Goal: Task Accomplishment & Management: Use online tool/utility

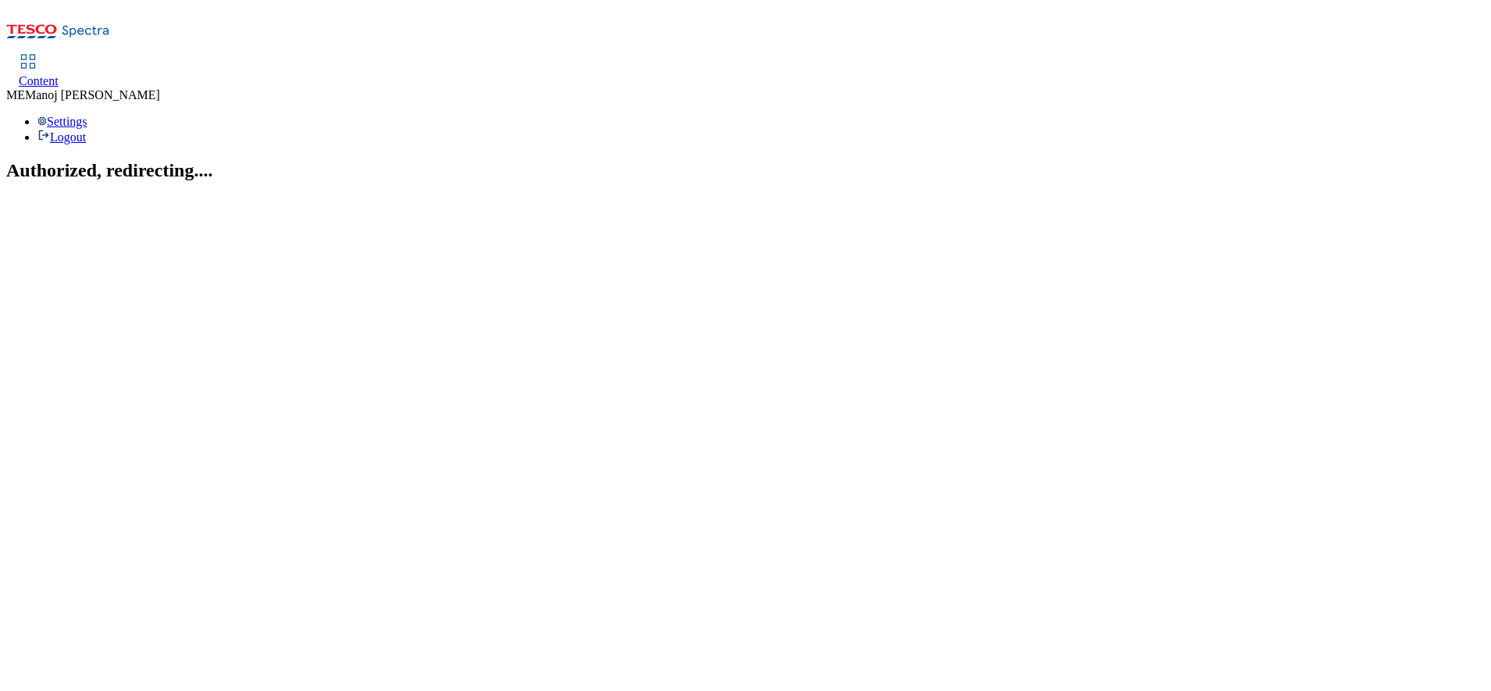
click at [59, 74] on span "Content" at bounding box center [39, 80] width 40 height 13
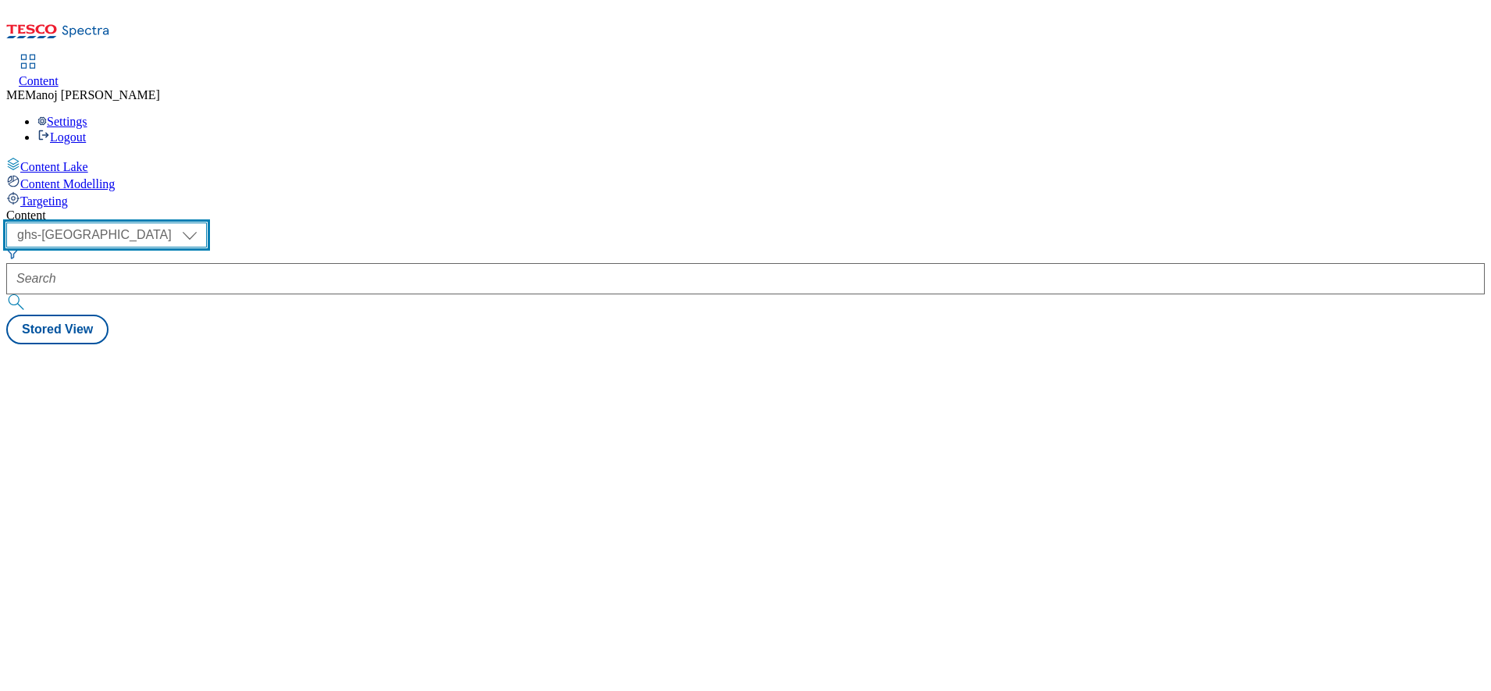
click at [207, 222] on select "ghs-roi ghs-[GEOGRAPHIC_DATA]" at bounding box center [106, 234] width 201 height 25
select select "ghs-roi"
click at [203, 222] on select "ghs-roi ghs-[GEOGRAPHIC_DATA]" at bounding box center [106, 234] width 201 height 25
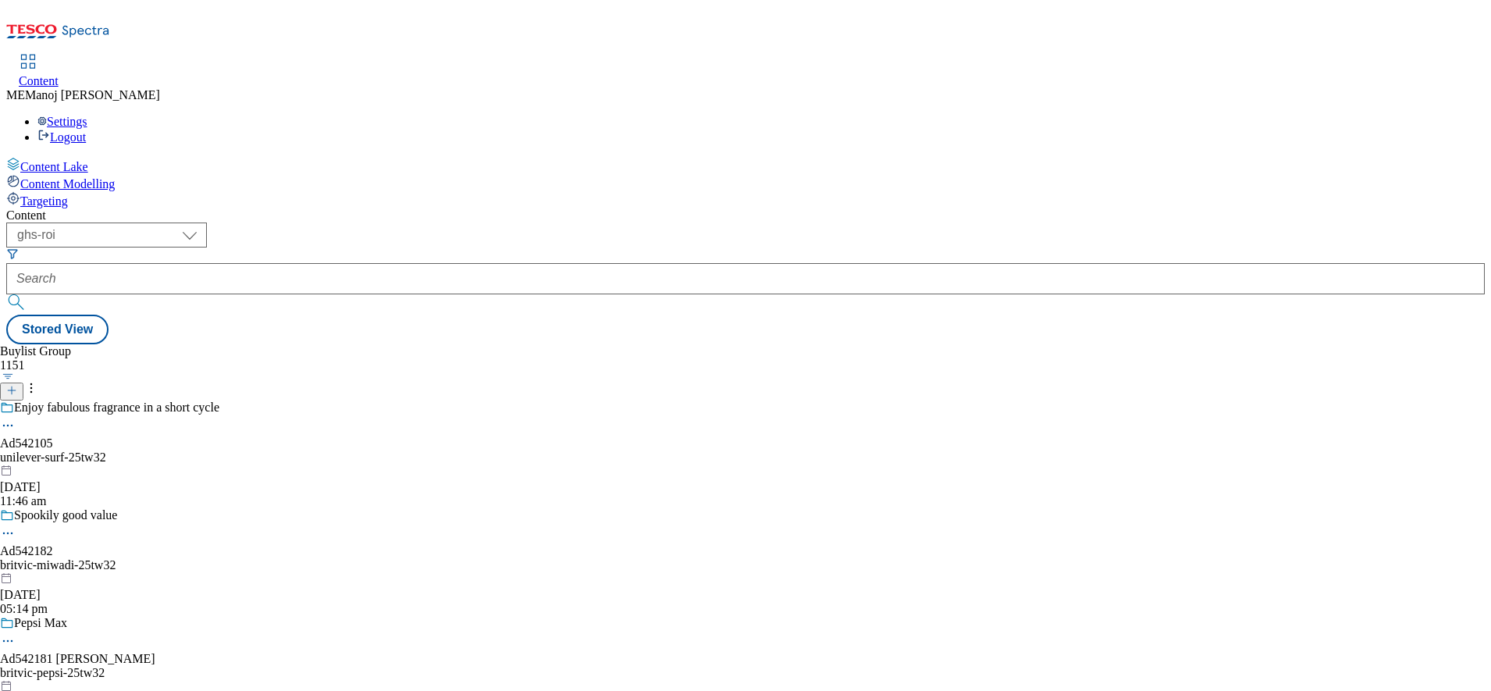
drag, startPoint x: 357, startPoint y: 101, endPoint x: 350, endPoint y: 136, distance: 34.9
click at [350, 208] on div "Content ( optional ) ghs-roi ghs-uk ghs-roi Stored View Buylist Group 1151 Enjo…" at bounding box center [745, 276] width 1478 height 136
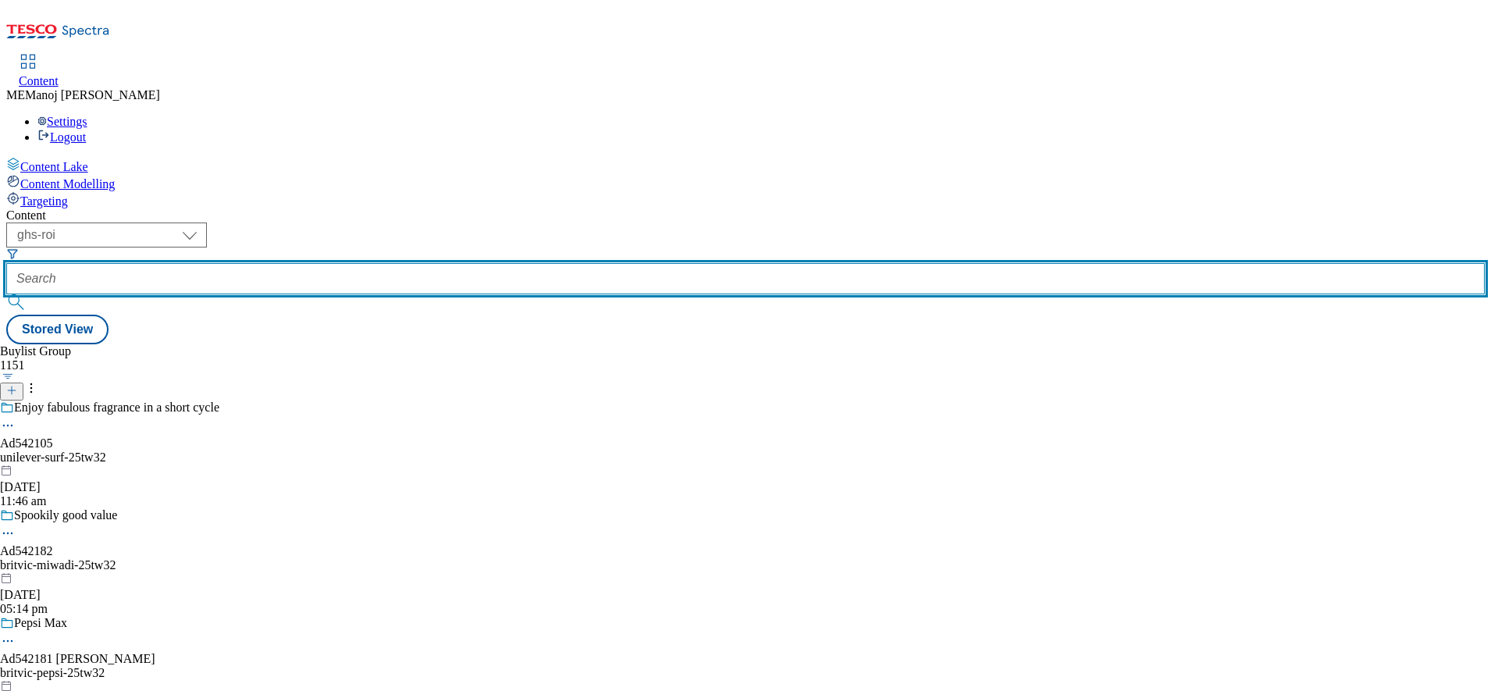
click at [350, 263] on input "text" at bounding box center [745, 278] width 1478 height 31
paste input "Eat the seasons"
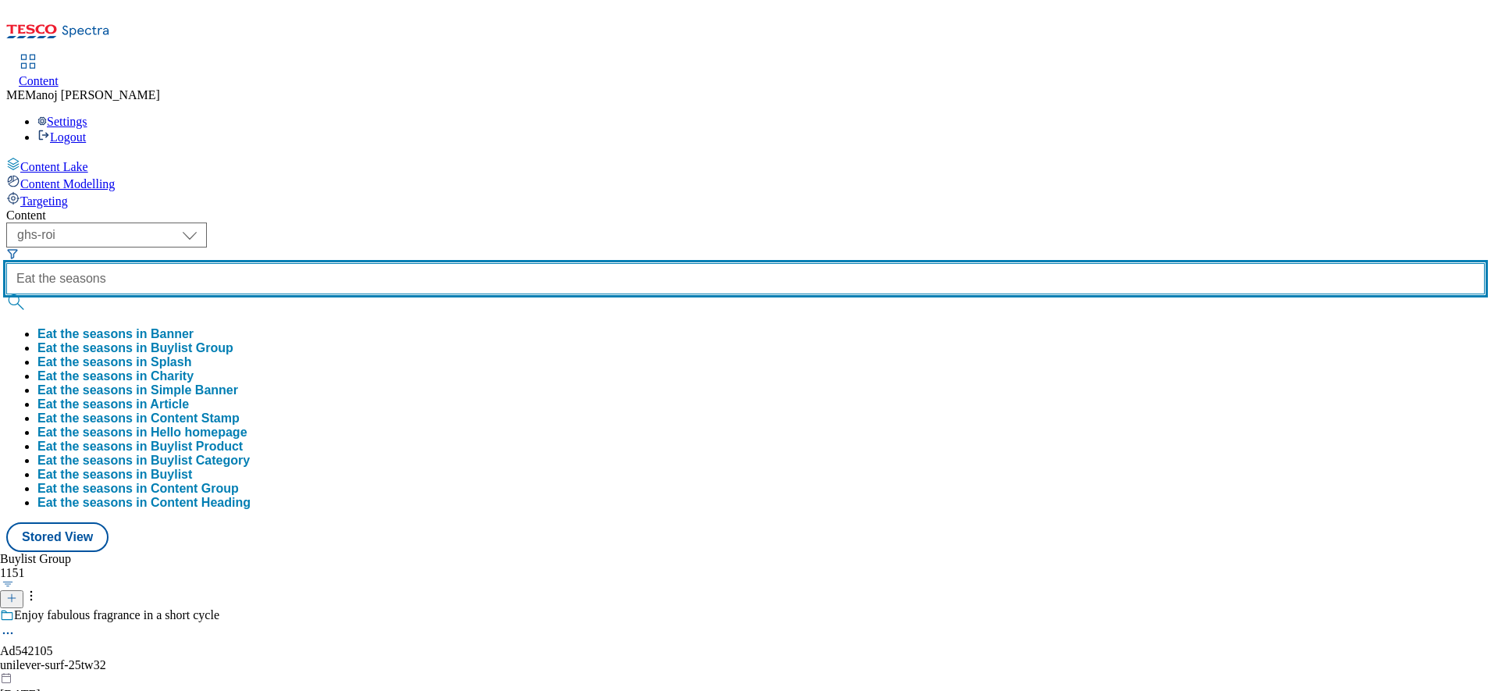
type input "Eat the seasons"
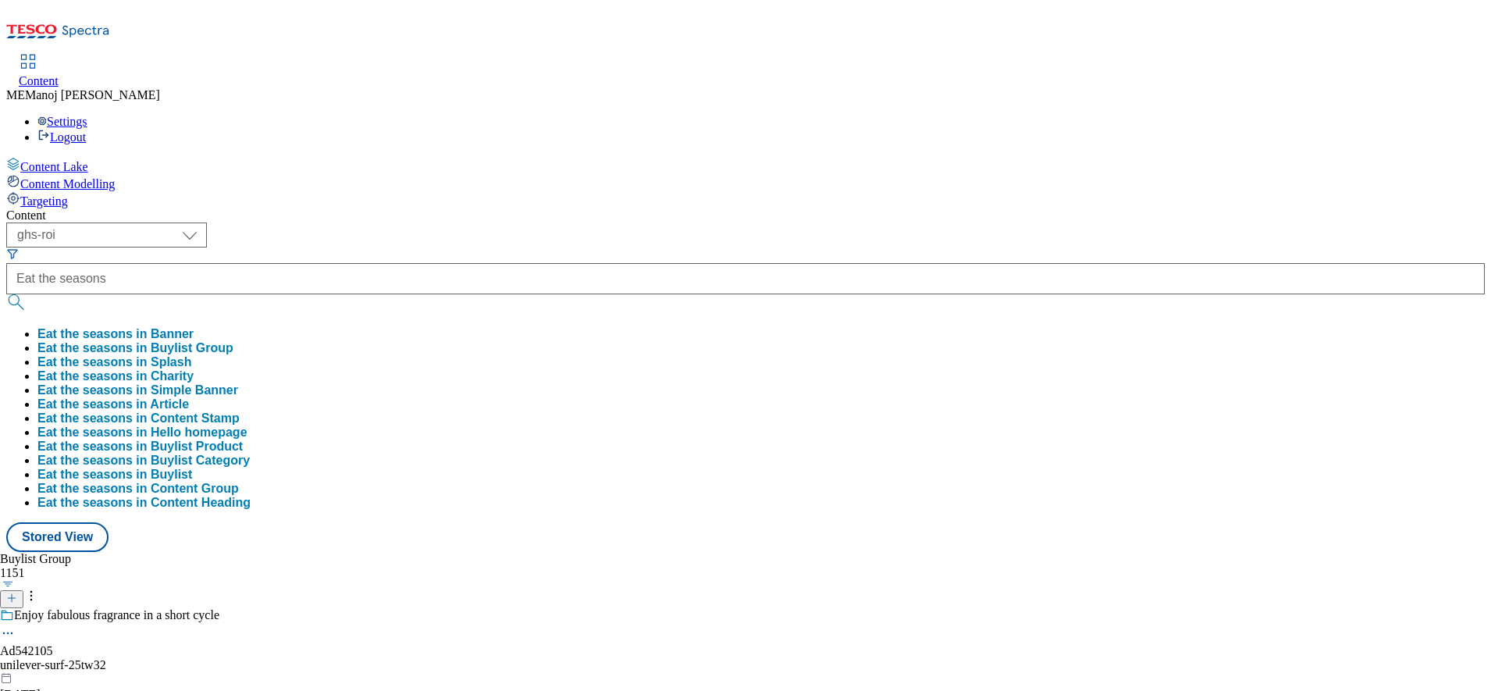
click at [233, 341] on button "Eat the seasons in Buylist Group" at bounding box center [135, 348] width 196 height 14
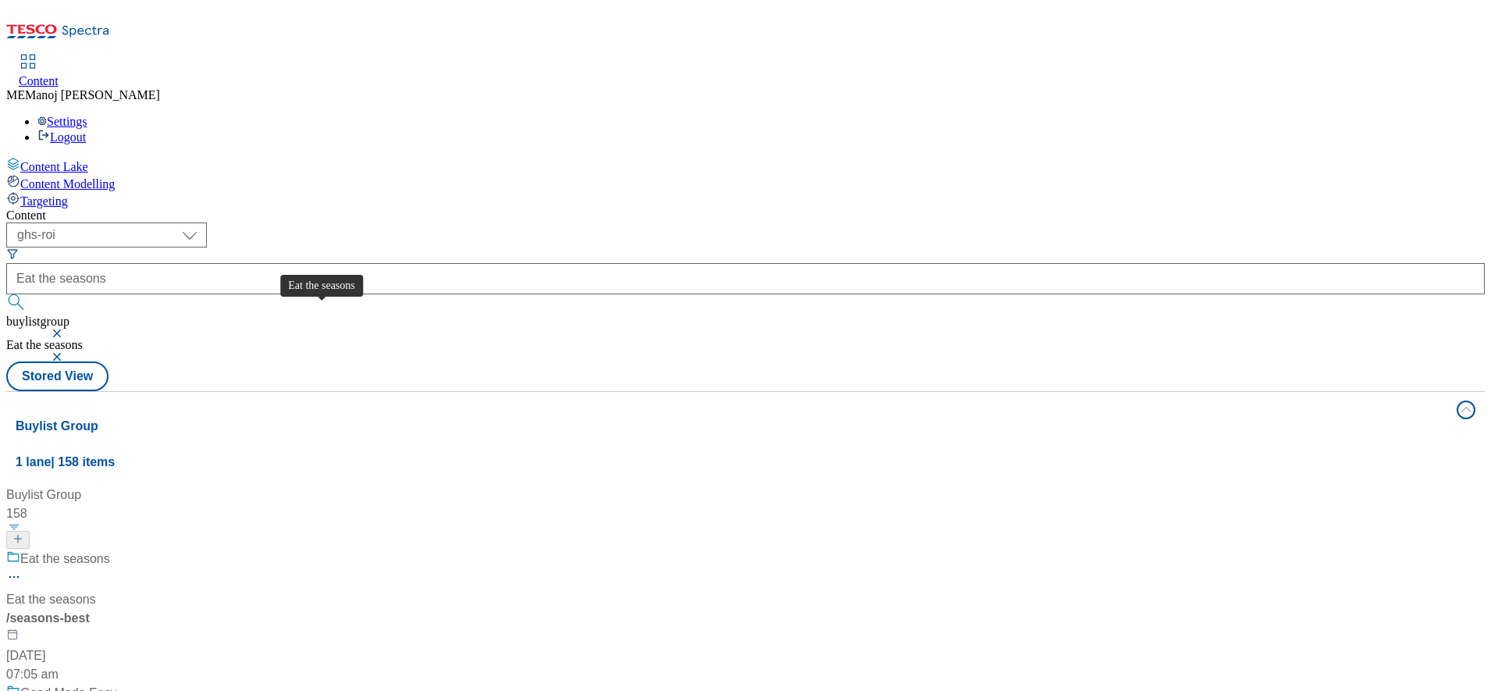
click at [110, 549] on div "Eat the seasons" at bounding box center [65, 558] width 90 height 19
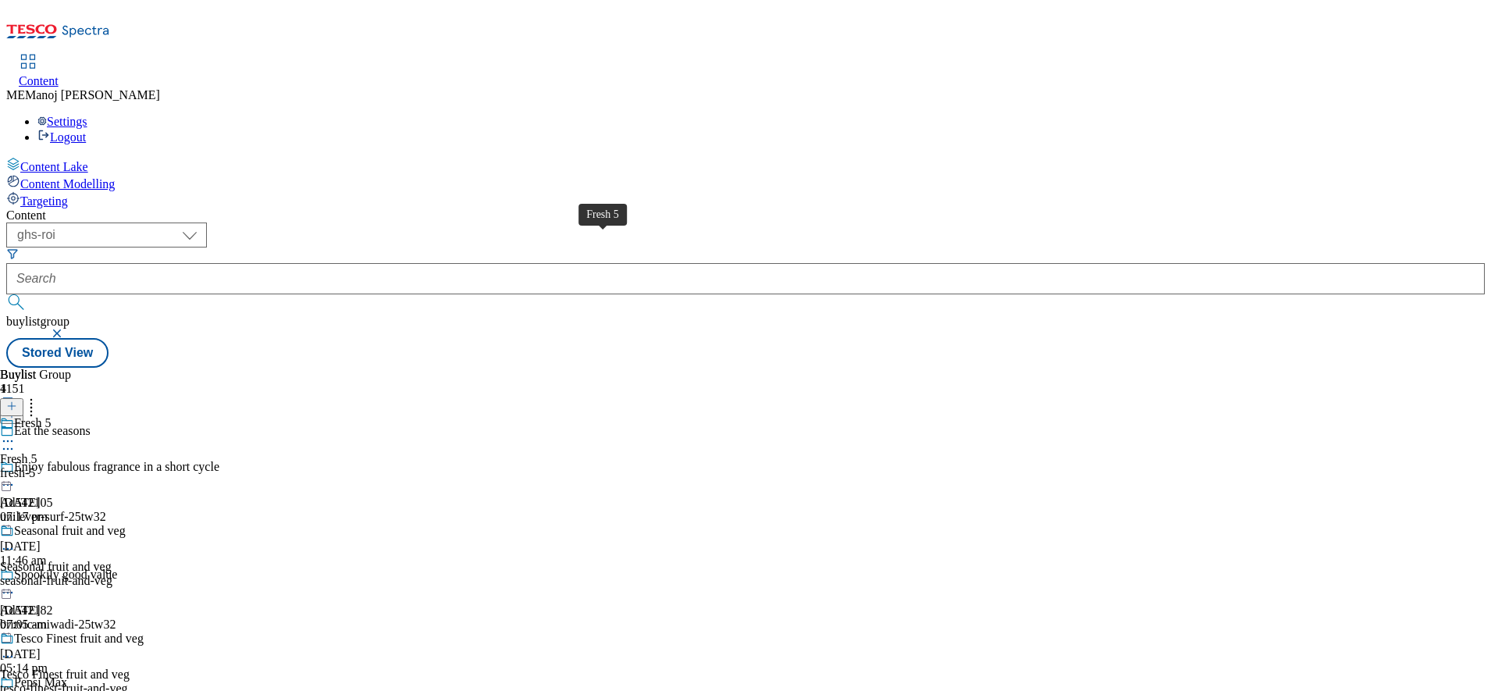
click at [52, 416] on div "Fresh 5" at bounding box center [32, 423] width 37 height 14
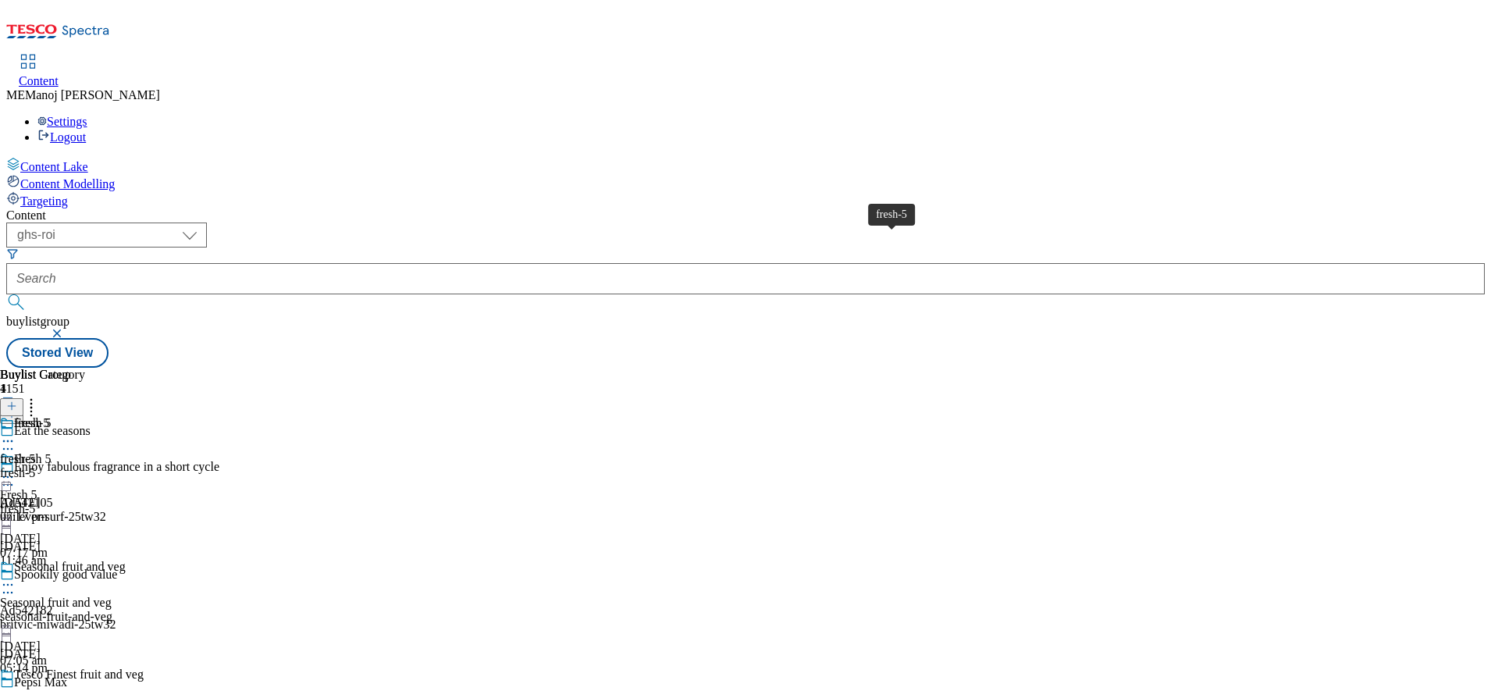
click at [49, 416] on div "fresh-5" at bounding box center [31, 423] width 35 height 14
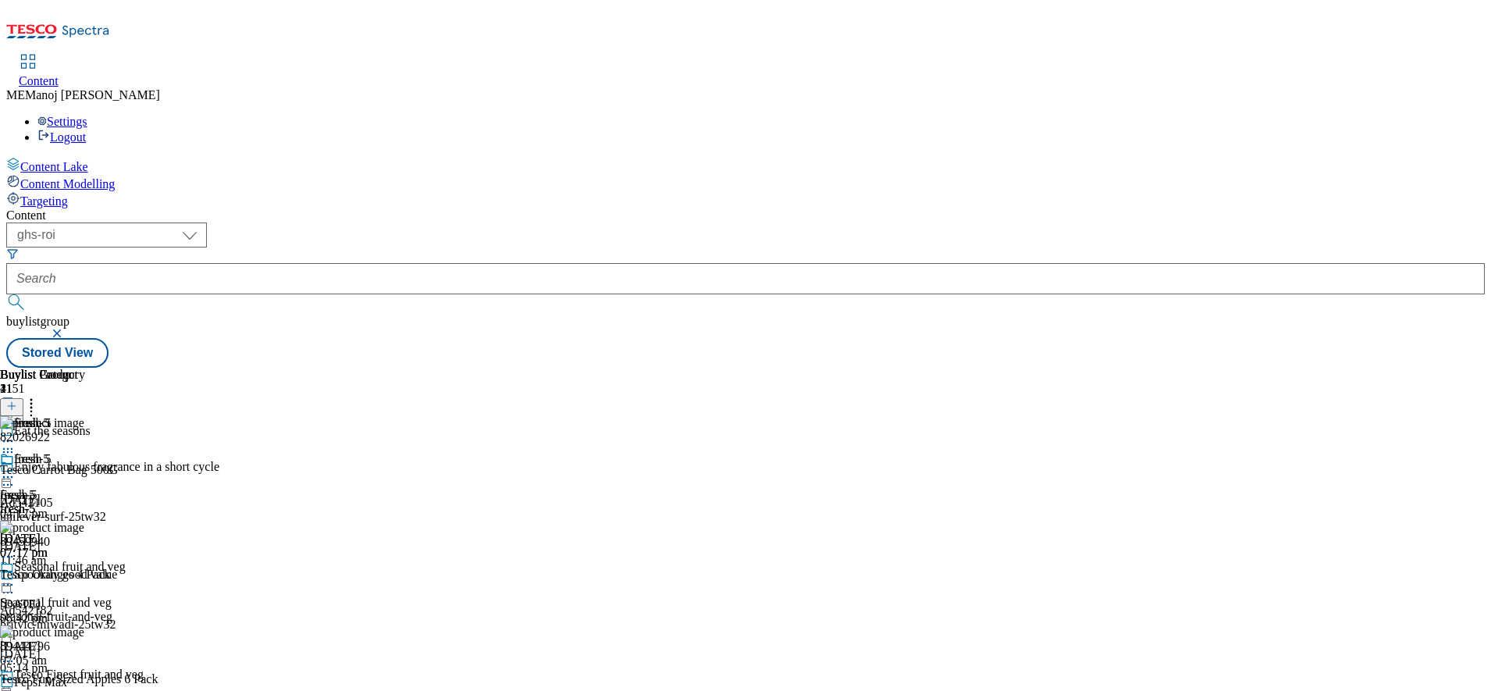
click at [85, 452] on div "fresh-5" at bounding box center [42, 470] width 85 height 36
click at [16, 469] on icon at bounding box center [8, 477] width 16 height 16
click at [98, 648] on span "Un-publish" at bounding box center [73, 654] width 50 height 12
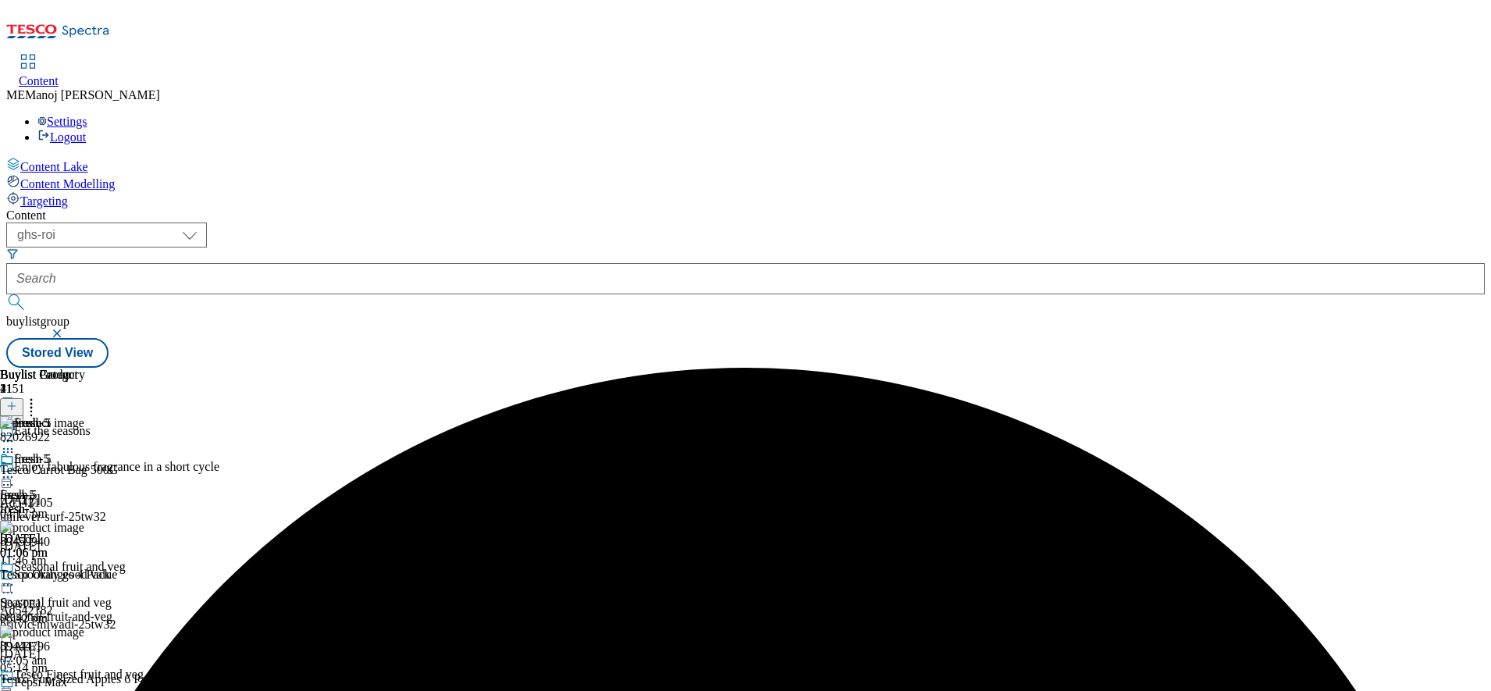
click at [9, 476] on circle at bounding box center [8, 477] width 2 height 2
click at [101, 594] on span "Un-preview" at bounding box center [74, 600] width 52 height 12
click at [39, 396] on icon at bounding box center [31, 404] width 16 height 16
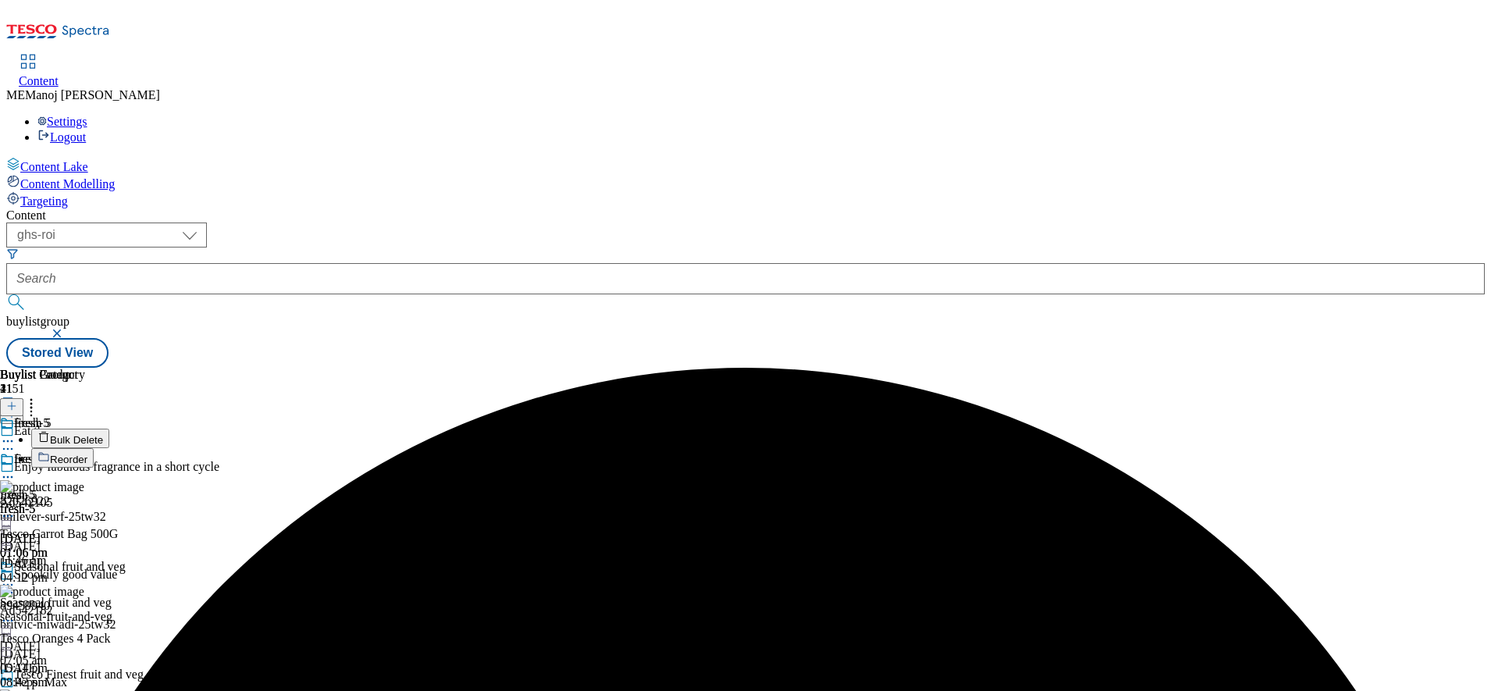
click at [103, 434] on span "Bulk Delete" at bounding box center [76, 440] width 53 height 12
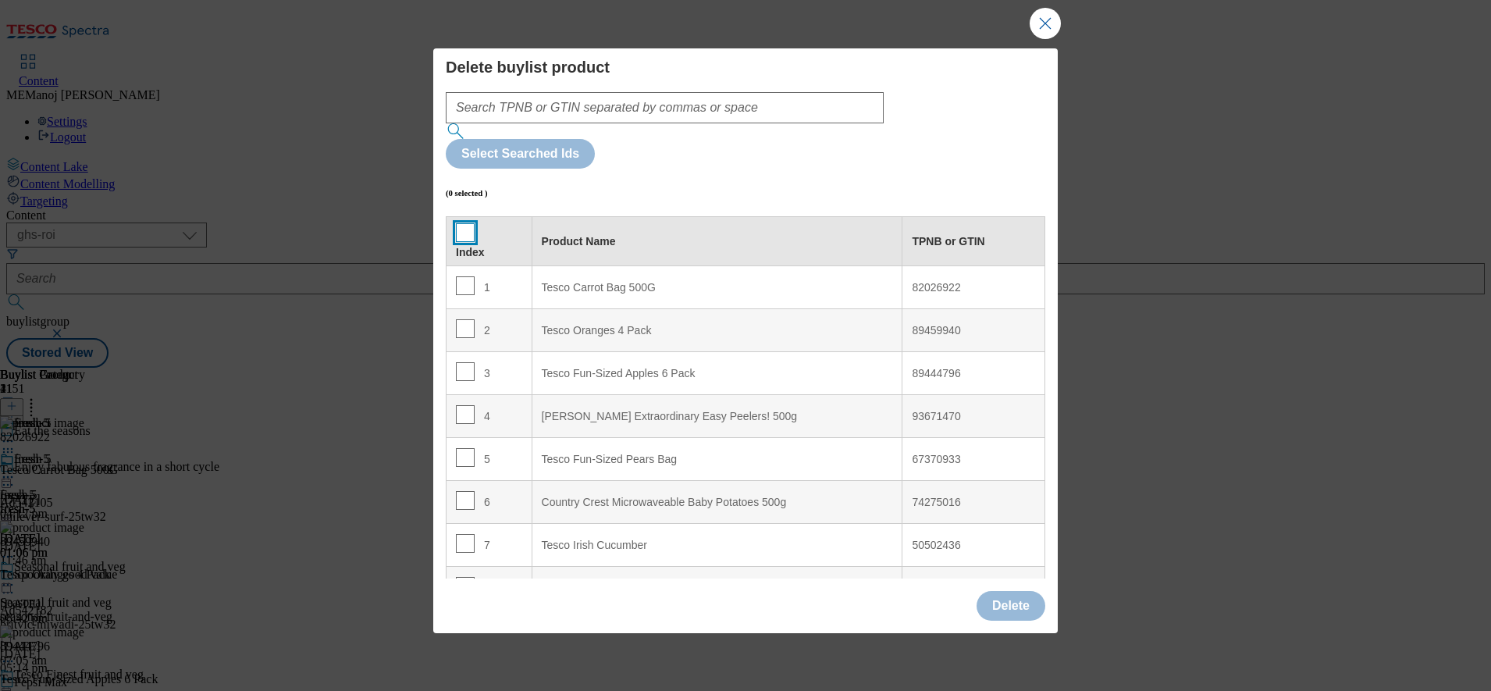
click at [457, 223] on input "Modal" at bounding box center [465, 232] width 19 height 19
checkbox input "true"
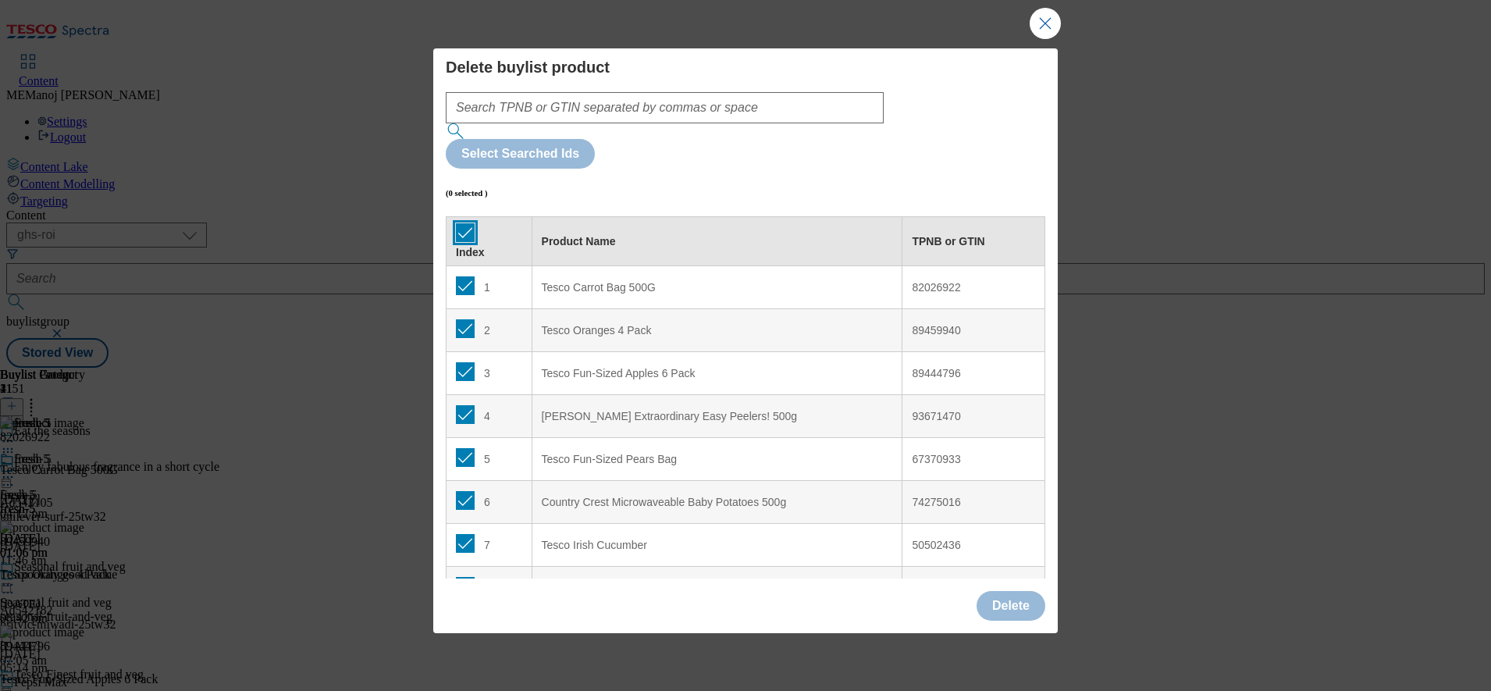
checkbox input "true"
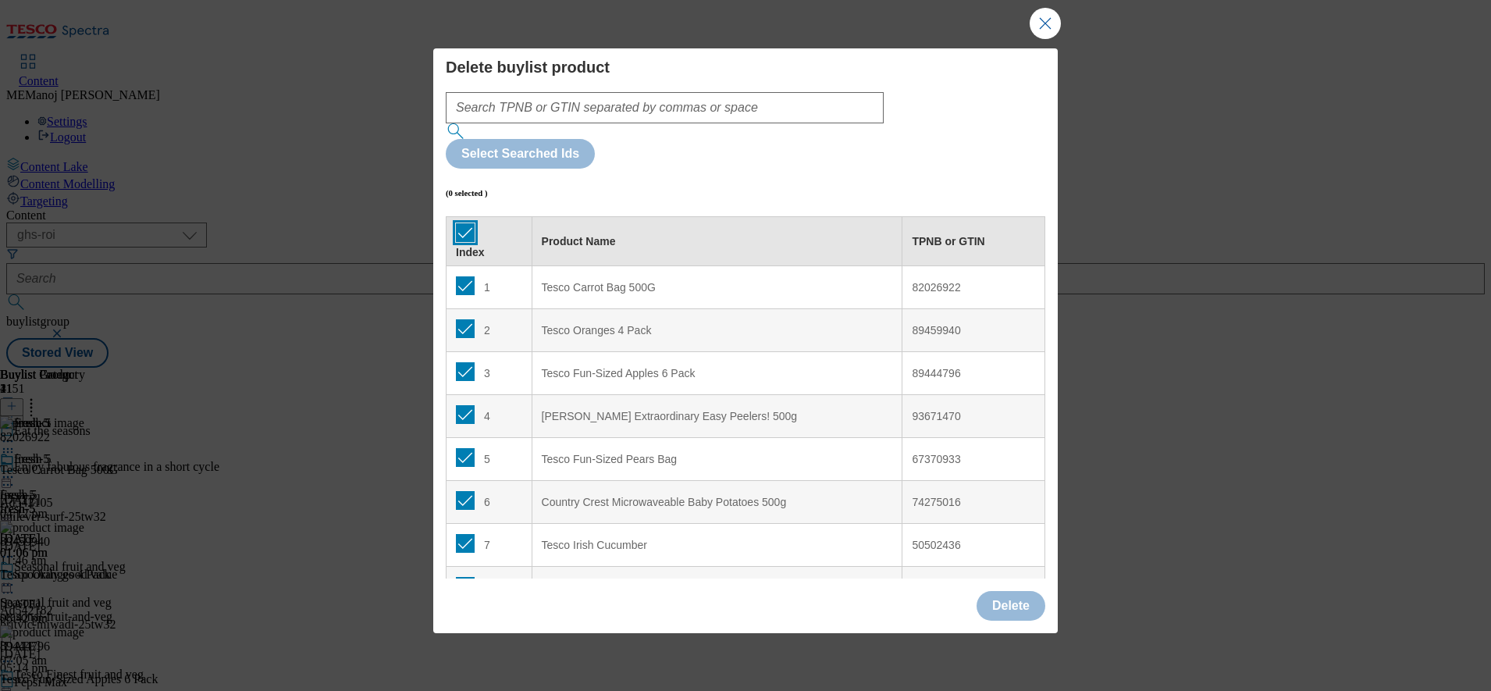
checkbox input "true"
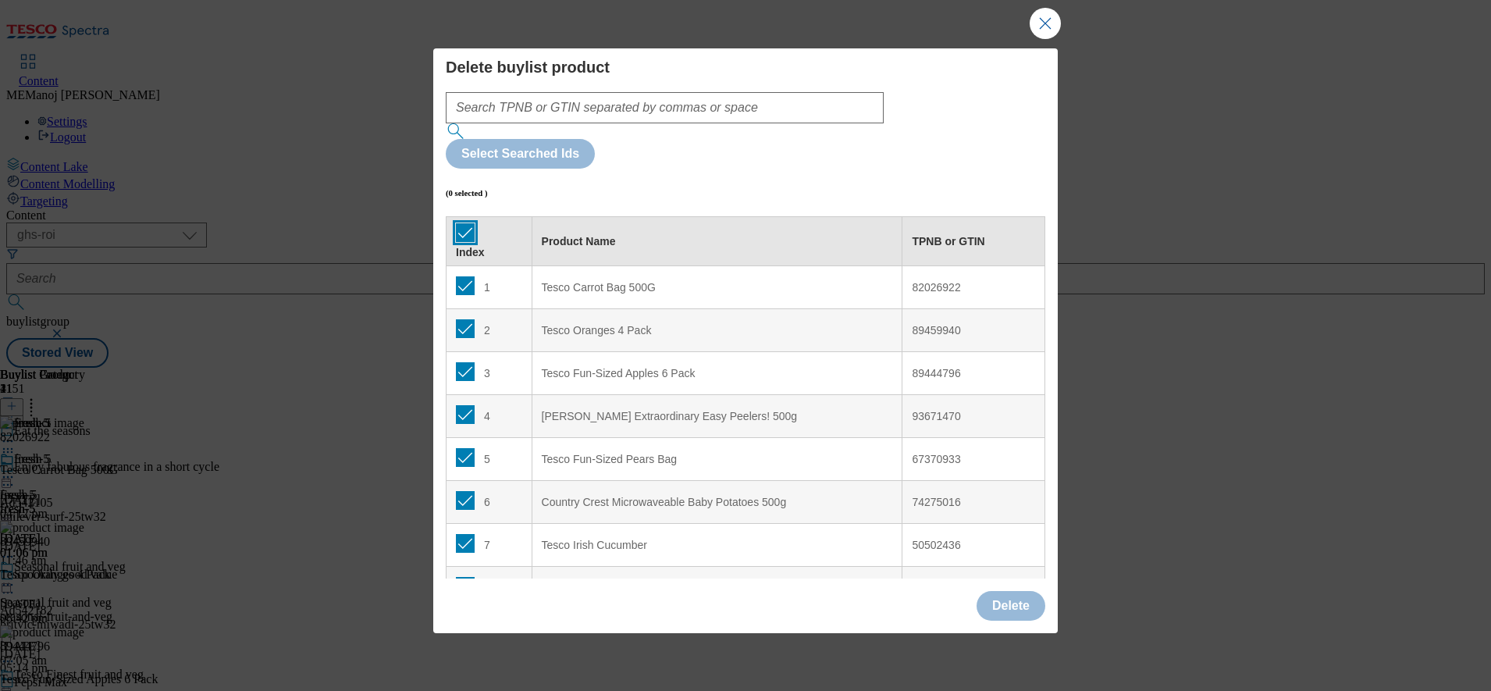
checkbox input "true"
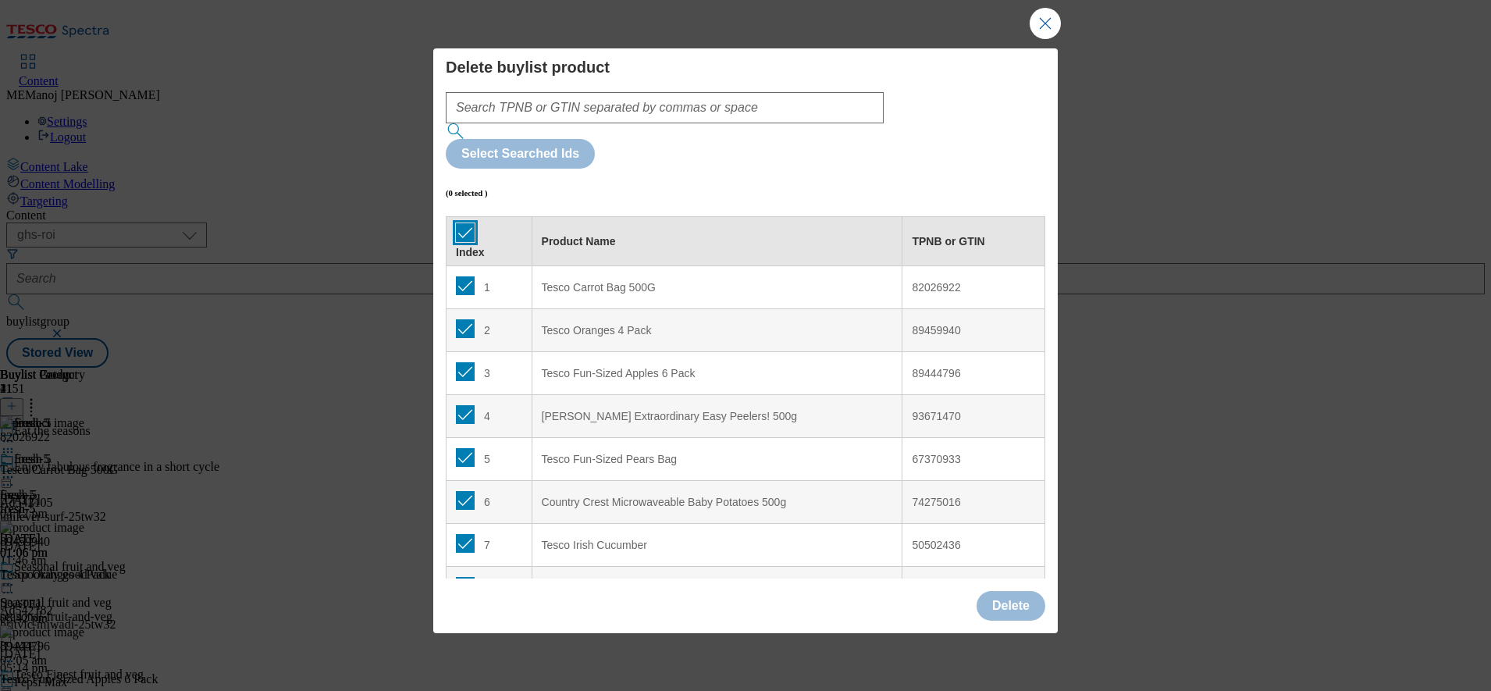
checkbox input "true"
click at [468, 276] on input "Modal" at bounding box center [465, 285] width 19 height 19
checkbox input "false"
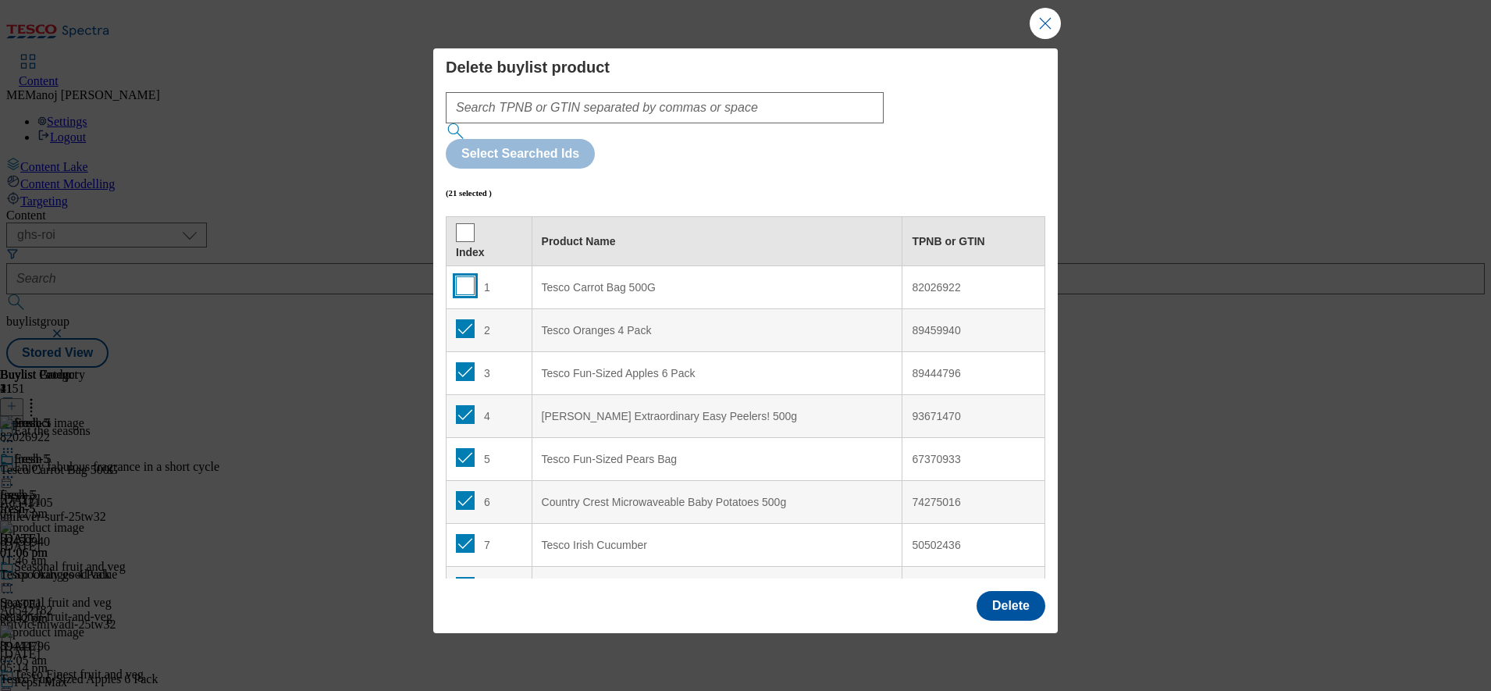
checkbox input "false"
click at [1032, 591] on button "Delete" at bounding box center [1010, 606] width 69 height 30
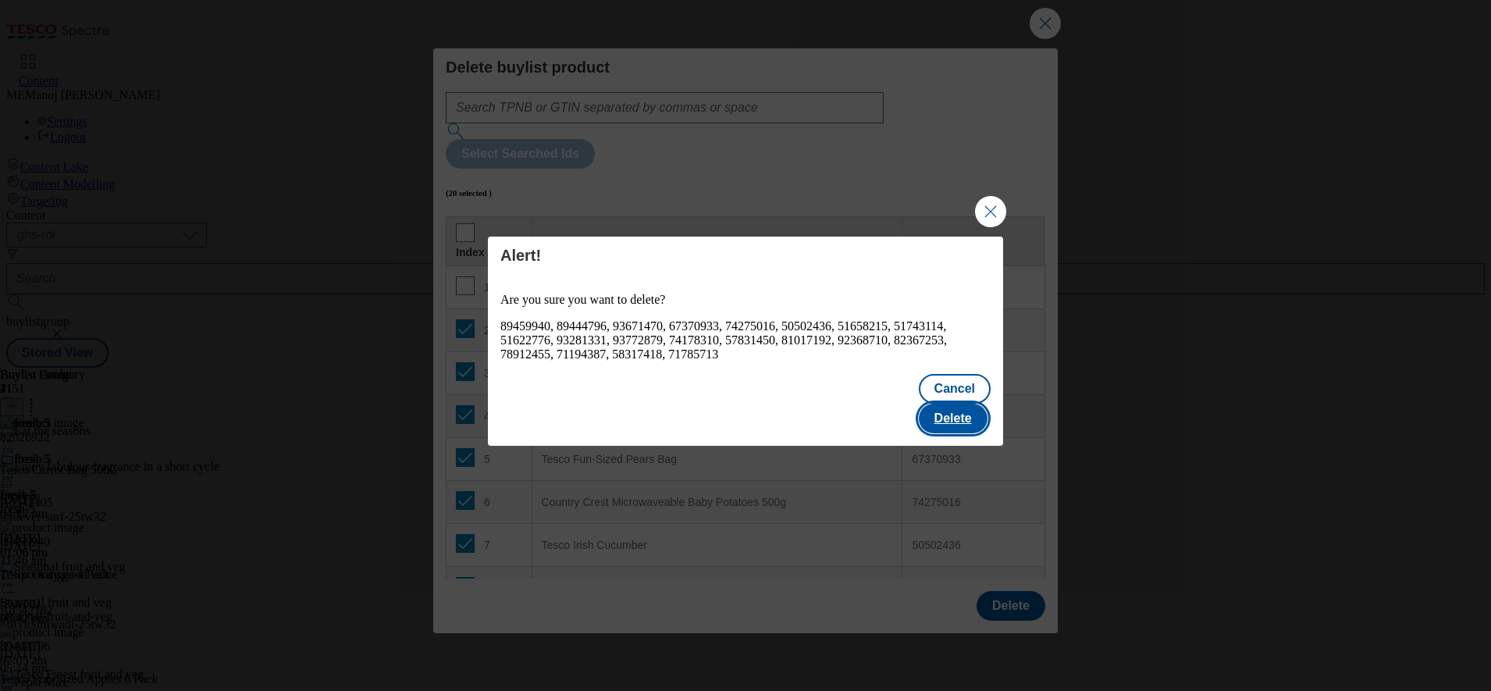
click at [954, 407] on button "Delete" at bounding box center [952, 418] width 69 height 30
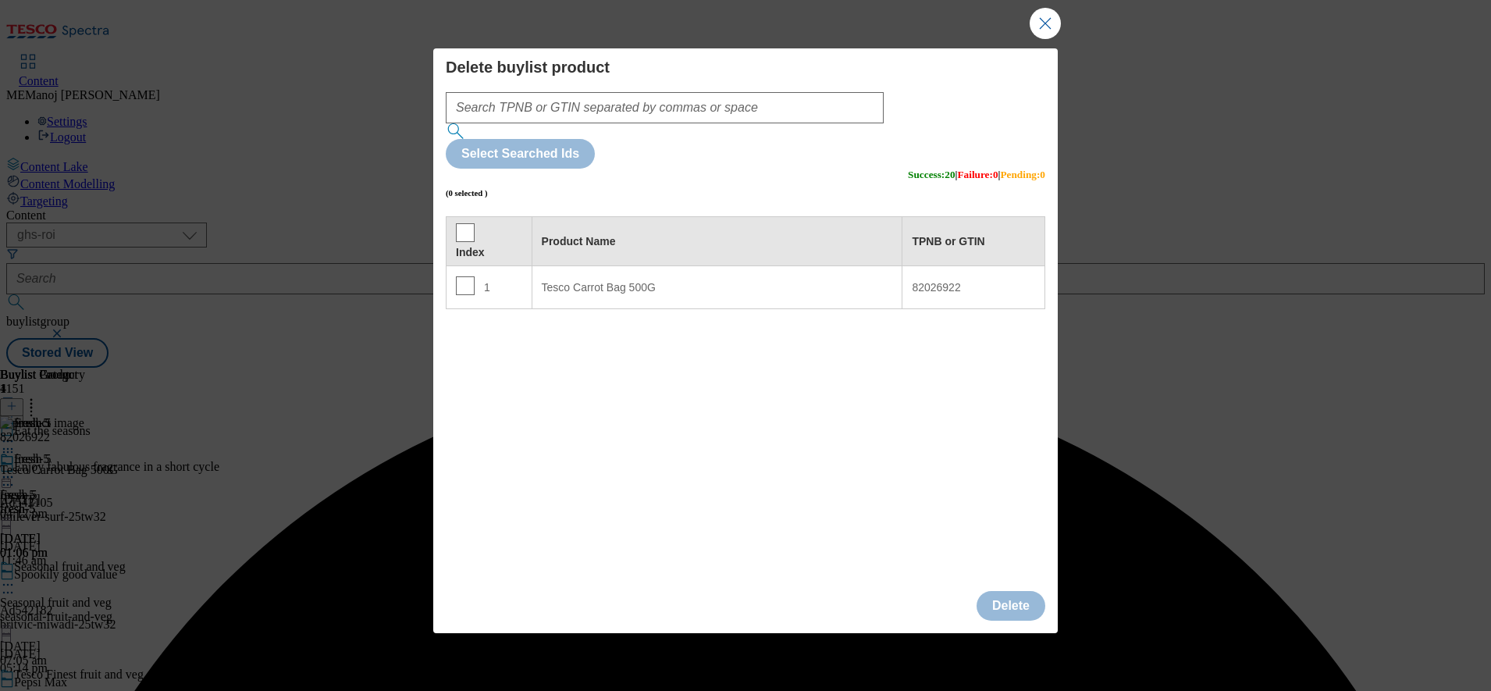
click at [1271, 147] on div "Delete buylist product Select Searched Ids (0 selected ) Success : 20 | Failure…" at bounding box center [745, 345] width 1491 height 691
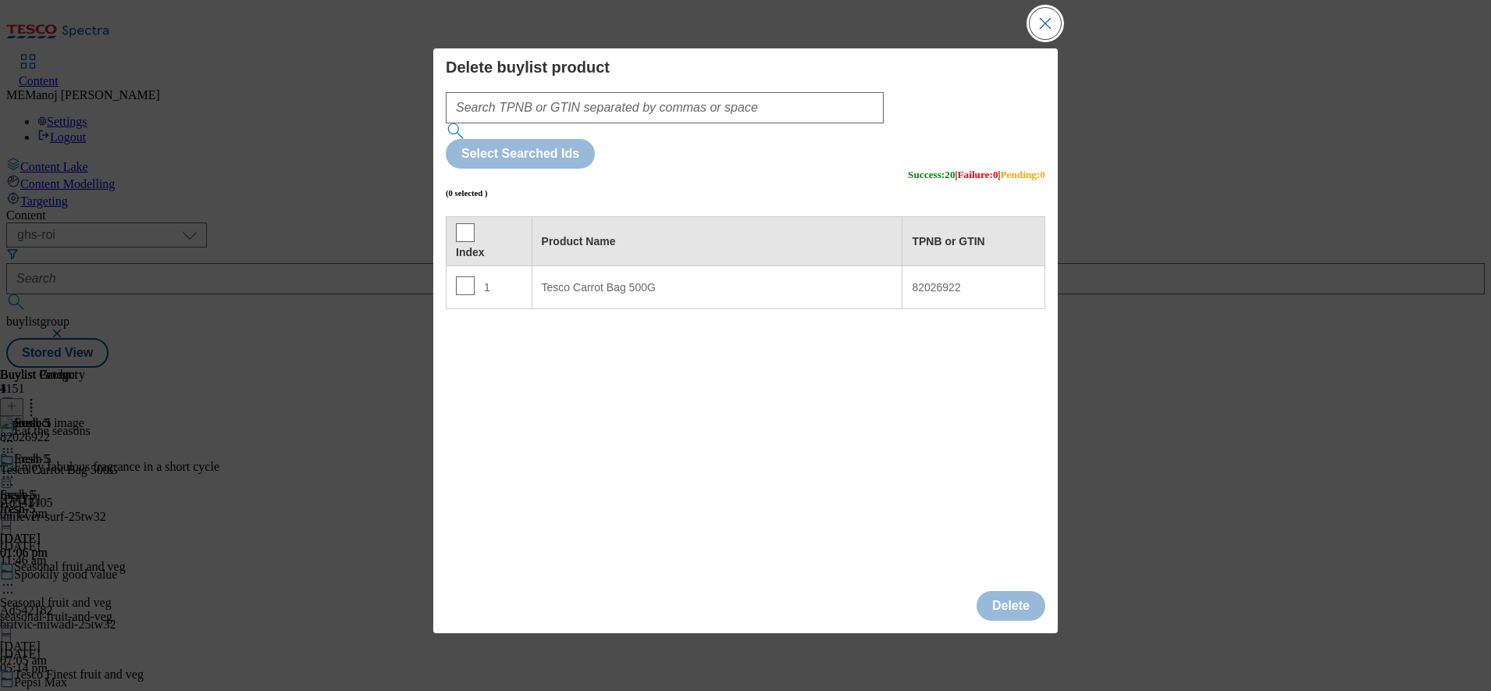
click at [1039, 39] on button "Close Modal" at bounding box center [1044, 23] width 31 height 31
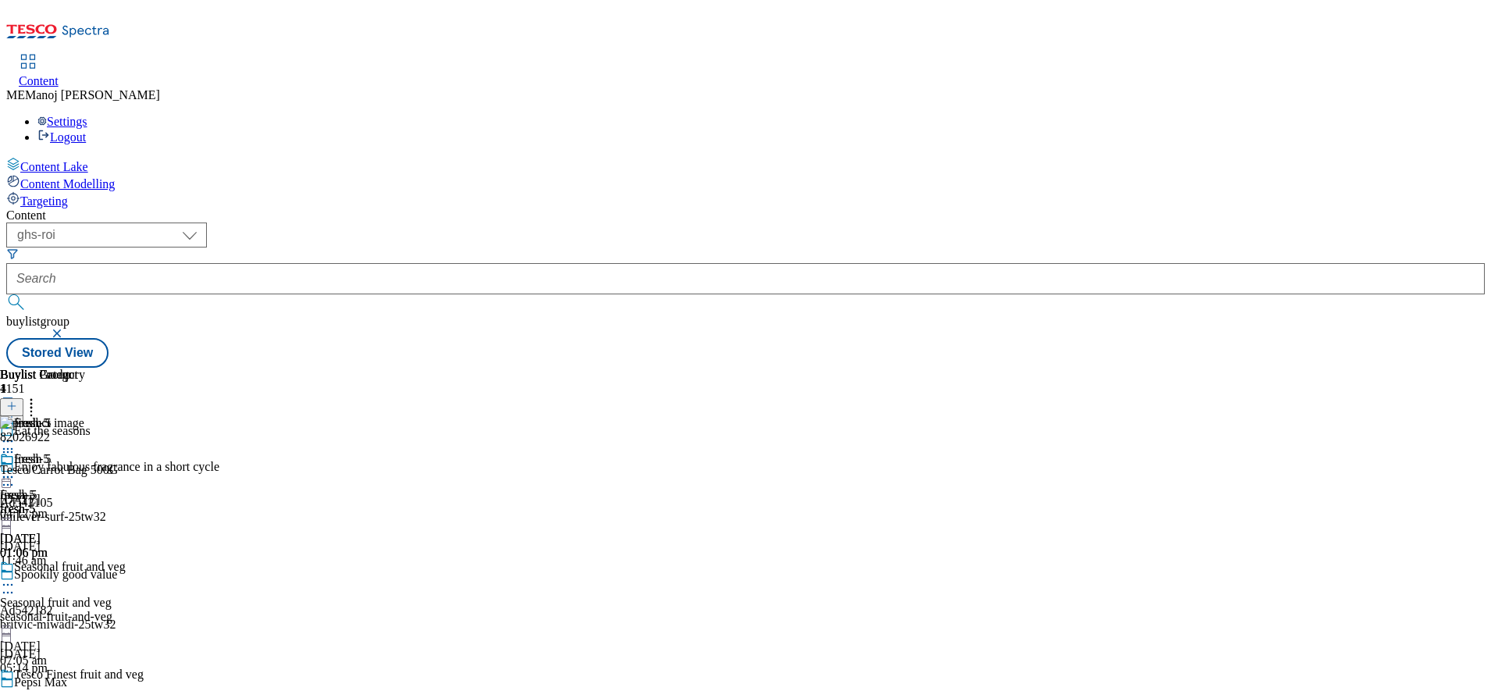
click at [17, 400] on icon at bounding box center [11, 405] width 11 height 11
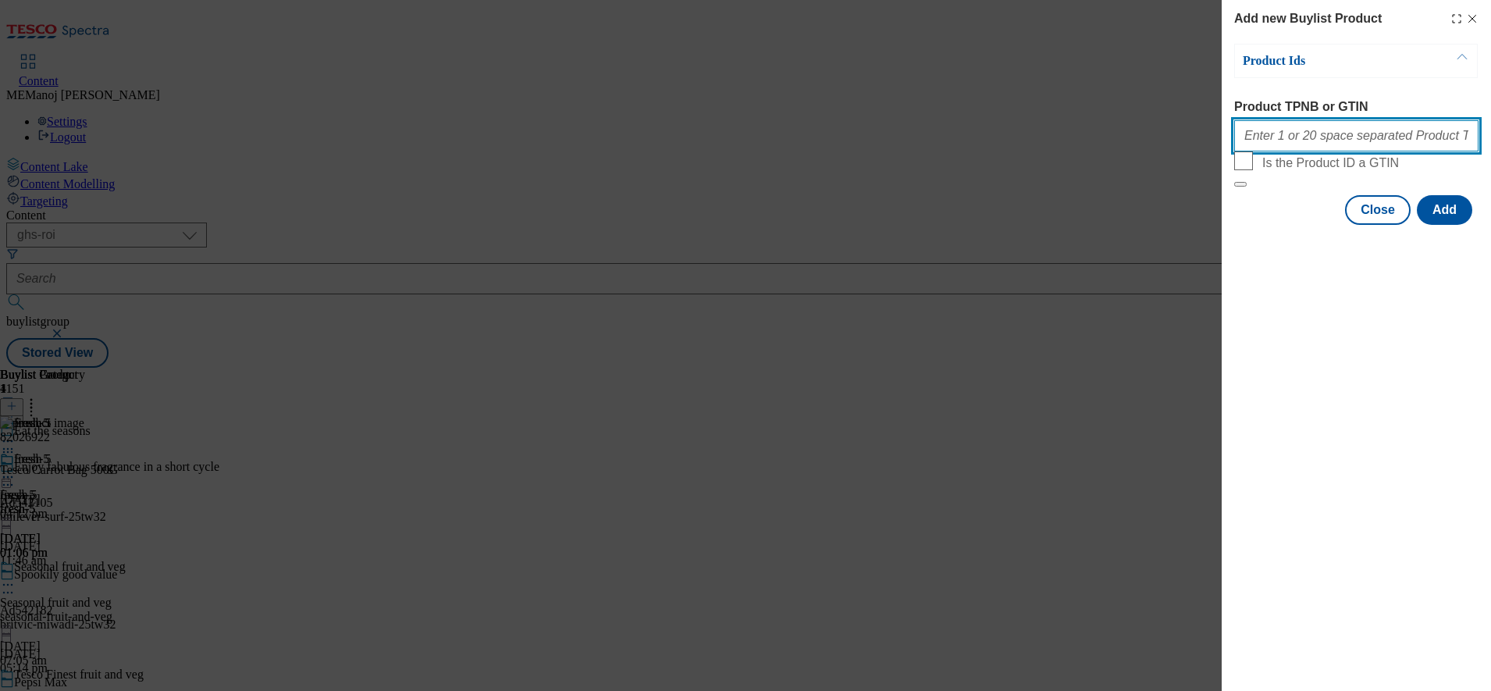
click at [1329, 148] on input "Product TPNB or GTIN" at bounding box center [1356, 135] width 244 height 31
paste input "82026922 89459940 89444796 67370933 93671470"
type input "82026922 89459940 89444796 67370933 93671470"
click at [1434, 225] on button "Add" at bounding box center [1443, 210] width 55 height 30
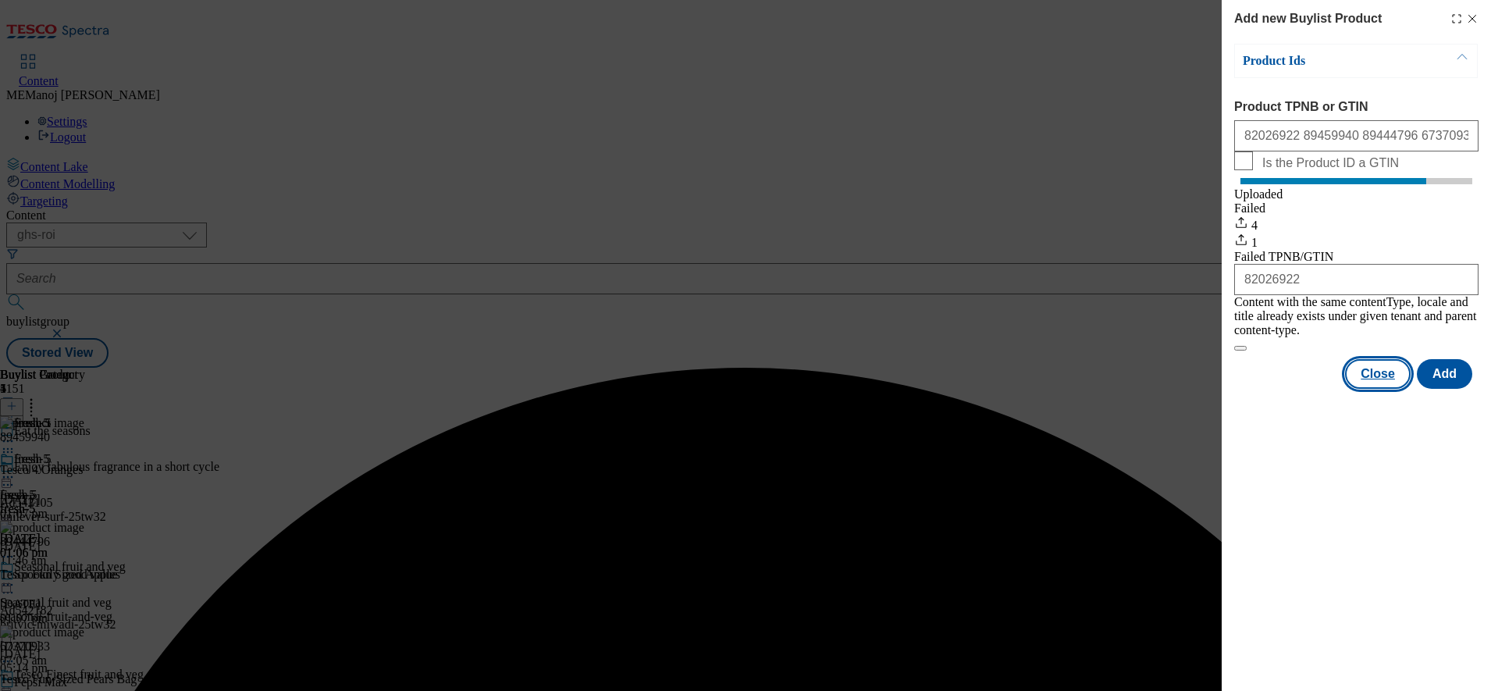
click at [1376, 380] on button "Close" at bounding box center [1378, 374] width 66 height 30
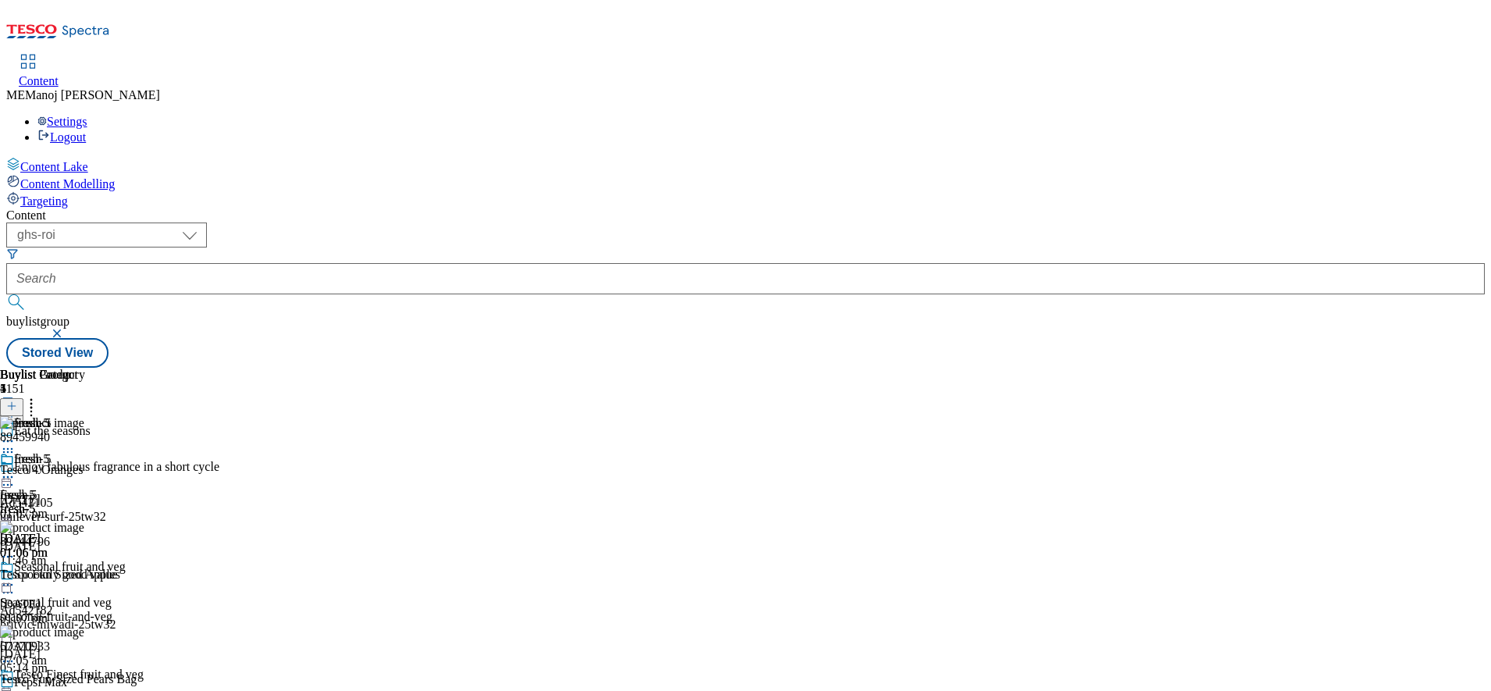
click at [33, 407] on circle at bounding box center [31, 408] width 2 height 2
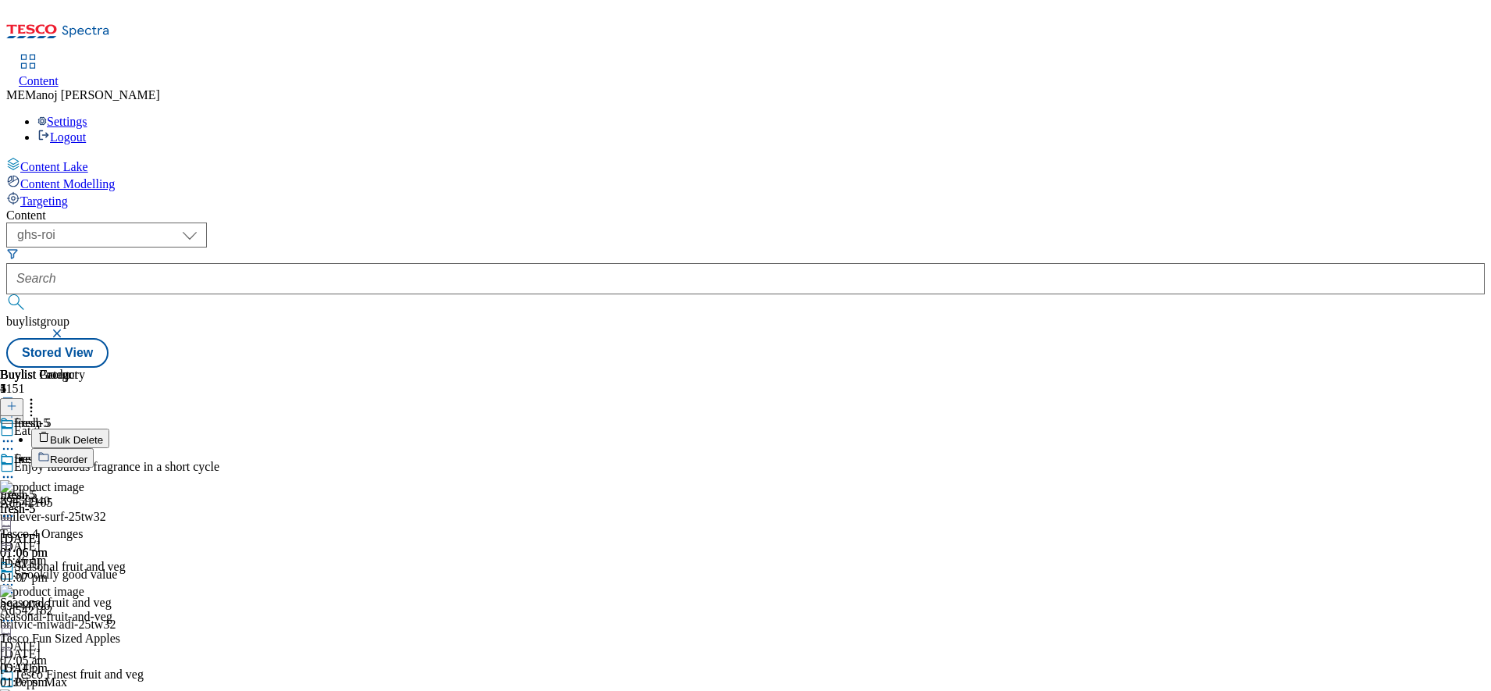
click at [87, 453] on span "Reorder" at bounding box center [68, 459] width 37 height 12
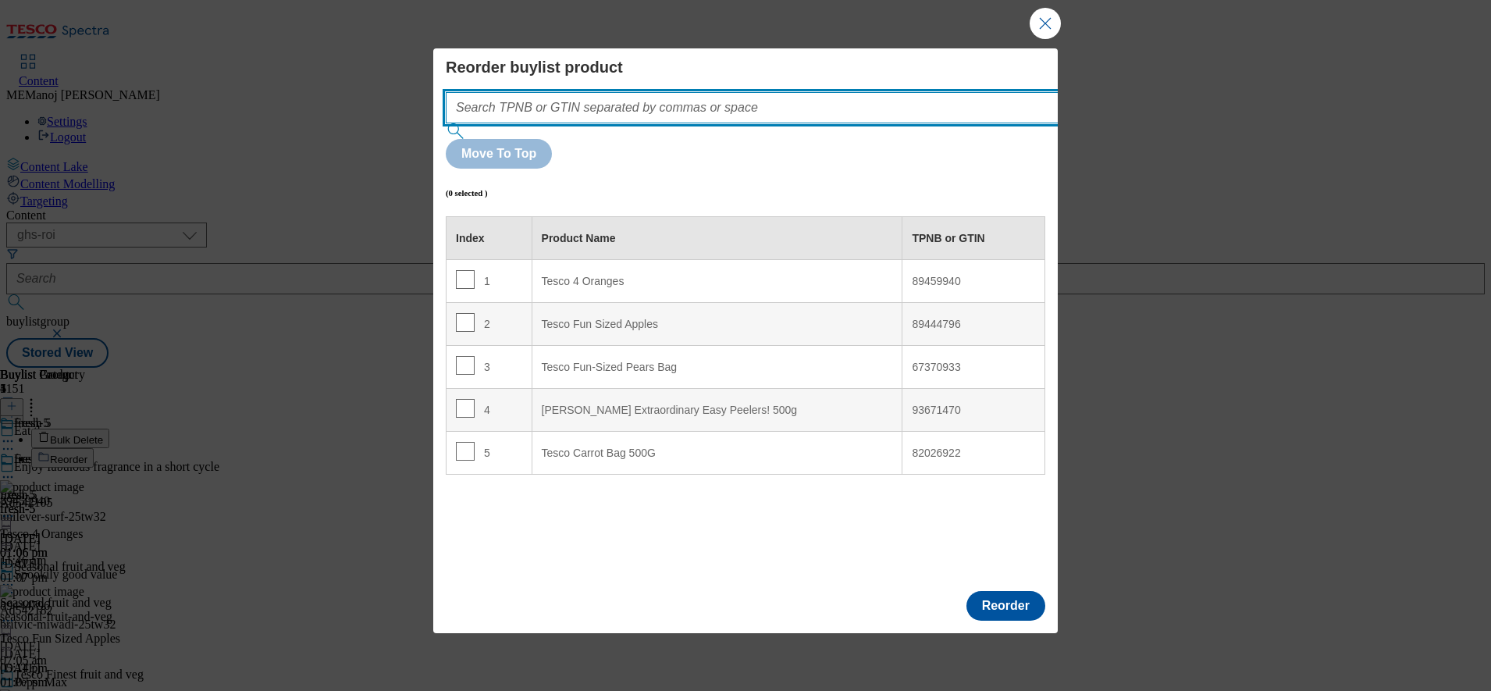
click at [803, 123] on input "Modal" at bounding box center [775, 107] width 659 height 31
paste input "82026922 89459940 89444796 67370933 93671470"
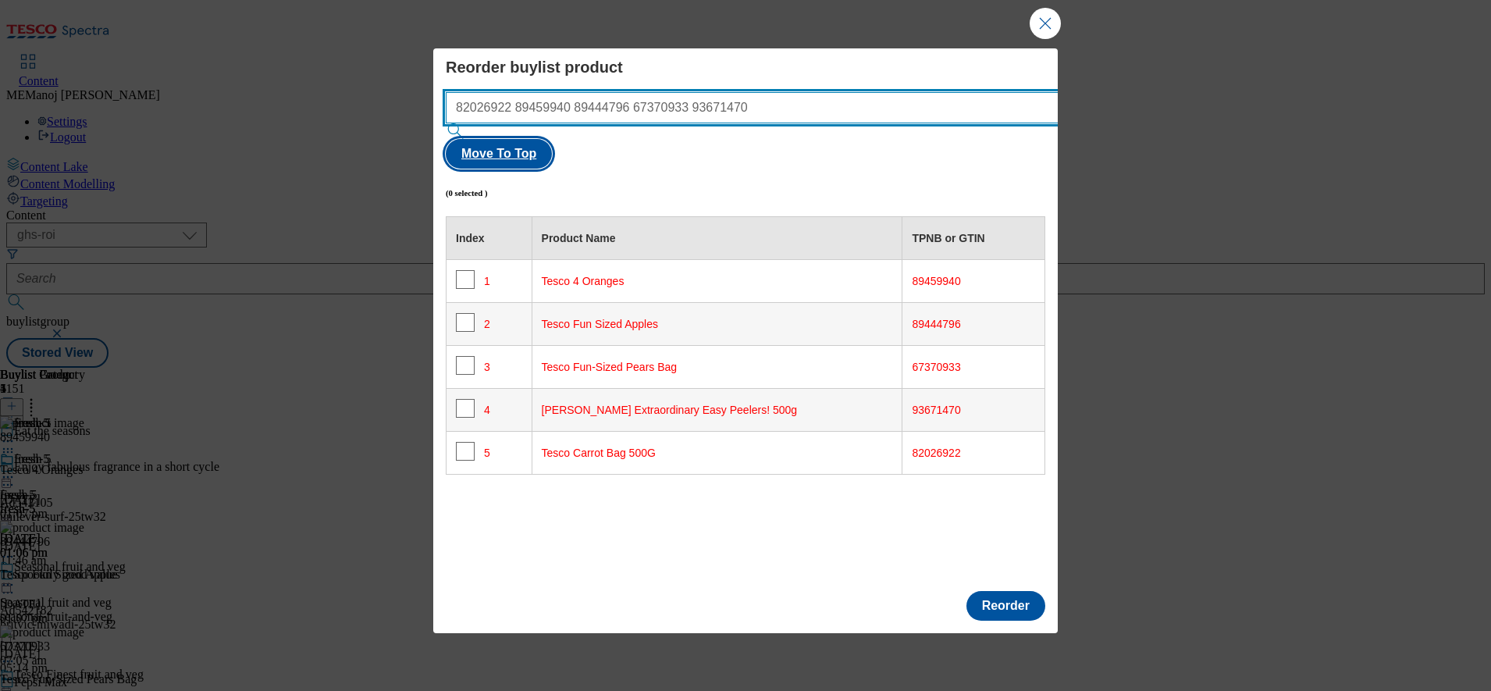
type input "82026922 89459940 89444796 67370933 93671470"
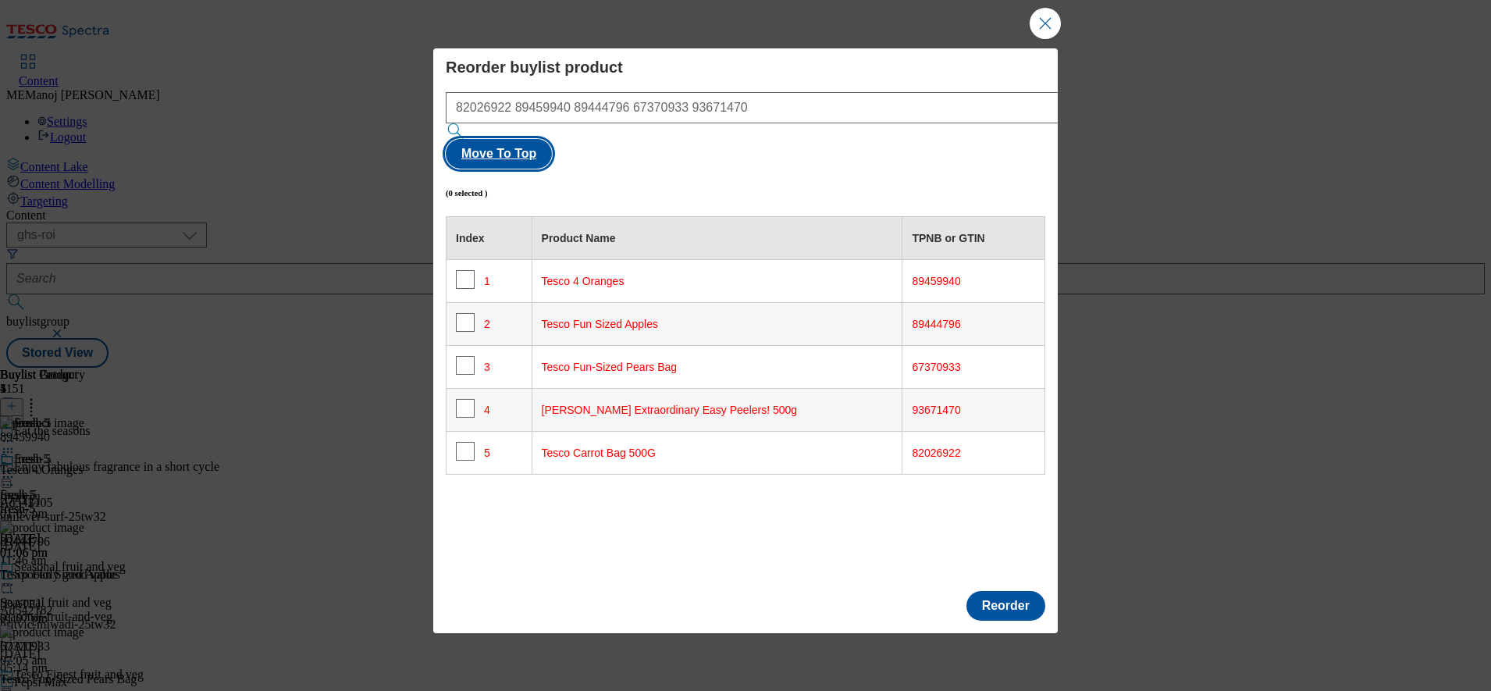
click at [552, 141] on button "Move To Top" at bounding box center [499, 154] width 106 height 30
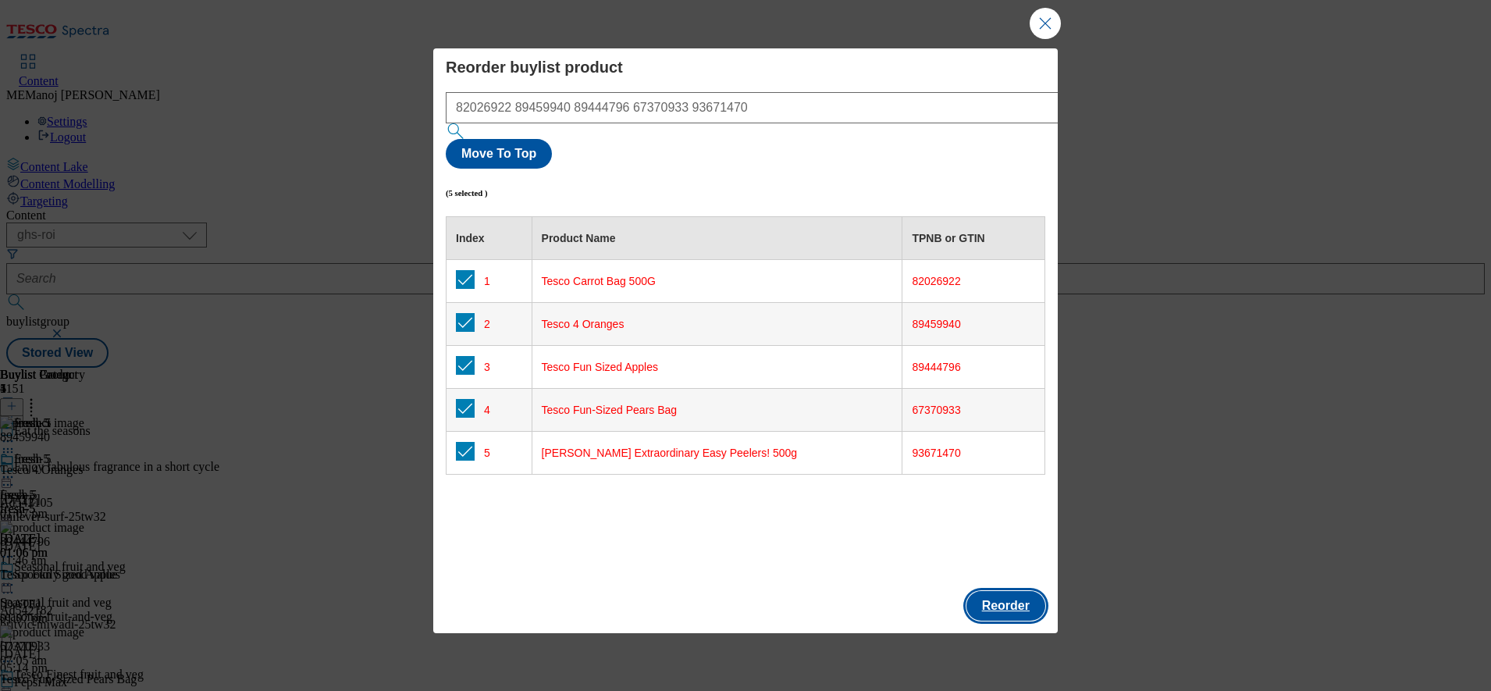
click at [1029, 591] on button "Reorder" at bounding box center [1005, 606] width 79 height 30
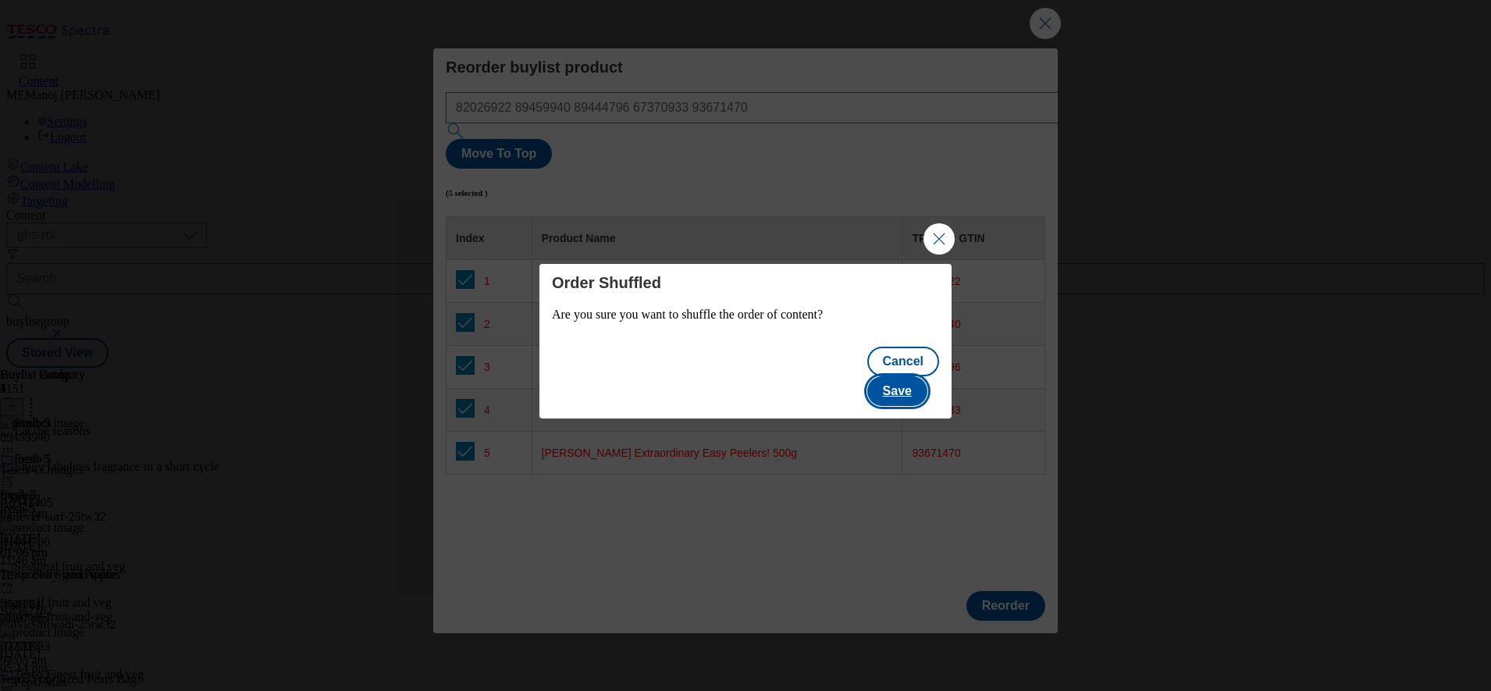
click at [921, 376] on button "Save" at bounding box center [897, 391] width 60 height 30
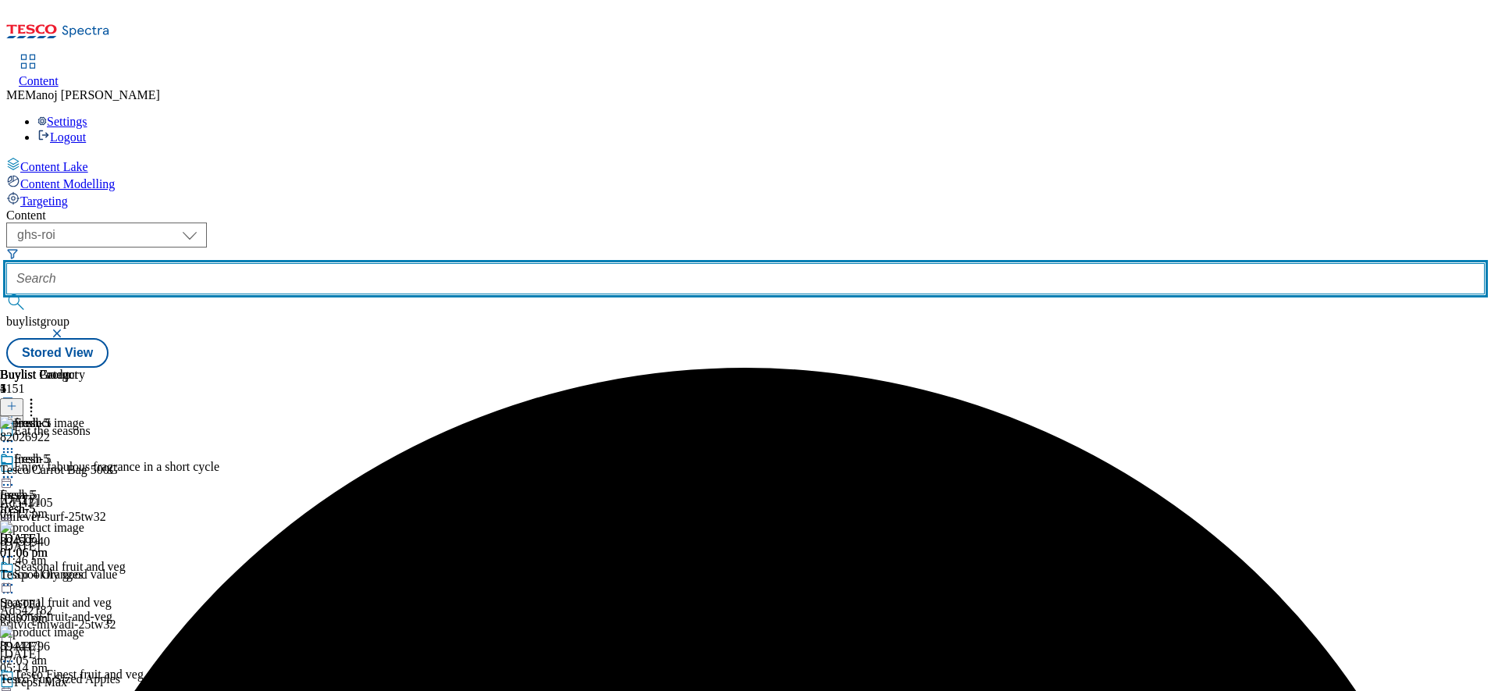
click at [390, 263] on input "text" at bounding box center [745, 278] width 1478 height 31
paste input "Summer BBQ"
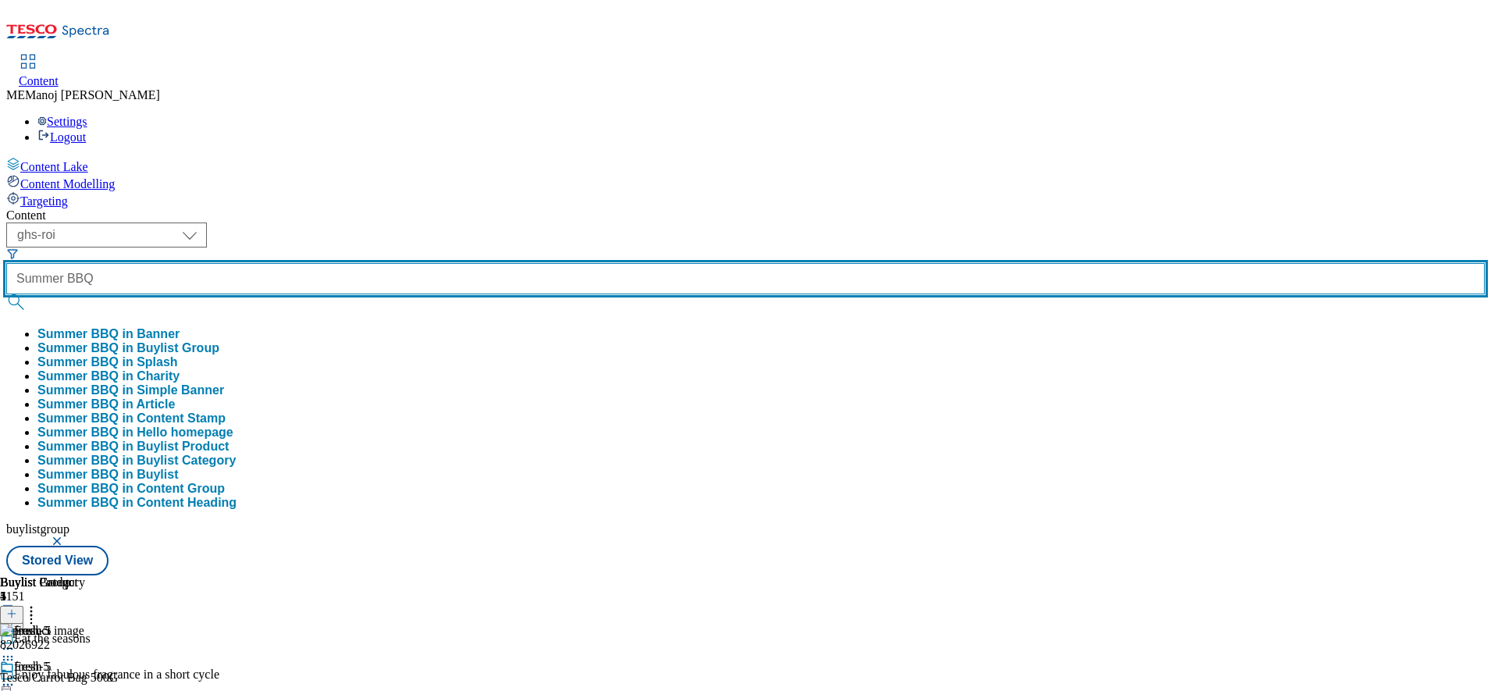
type input "Summer BBQ"
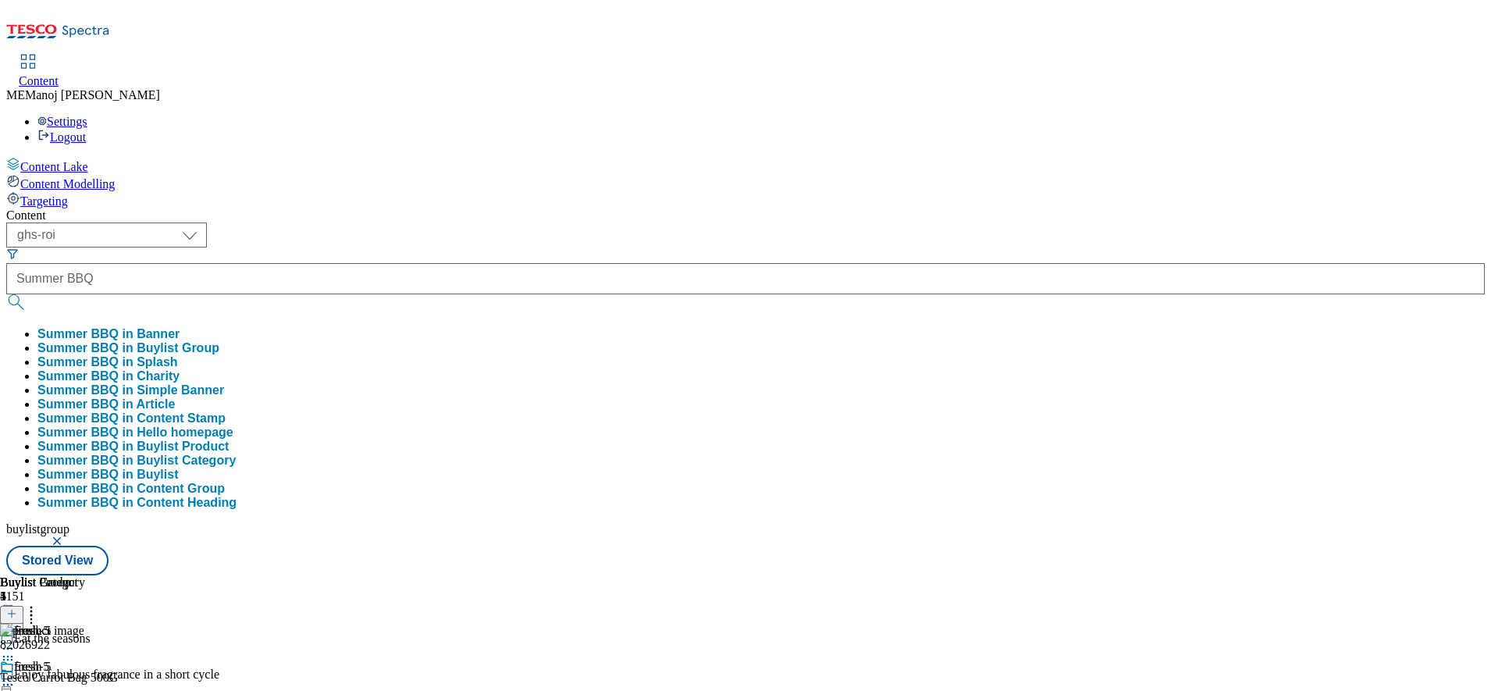
click at [219, 341] on button "Summer BBQ in Buylist Group" at bounding box center [128, 348] width 182 height 14
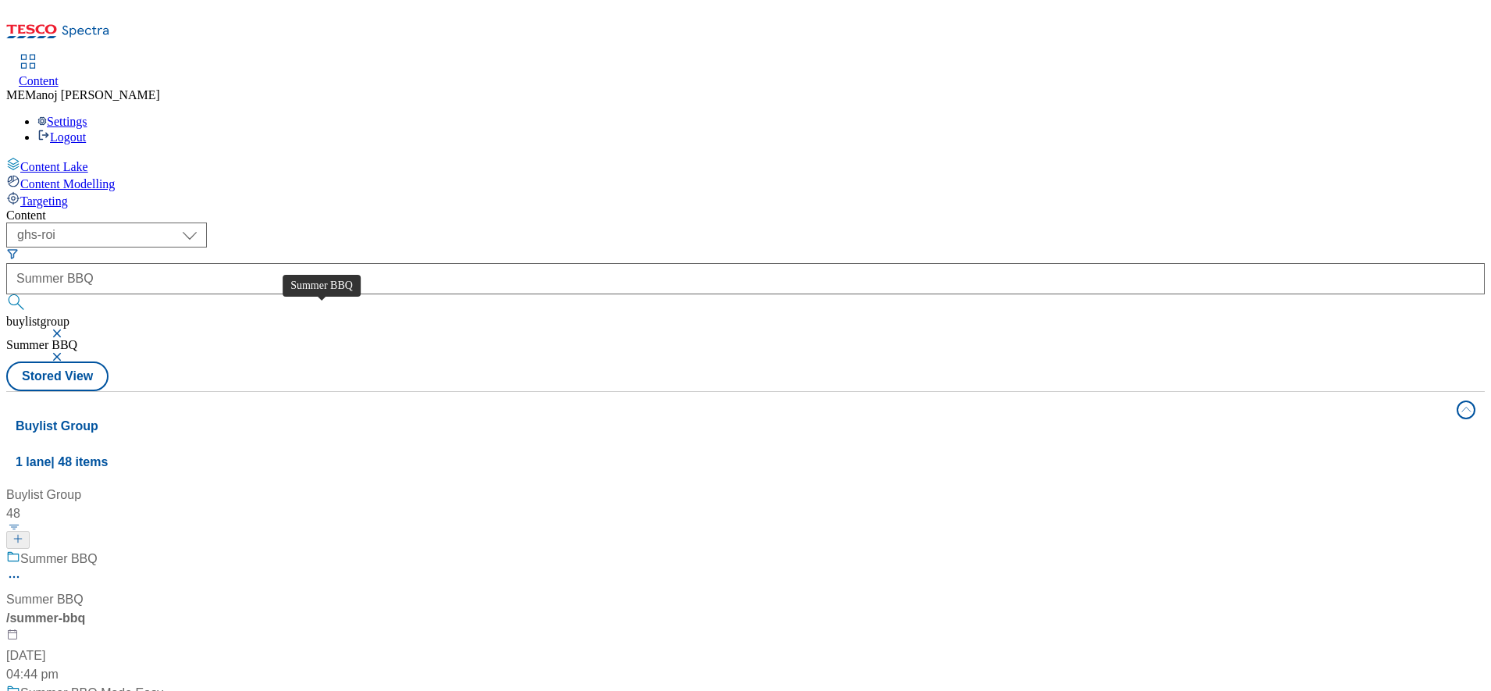
click at [98, 549] on div "Summer BBQ" at bounding box center [58, 558] width 77 height 19
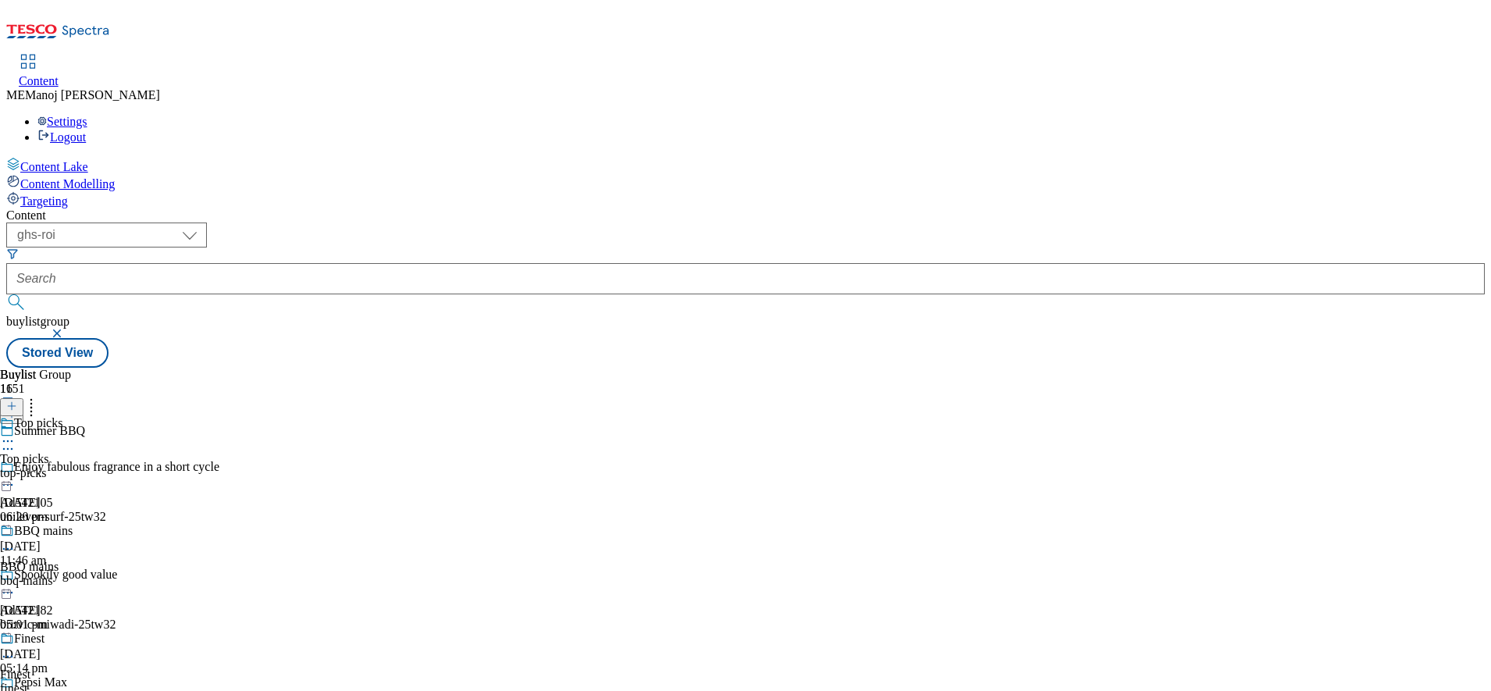
click at [192, 631] on div "Finest" at bounding box center [96, 639] width 192 height 17
click at [85, 416] on div "BBQ meats BBQ meats bbq-meats [DATE] 01:08 pm" at bounding box center [42, 470] width 85 height 108
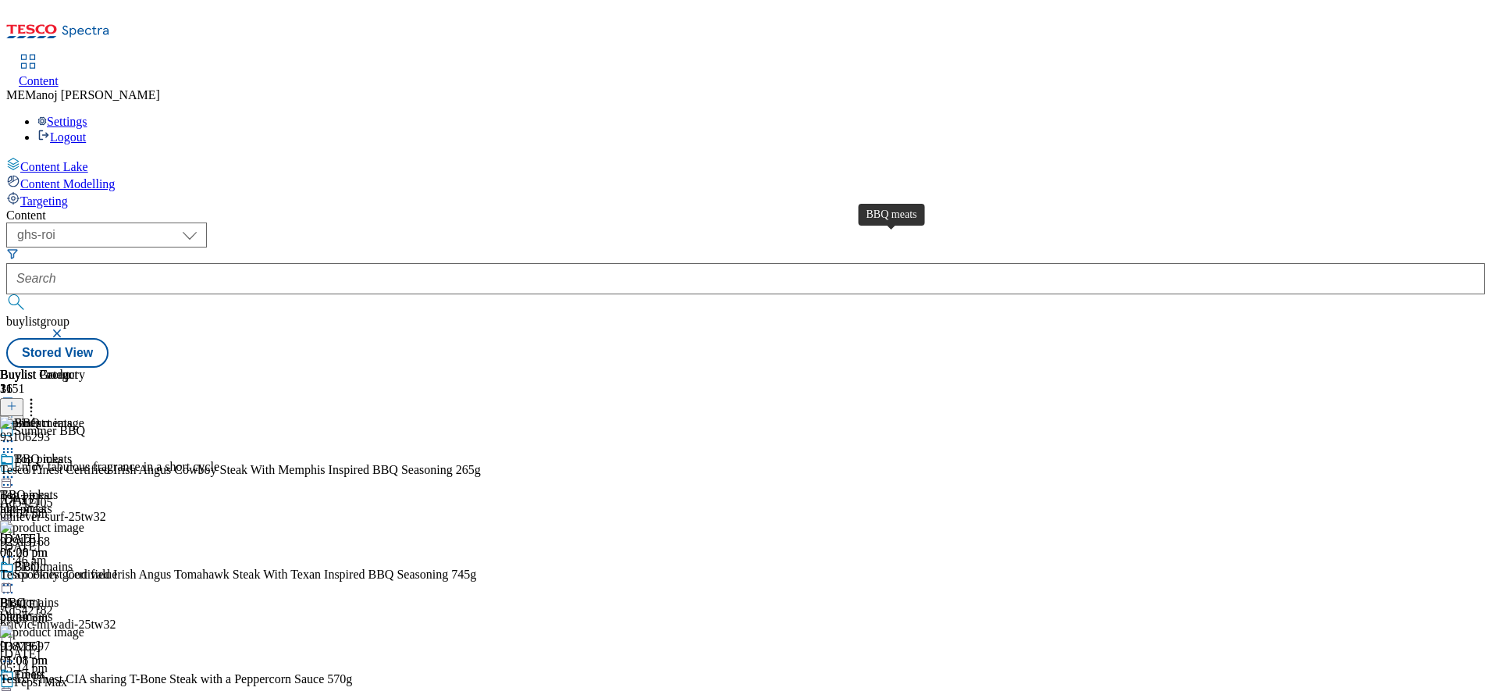
click at [72, 452] on div "BBQ meats" at bounding box center [43, 459] width 58 height 14
click at [23, 398] on button at bounding box center [11, 407] width 23 height 18
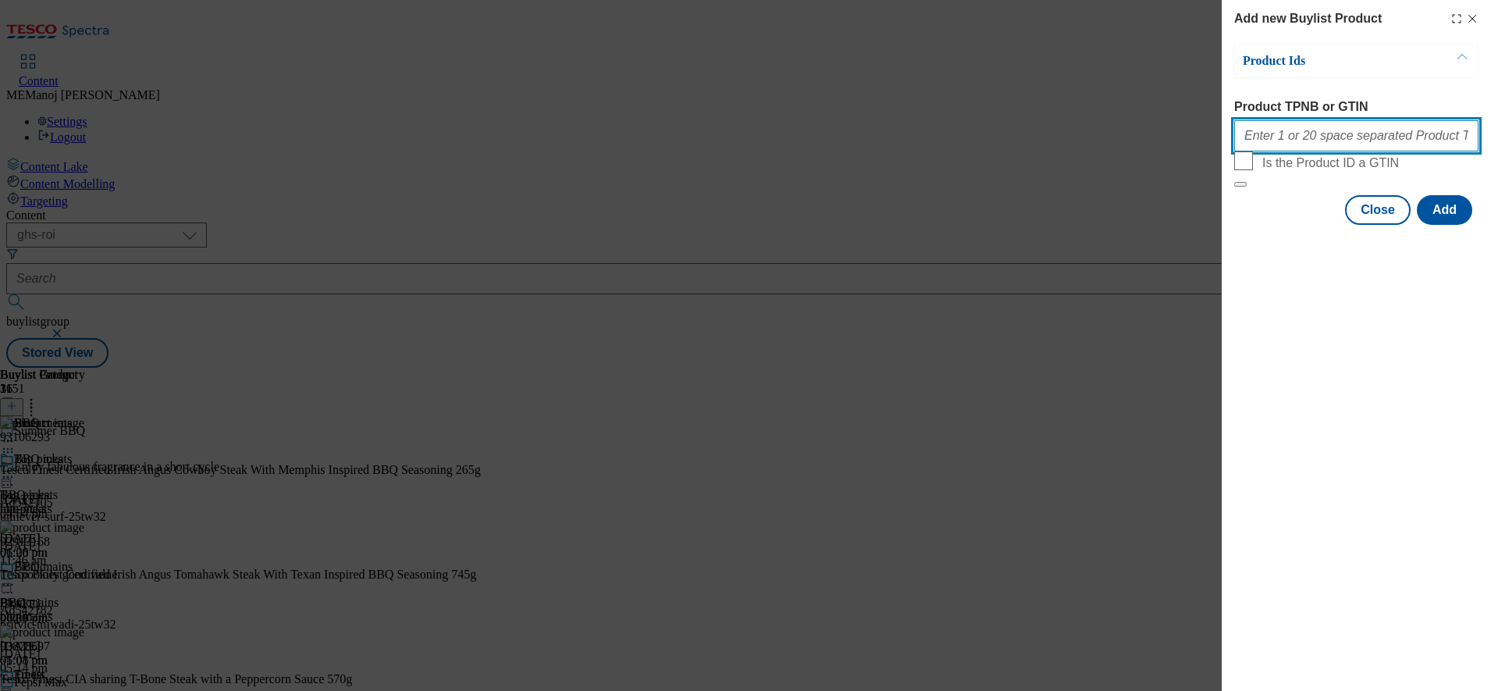
paste input "96407168"
click at [1287, 142] on input "96407168" at bounding box center [1356, 135] width 244 height 31
type input "96407168"
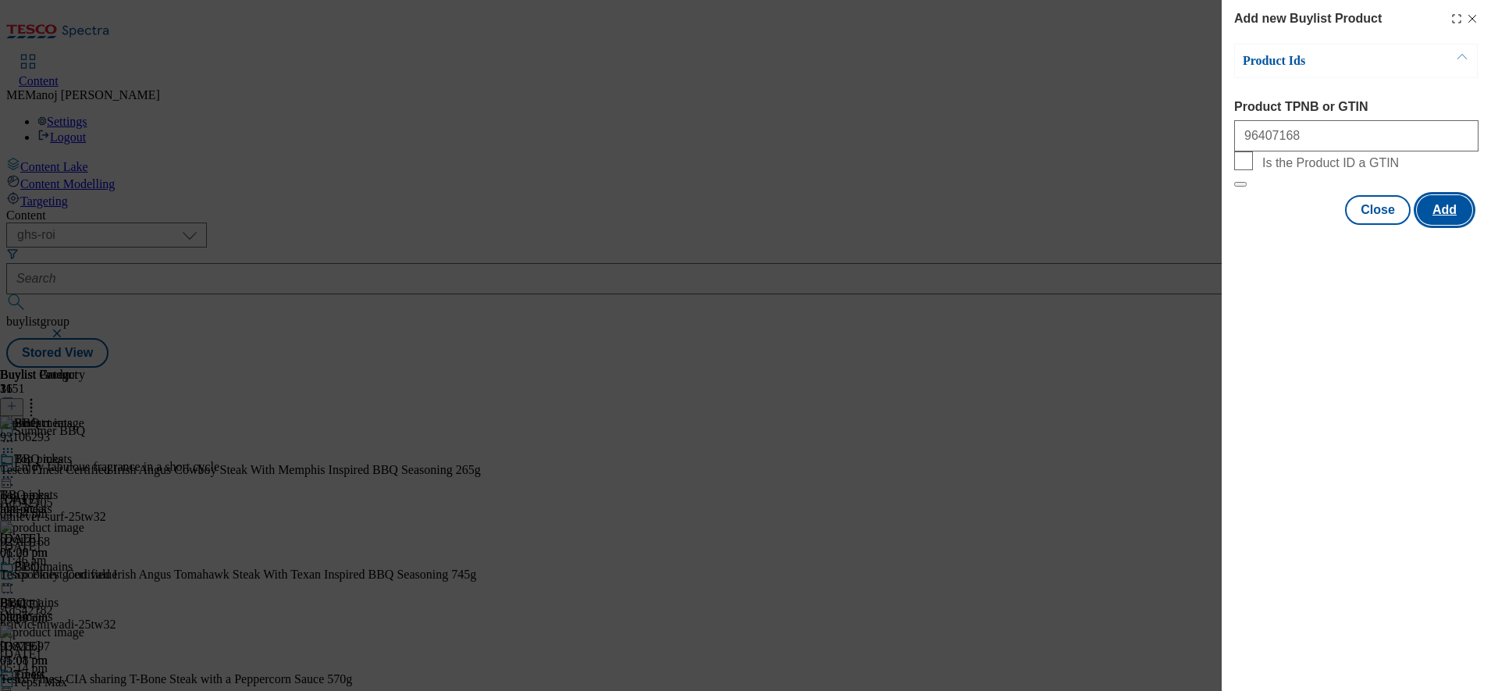
click at [1427, 225] on button "Add" at bounding box center [1443, 210] width 55 height 30
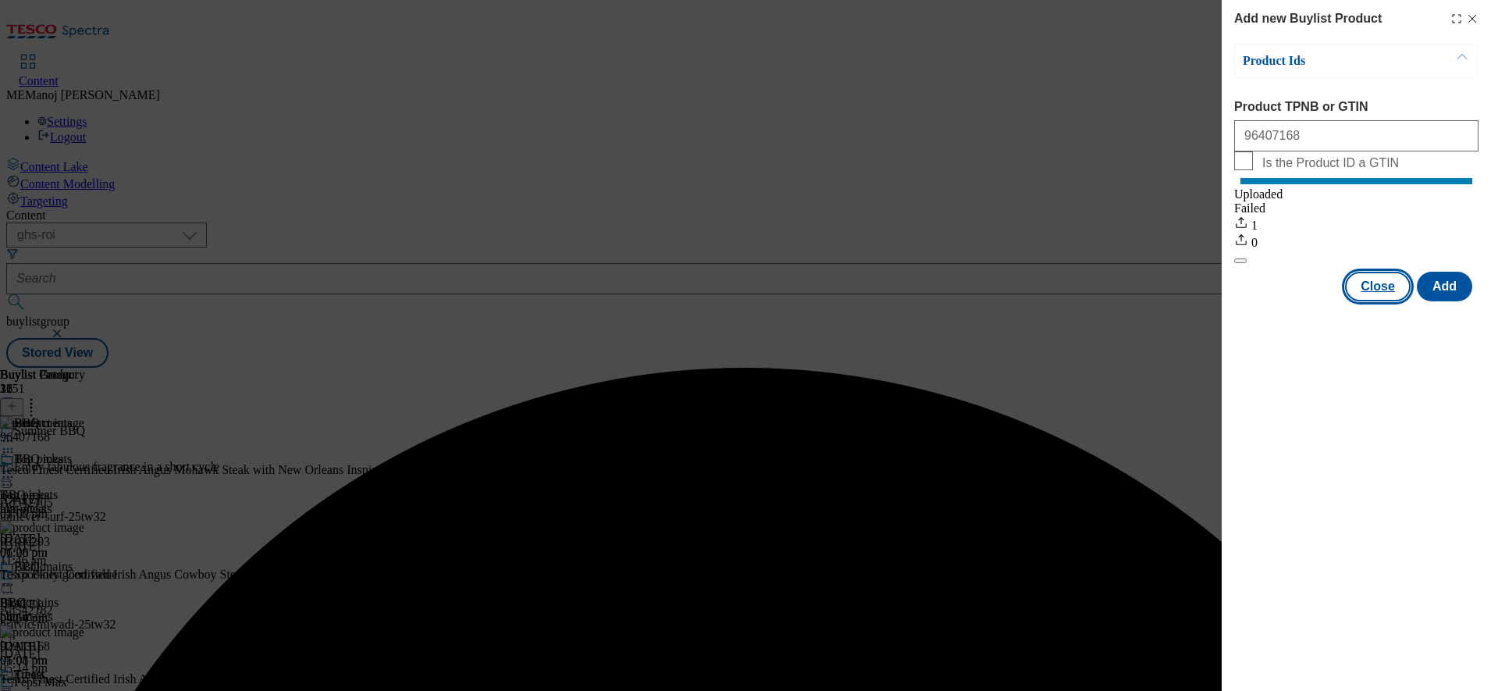
click at [1390, 301] on button "Close" at bounding box center [1378, 287] width 66 height 30
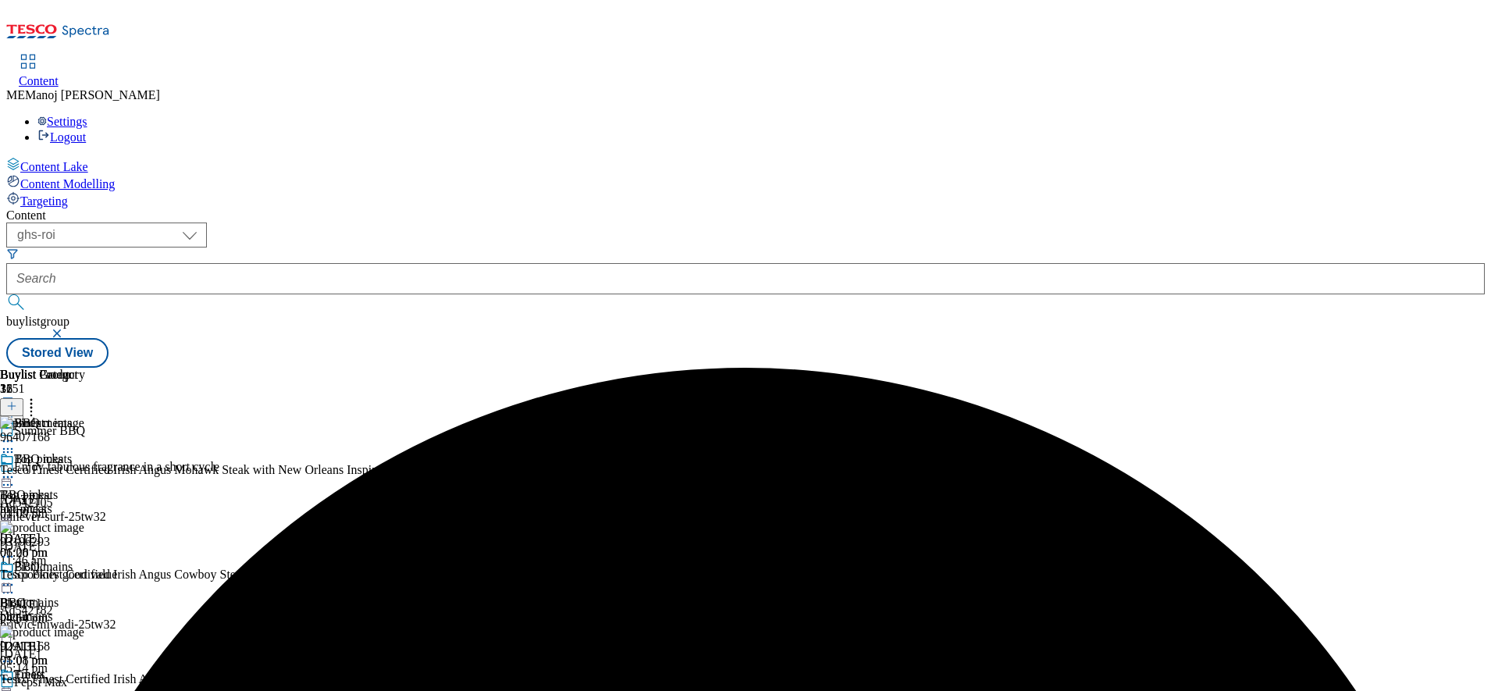
click at [16, 469] on icon at bounding box center [8, 477] width 16 height 16
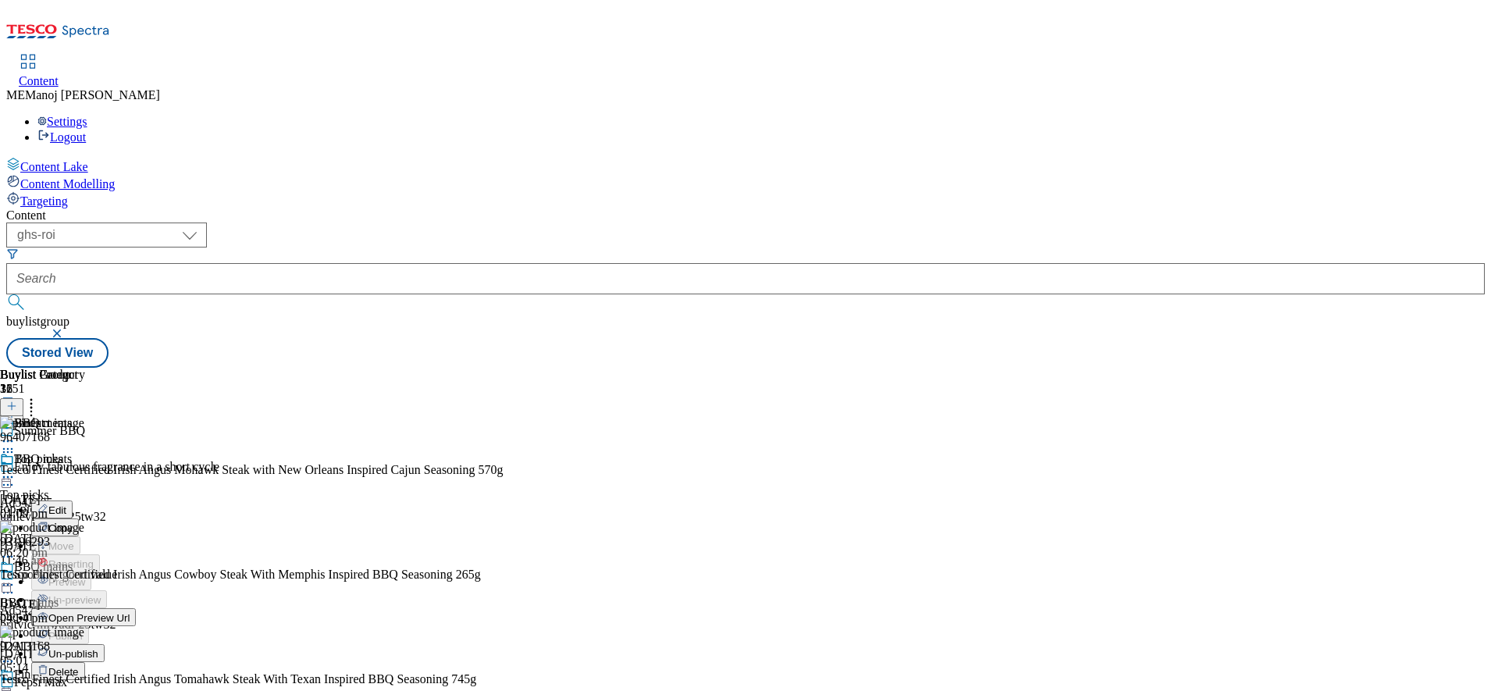
click at [98, 648] on span "Un-publish" at bounding box center [73, 654] width 50 height 12
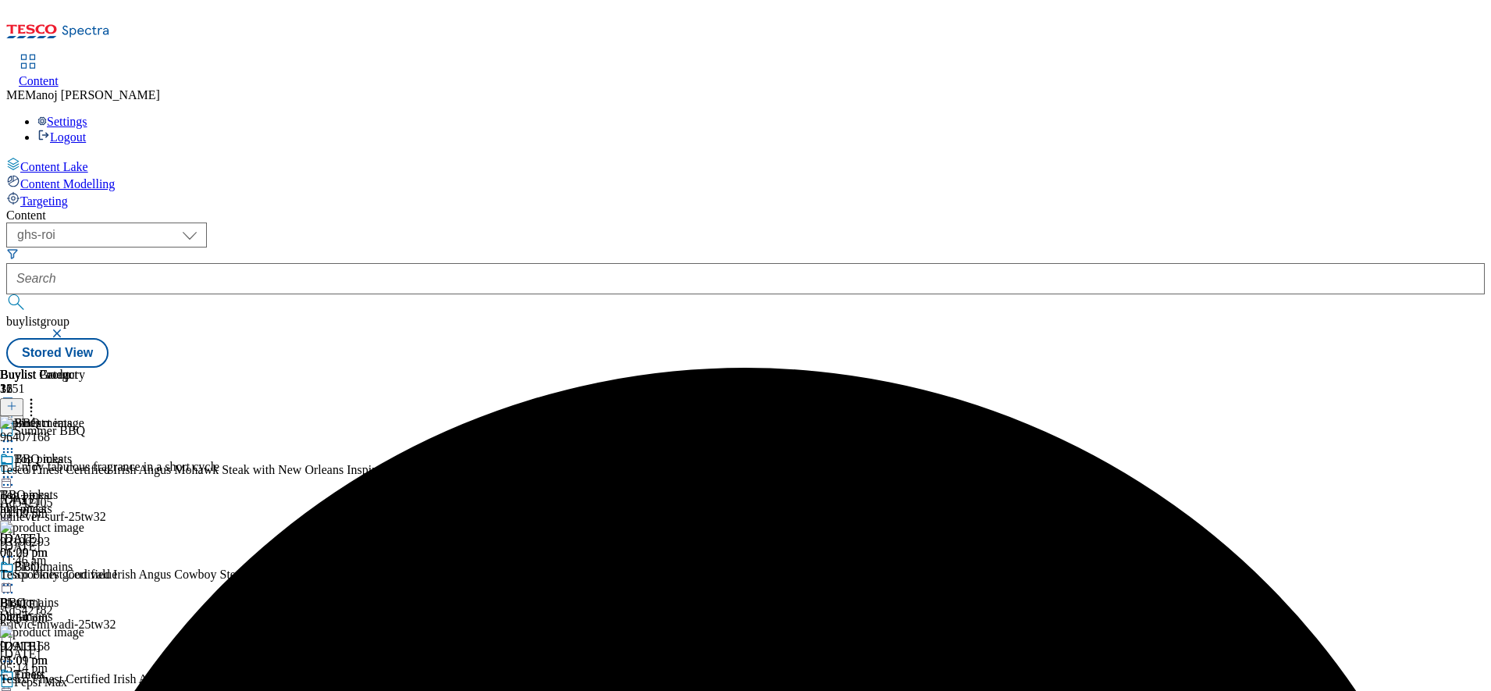
click at [16, 469] on icon at bounding box center [8, 477] width 16 height 16
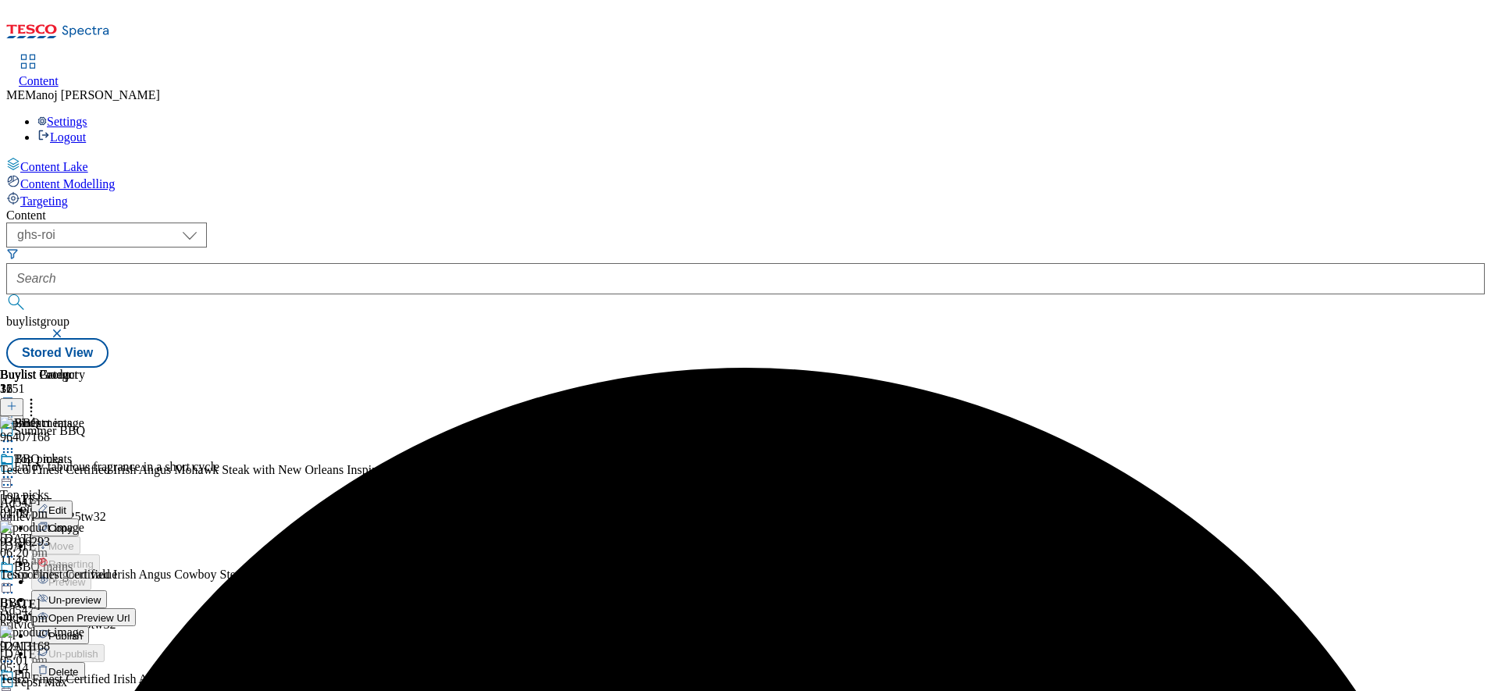
click at [107, 590] on button "Un-preview" at bounding box center [69, 599] width 76 height 18
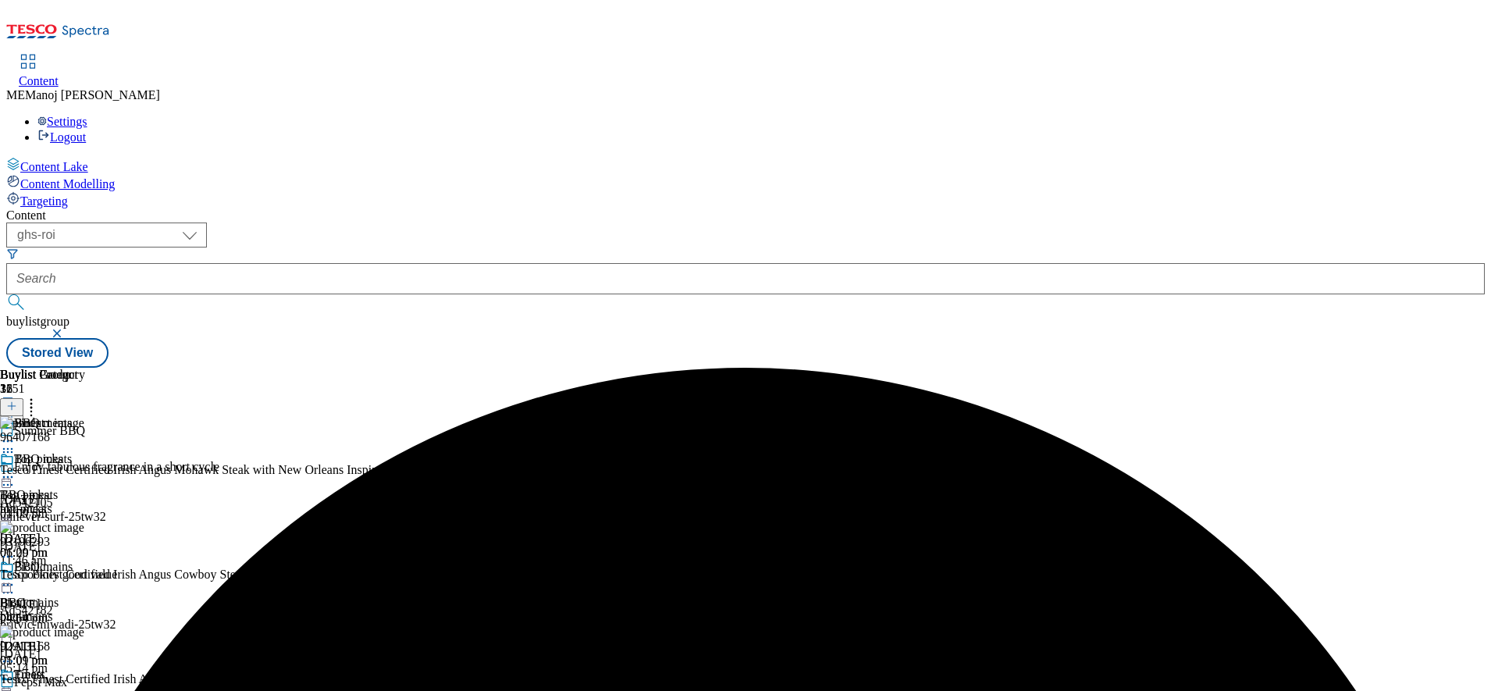
click at [13, 476] on circle at bounding box center [12, 477] width 2 height 2
click at [85, 576] on span "Preview" at bounding box center [66, 582] width 37 height 12
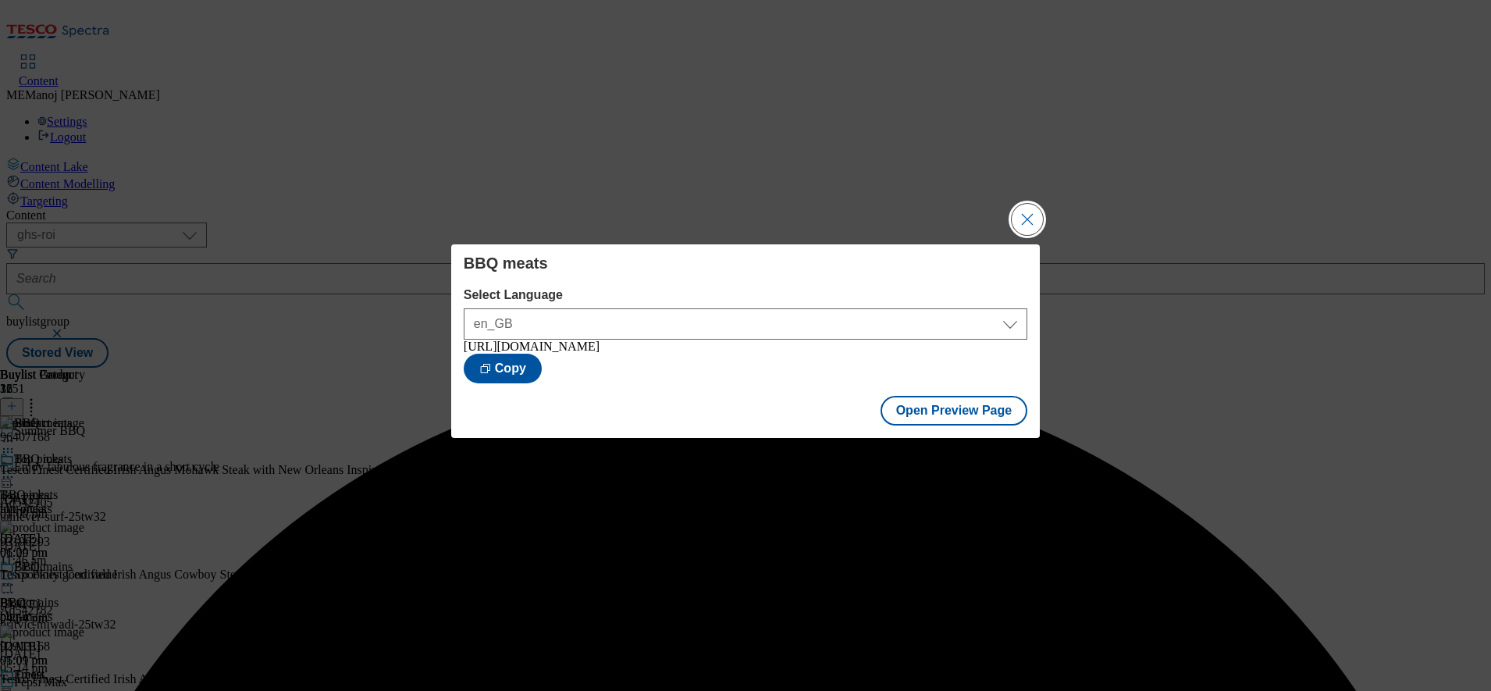
click at [1032, 204] on button "Close Modal" at bounding box center [1026, 219] width 31 height 31
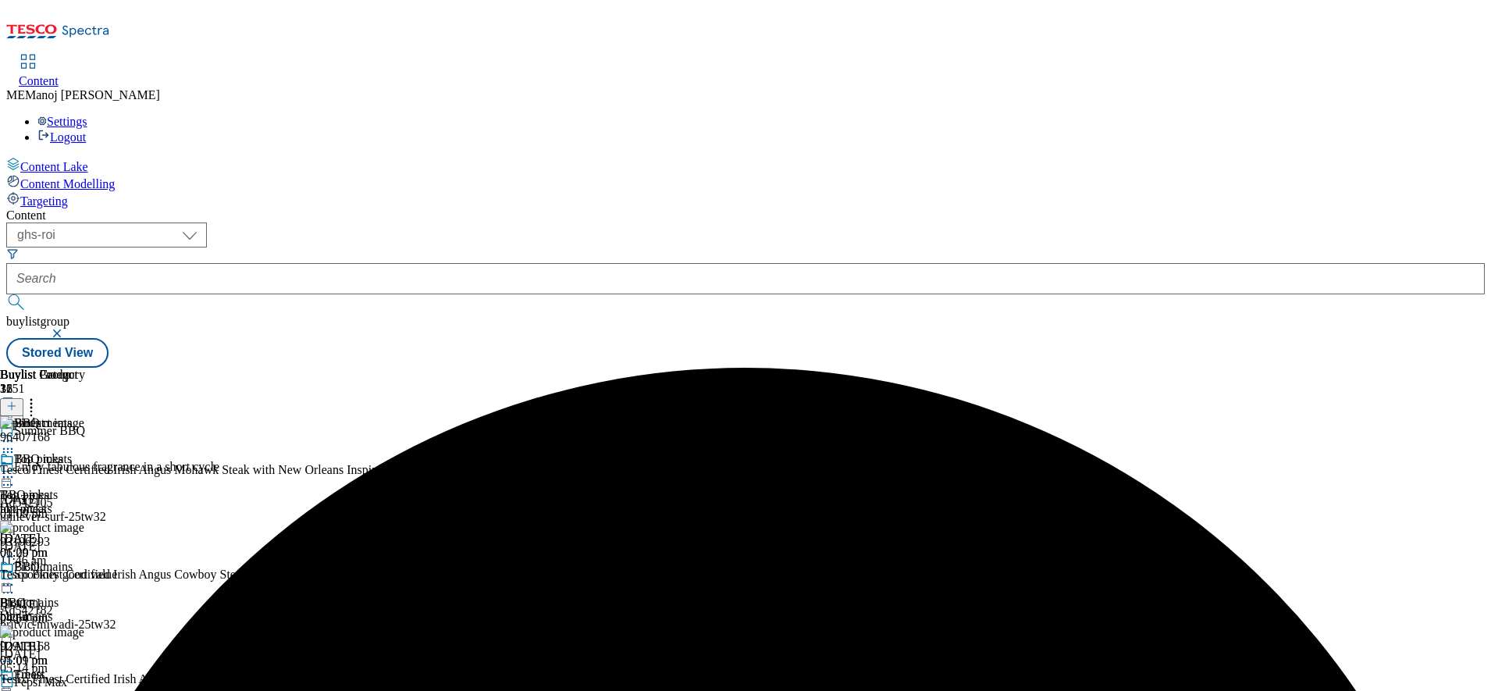
click at [16, 469] on icon at bounding box center [8, 477] width 16 height 16
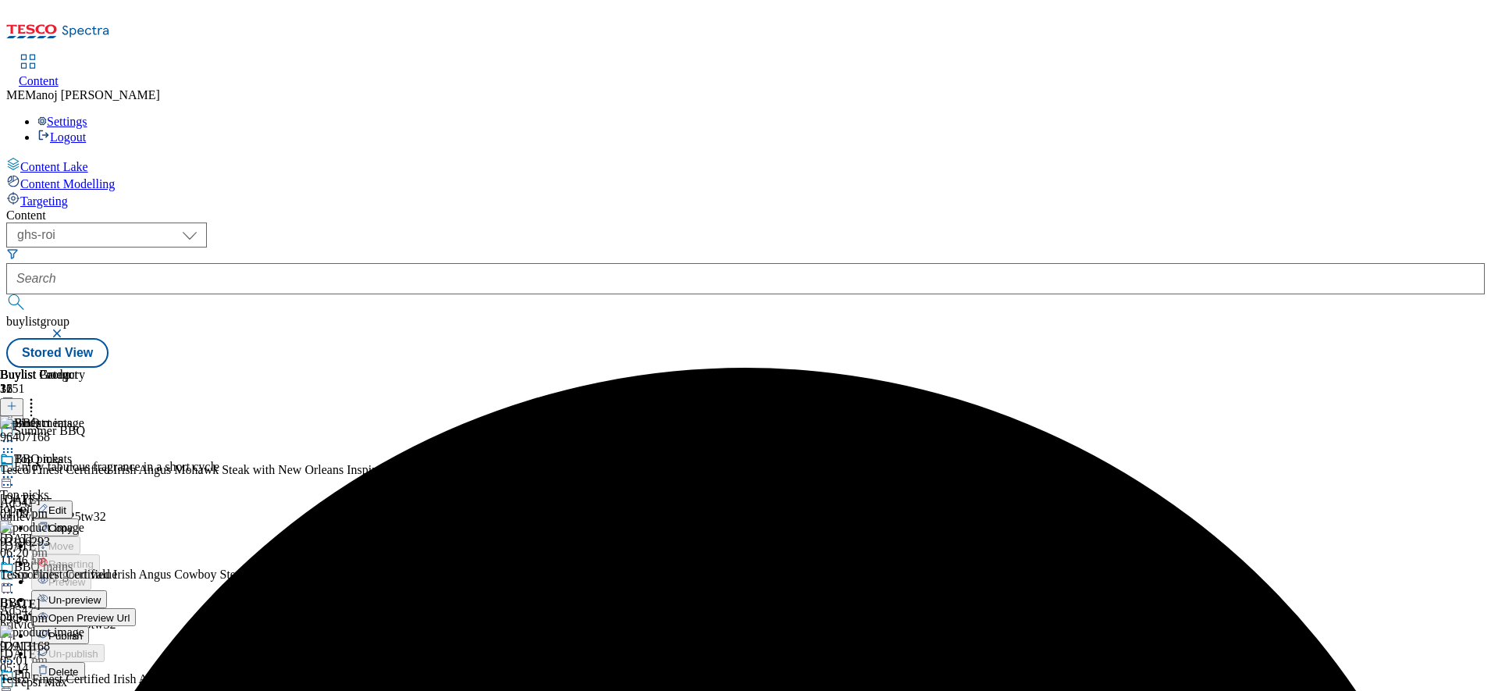
click at [89, 626] on button "Publish" at bounding box center [60, 635] width 58 height 18
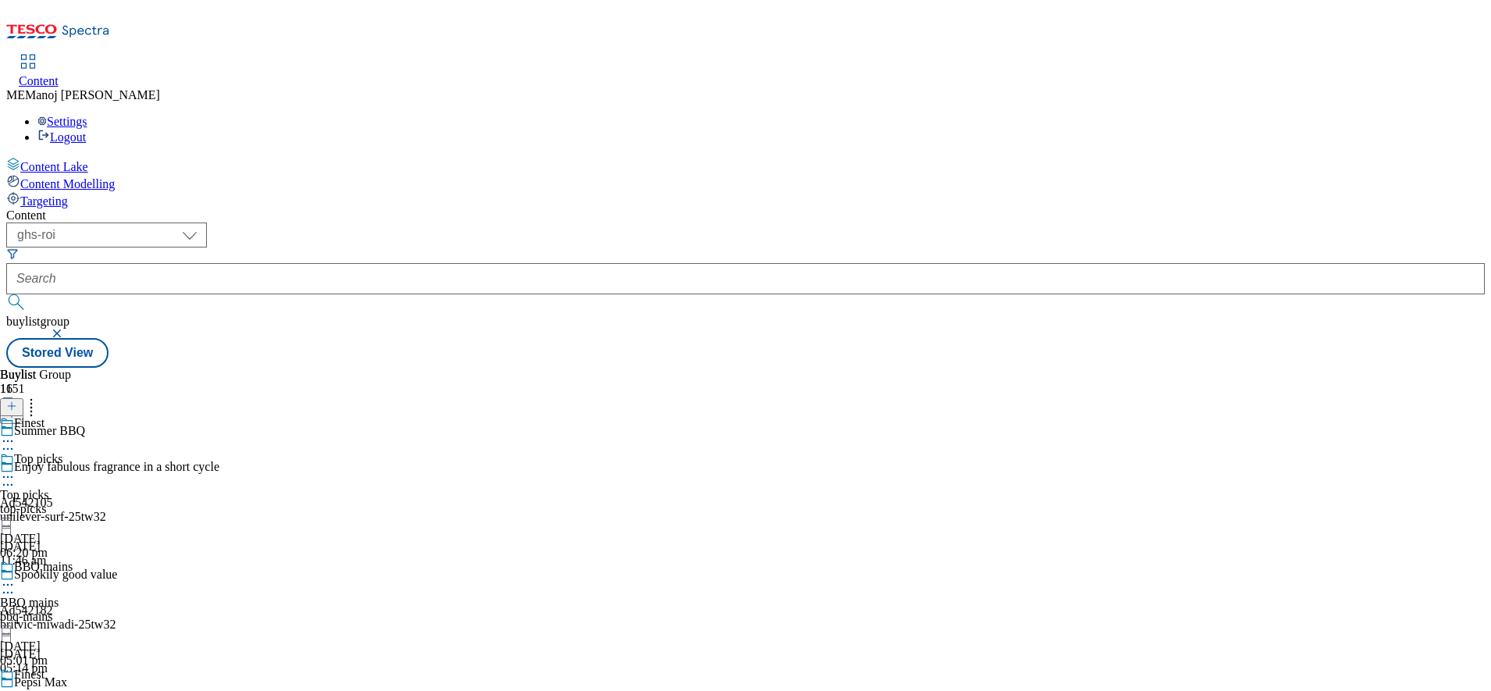
type input "Summer BBQ"
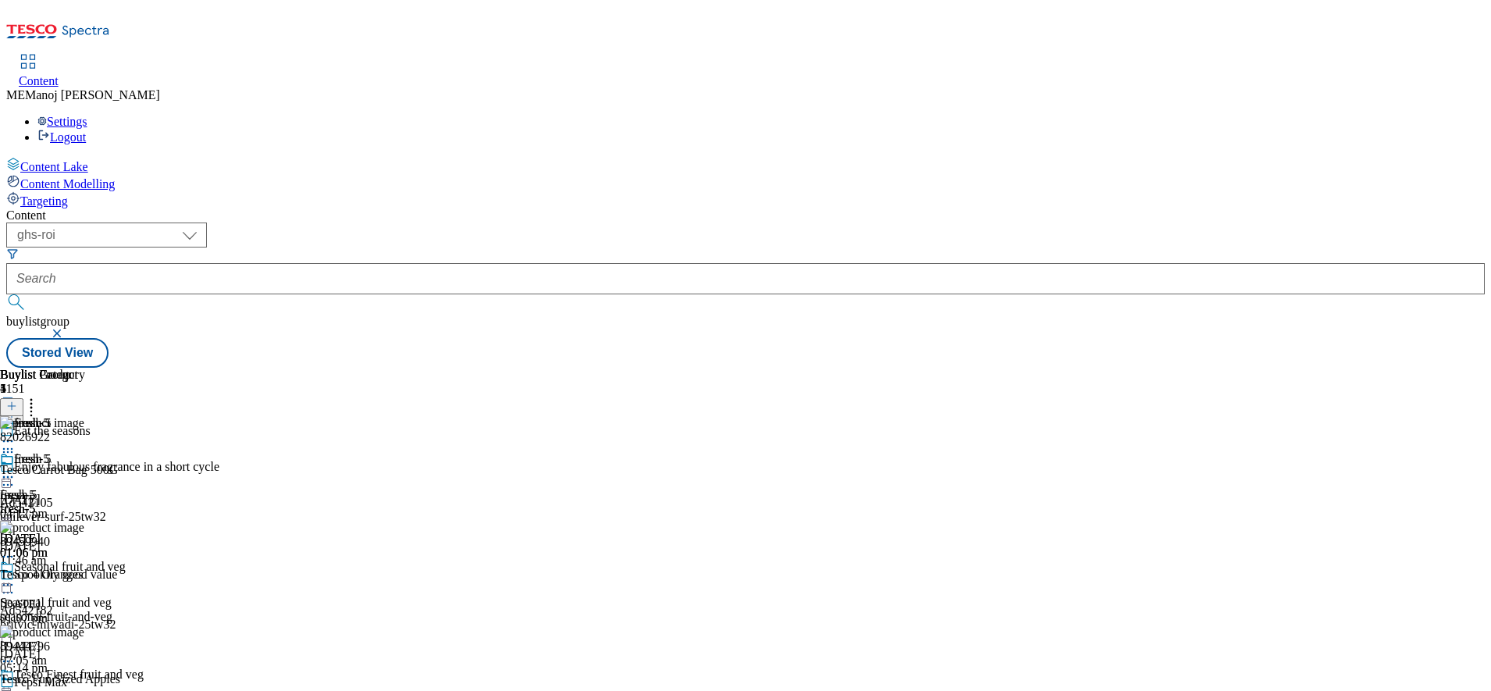
click at [16, 469] on icon at bounding box center [8, 477] width 16 height 16
click at [85, 576] on span "Preview" at bounding box center [66, 582] width 37 height 12
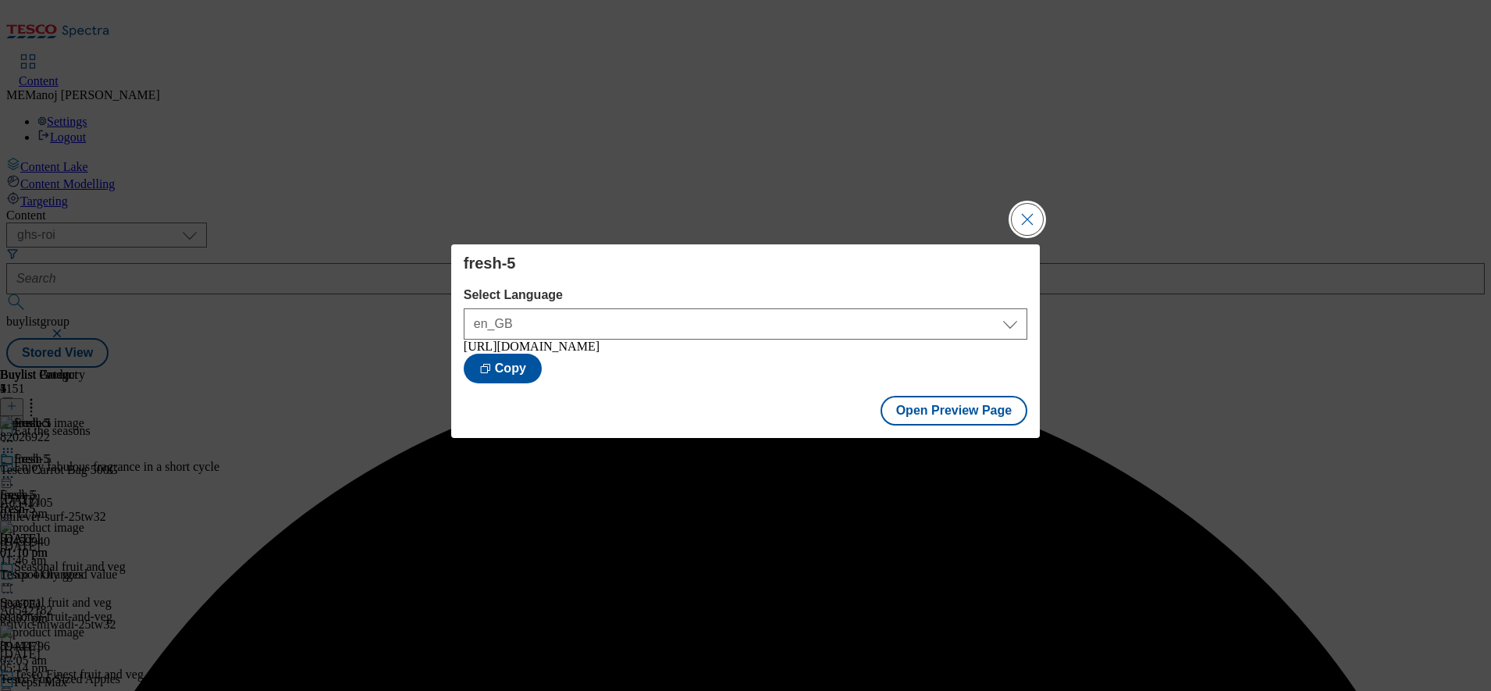
click at [1030, 222] on button "Close Modal" at bounding box center [1026, 219] width 31 height 31
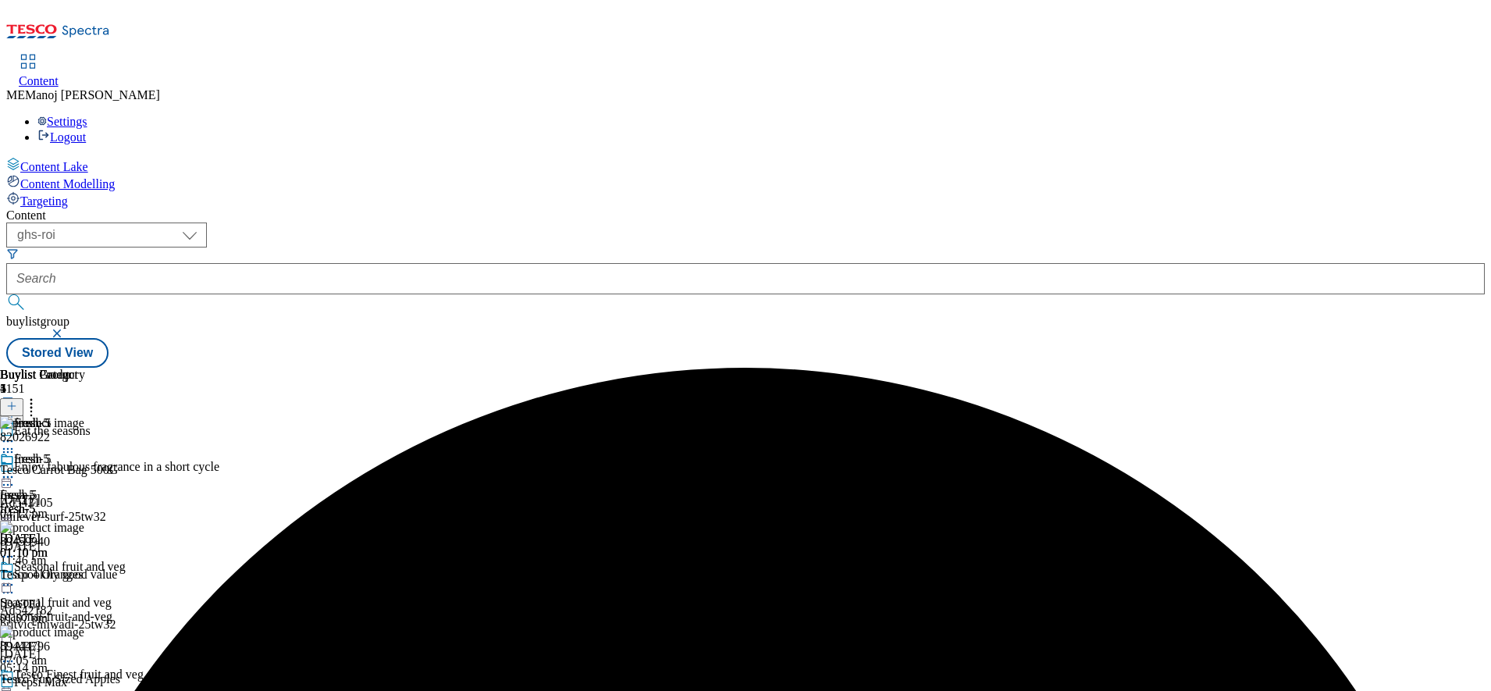
click at [16, 469] on icon at bounding box center [8, 477] width 16 height 16
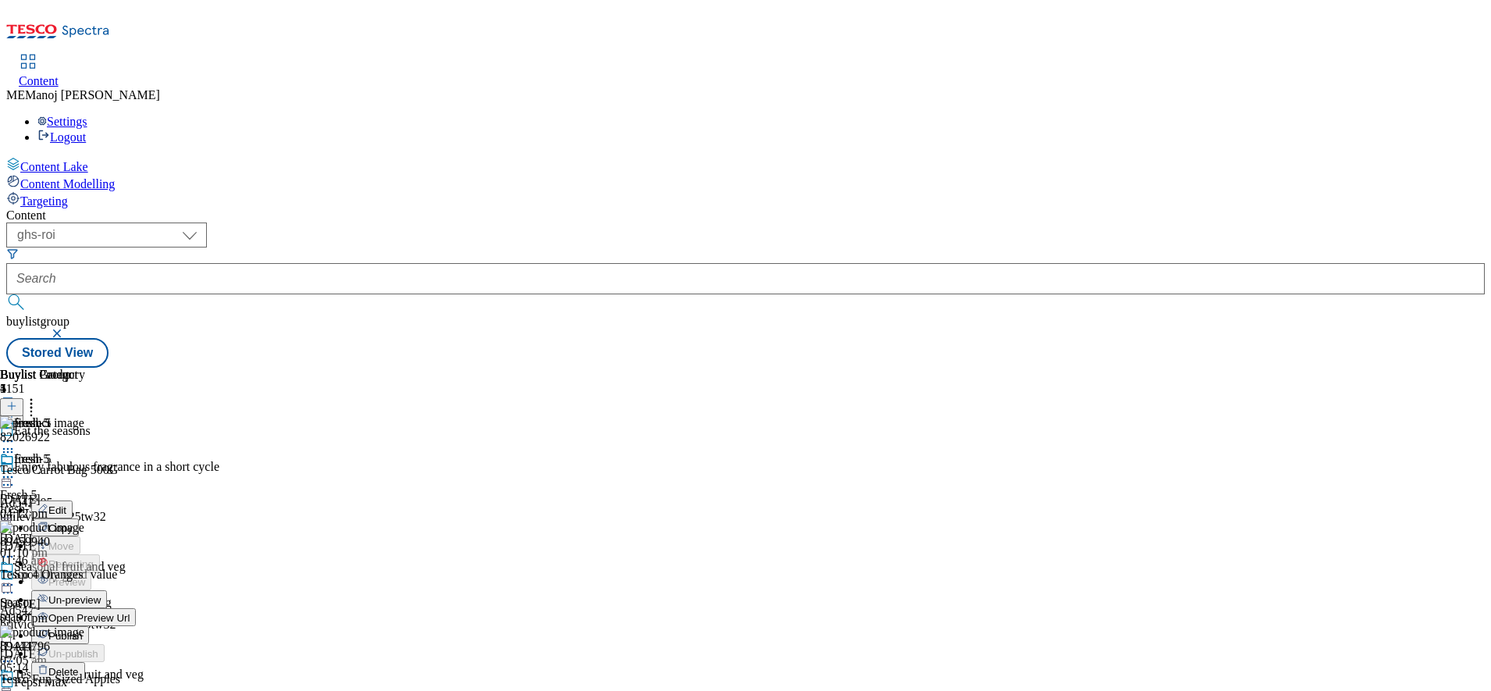
click at [136, 626] on li "Publish" at bounding box center [83, 635] width 105 height 18
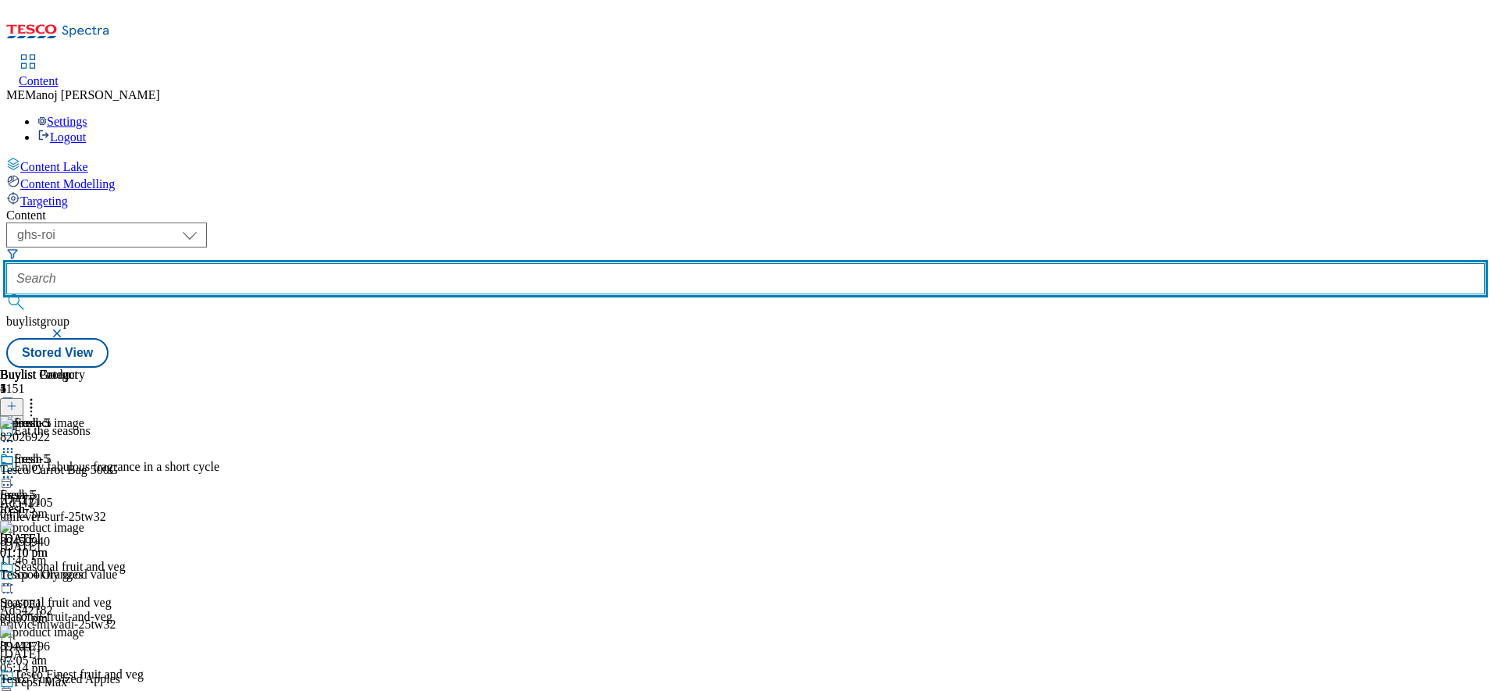
click at [421, 263] on input "text" at bounding box center [745, 278] width 1478 height 31
paste input "Cosy nights in"
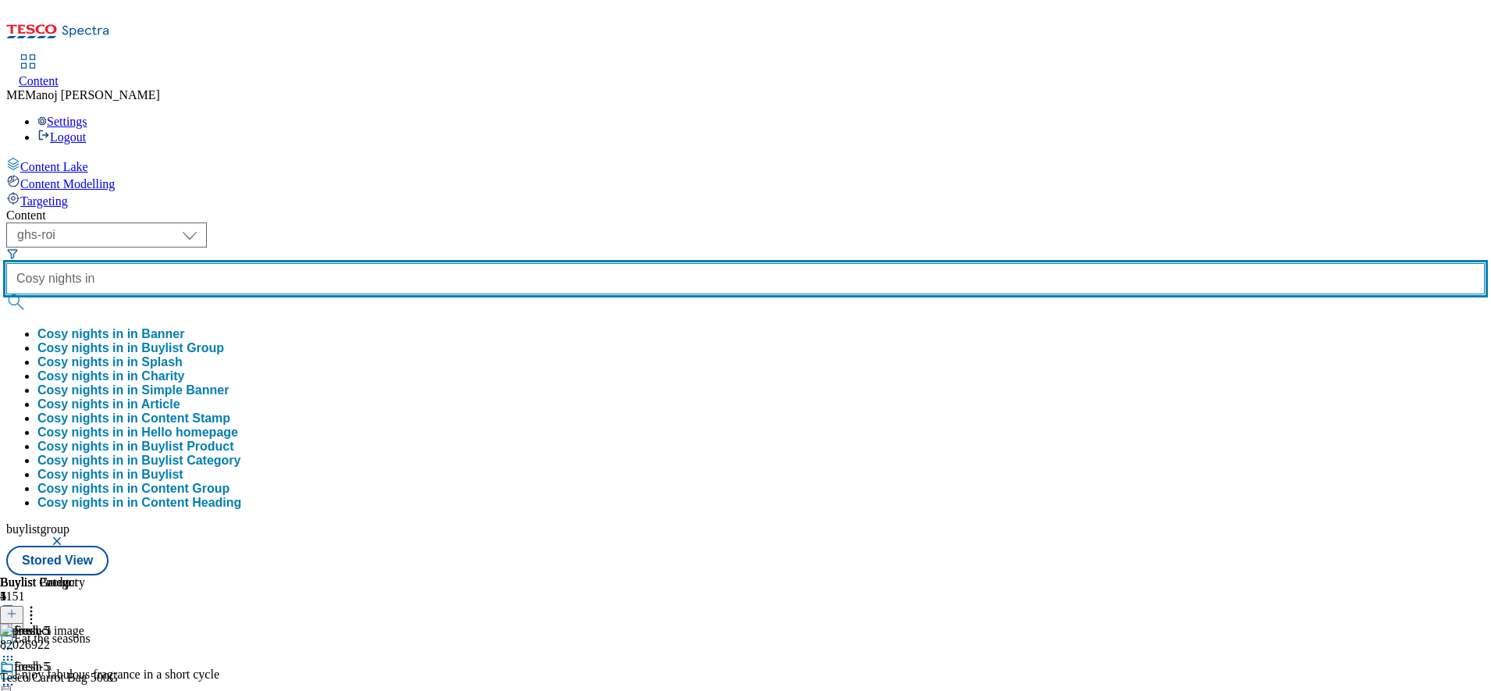
type input "Cosy nights in"
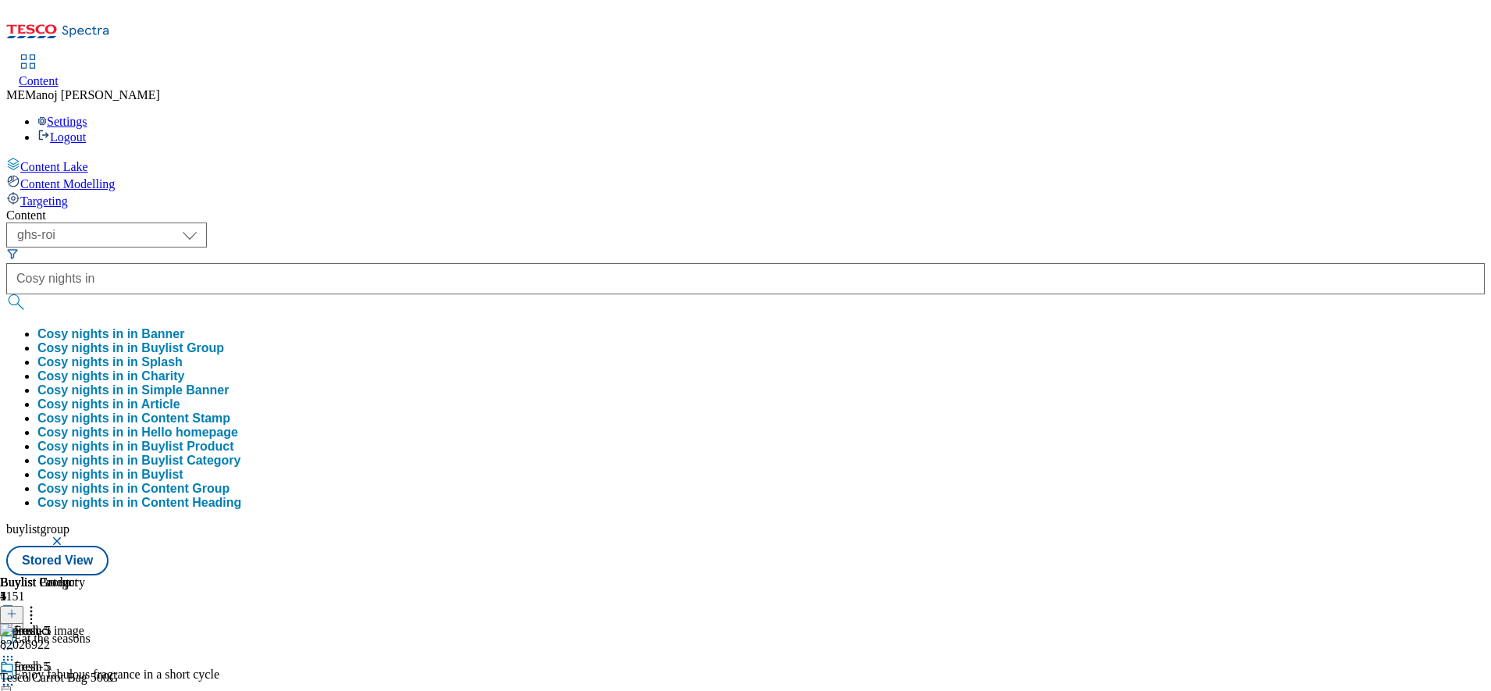
click at [224, 341] on button "Cosy nights in in Buylist Group" at bounding box center [130, 348] width 187 height 14
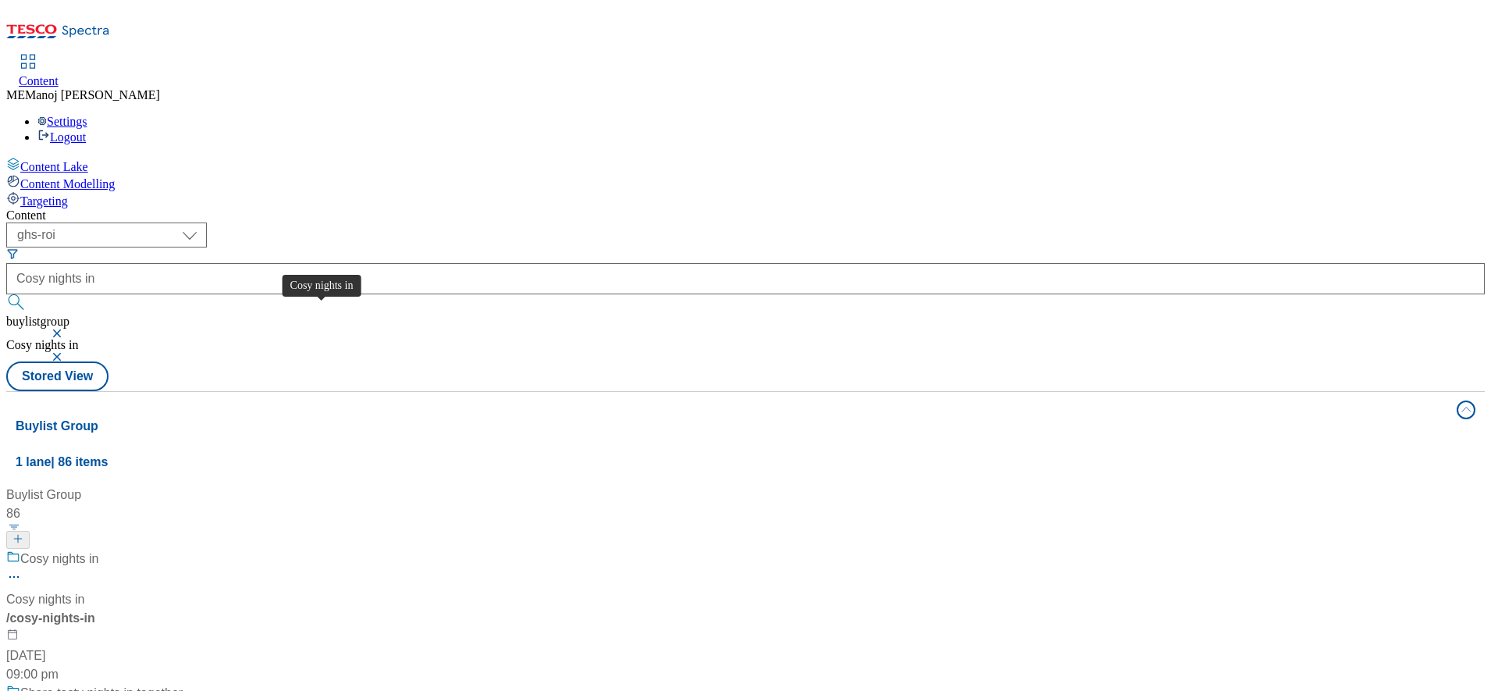
click at [99, 549] on div "Cosy nights in" at bounding box center [59, 558] width 79 height 19
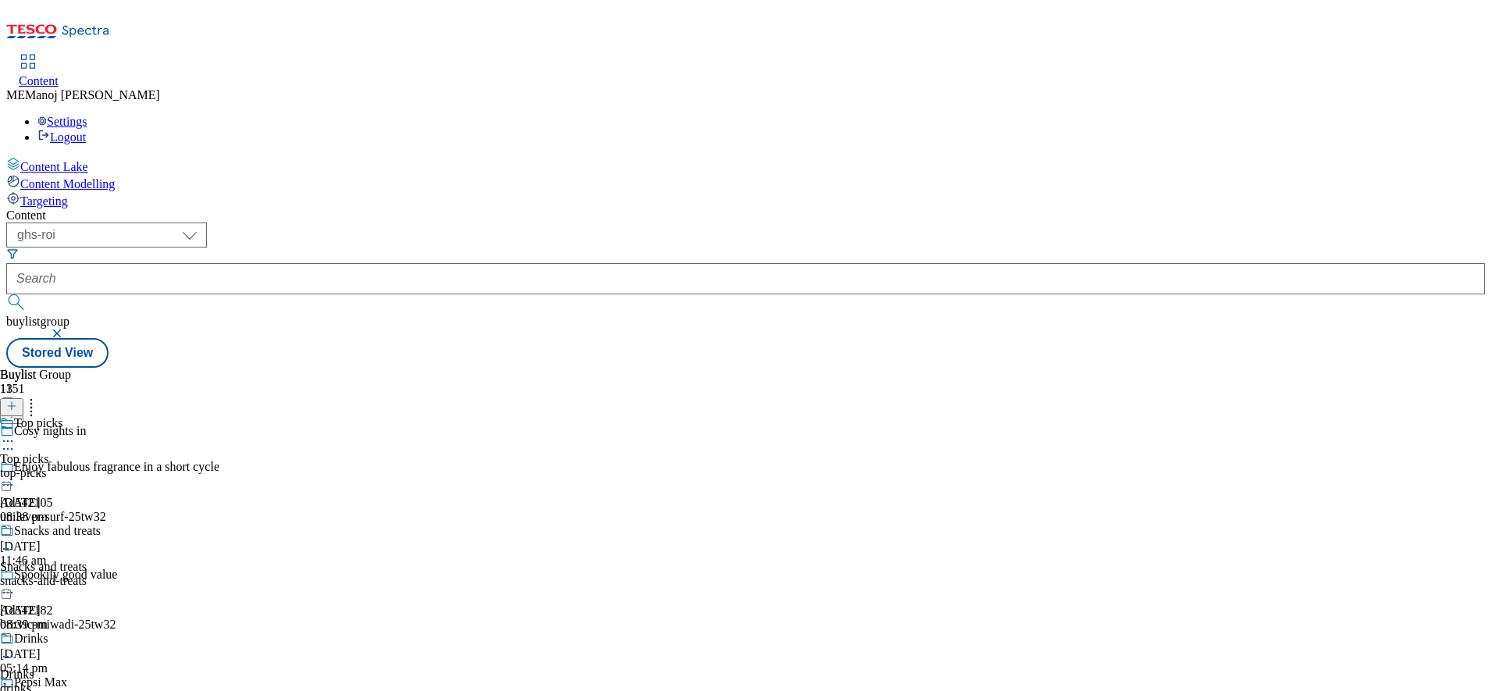
scroll to position [152, 0]
click at [123, 631] on div "Drinks" at bounding box center [61, 639] width 123 height 17
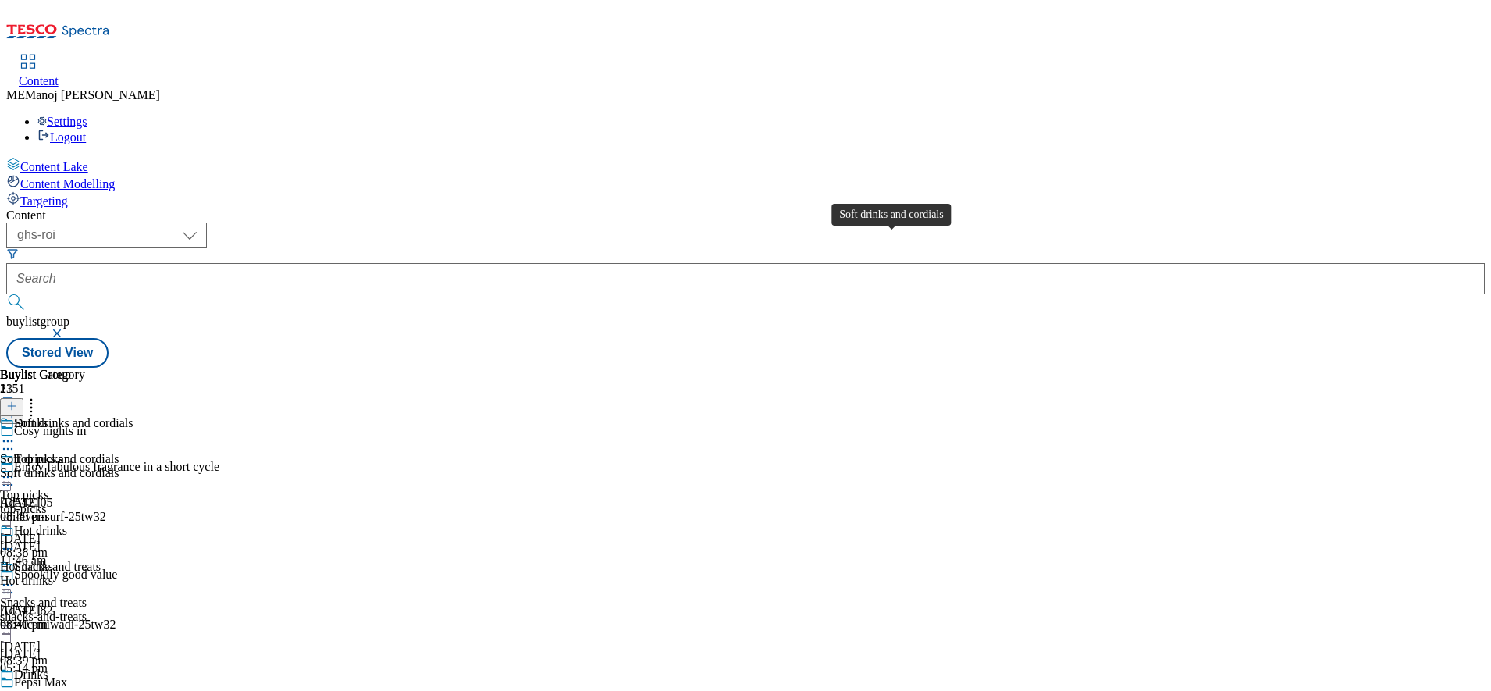
click at [133, 416] on div "Soft drinks and cordials" at bounding box center [73, 423] width 119 height 14
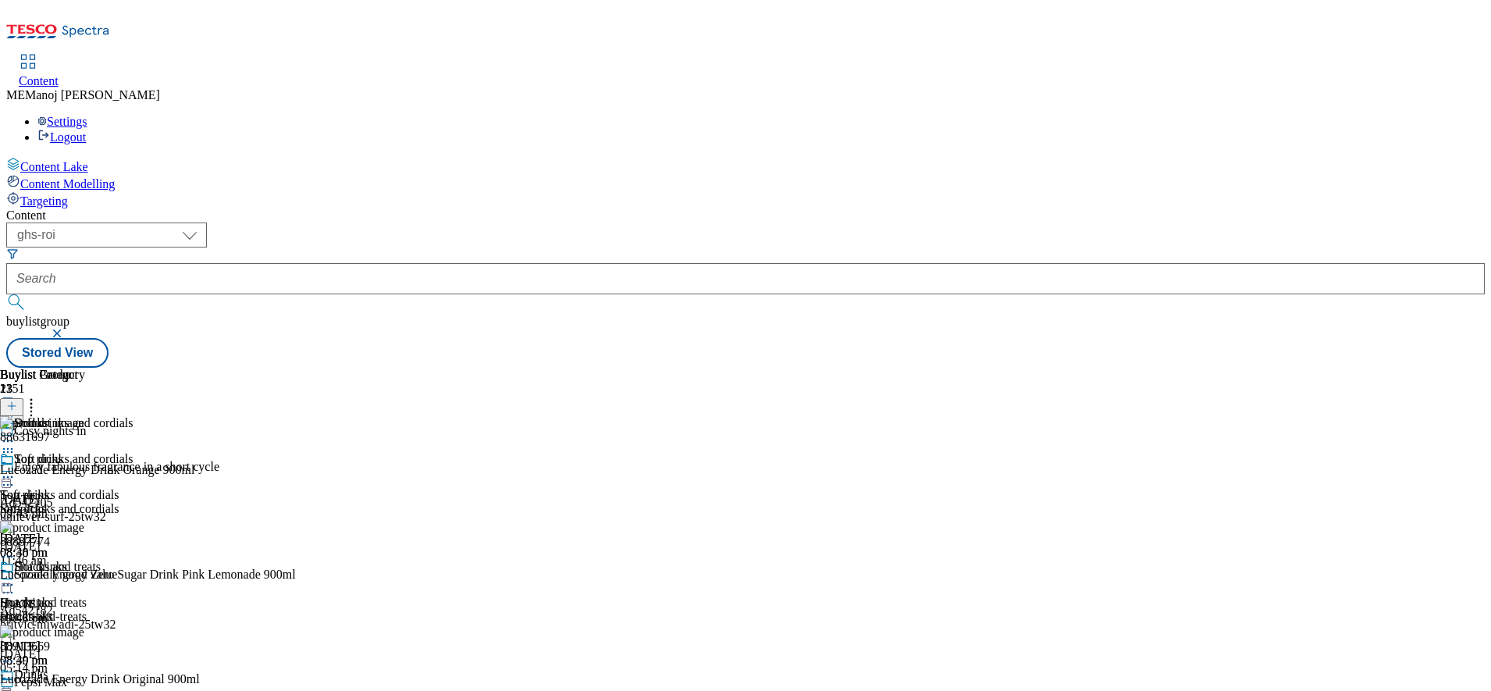
click at [17, 400] on icon at bounding box center [11, 405] width 11 height 11
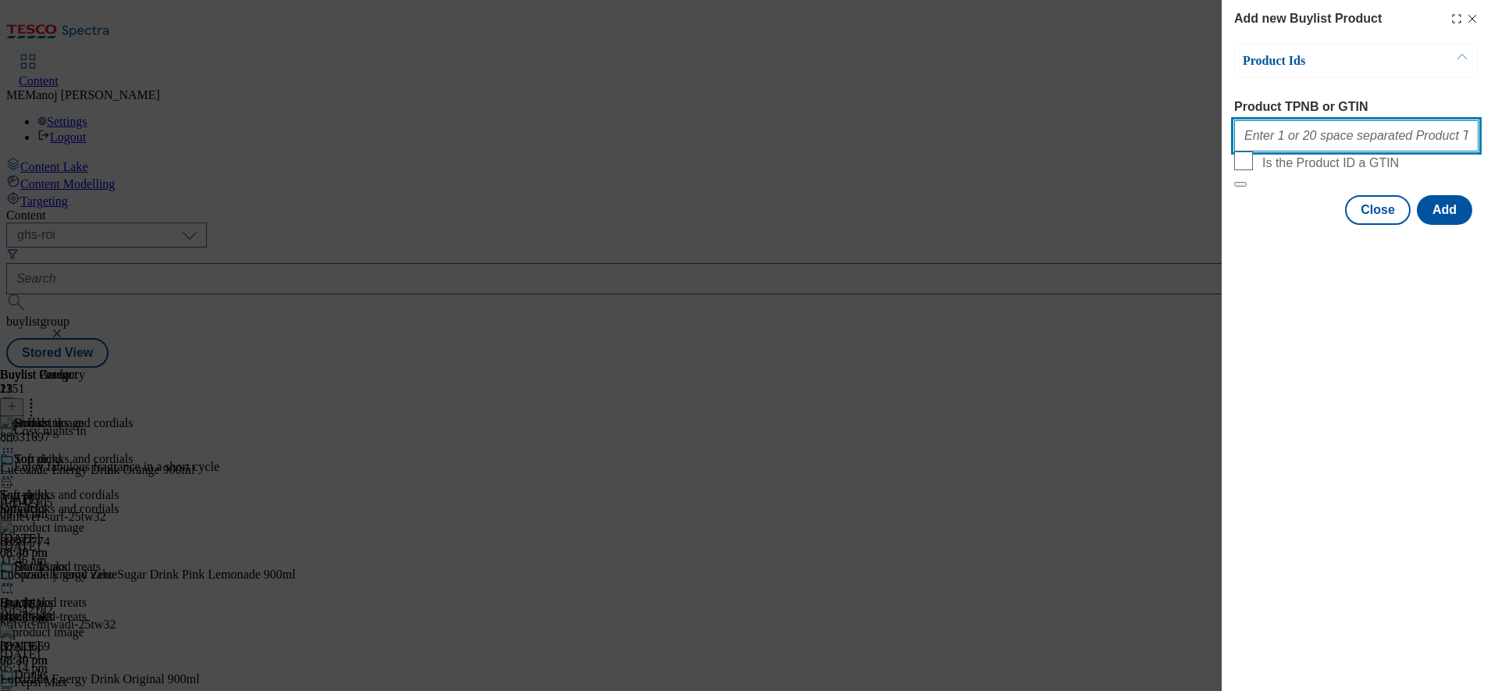
click at [1310, 151] on input "Product TPNB or GTIN" at bounding box center [1356, 135] width 244 height 31
paste input "92543830 92864450 92759229"
type input "92543830 92864450 92759229"
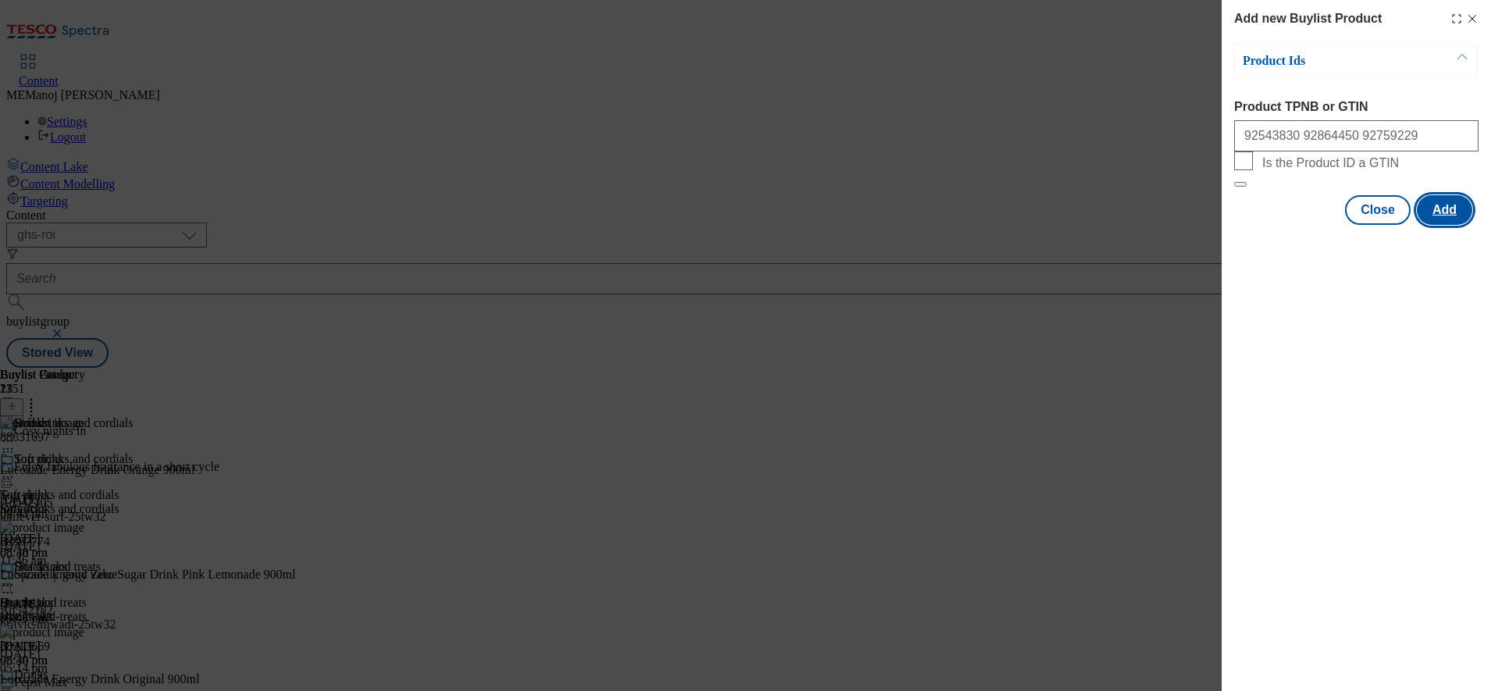
click at [1456, 225] on button "Add" at bounding box center [1443, 210] width 55 height 30
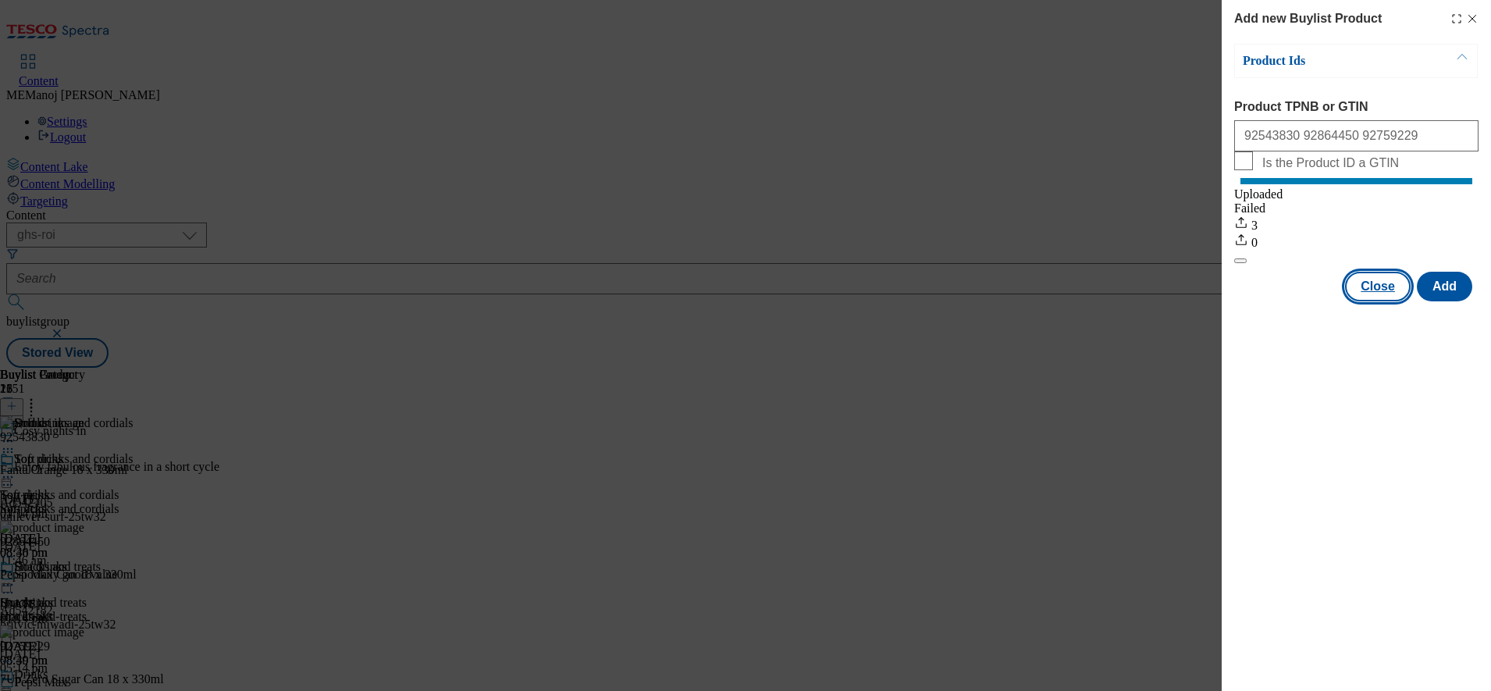
click at [1371, 301] on button "Close" at bounding box center [1378, 287] width 66 height 30
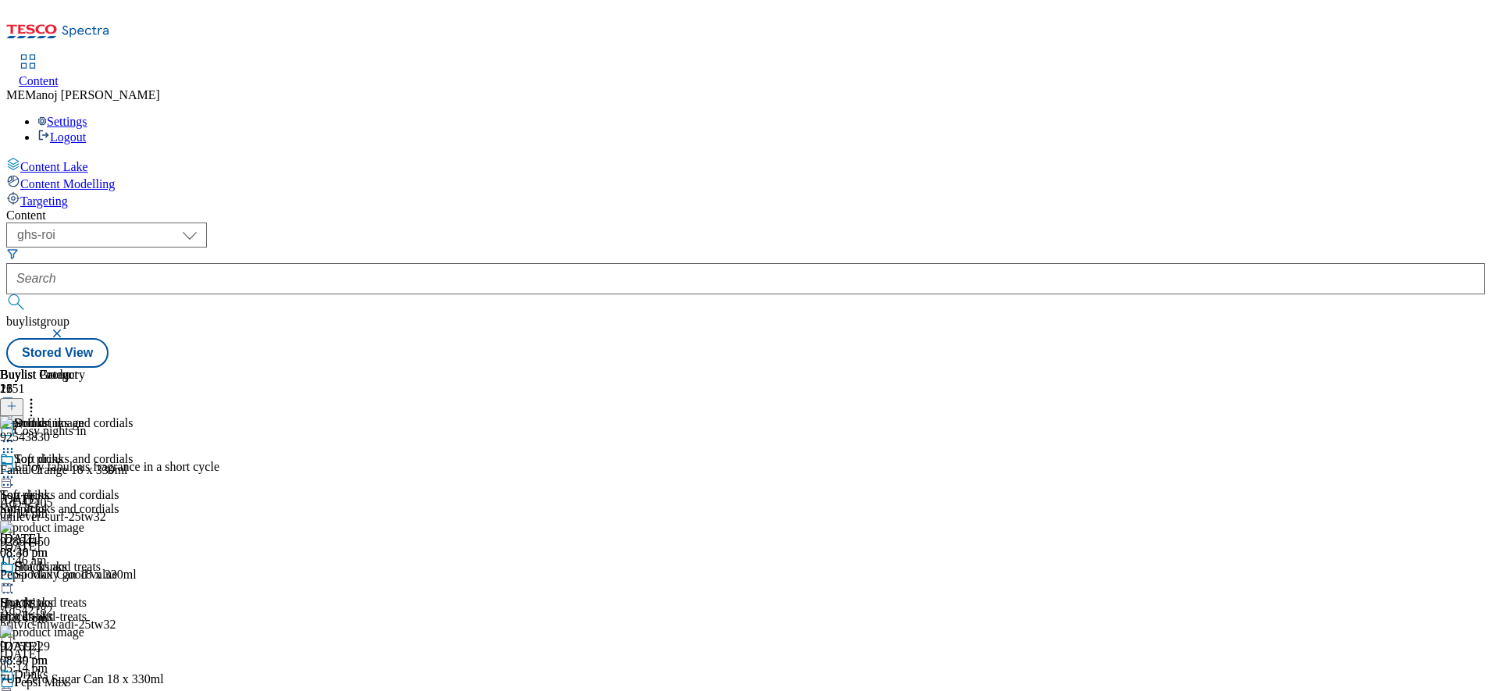
click at [16, 469] on icon at bounding box center [8, 477] width 16 height 16
click at [105, 644] on button "Un-publish" at bounding box center [67, 653] width 73 height 18
click at [16, 469] on icon at bounding box center [8, 477] width 16 height 16
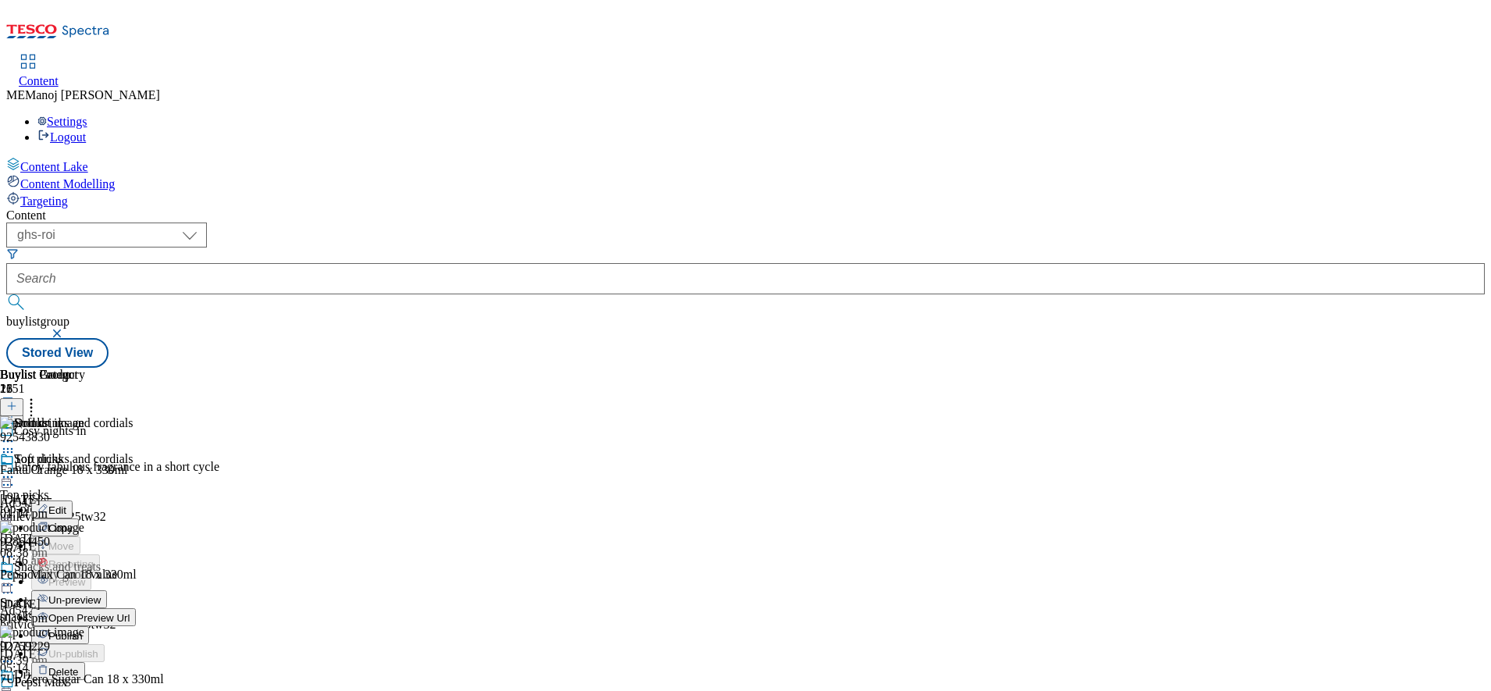
click at [101, 594] on span "Un-preview" at bounding box center [74, 600] width 52 height 12
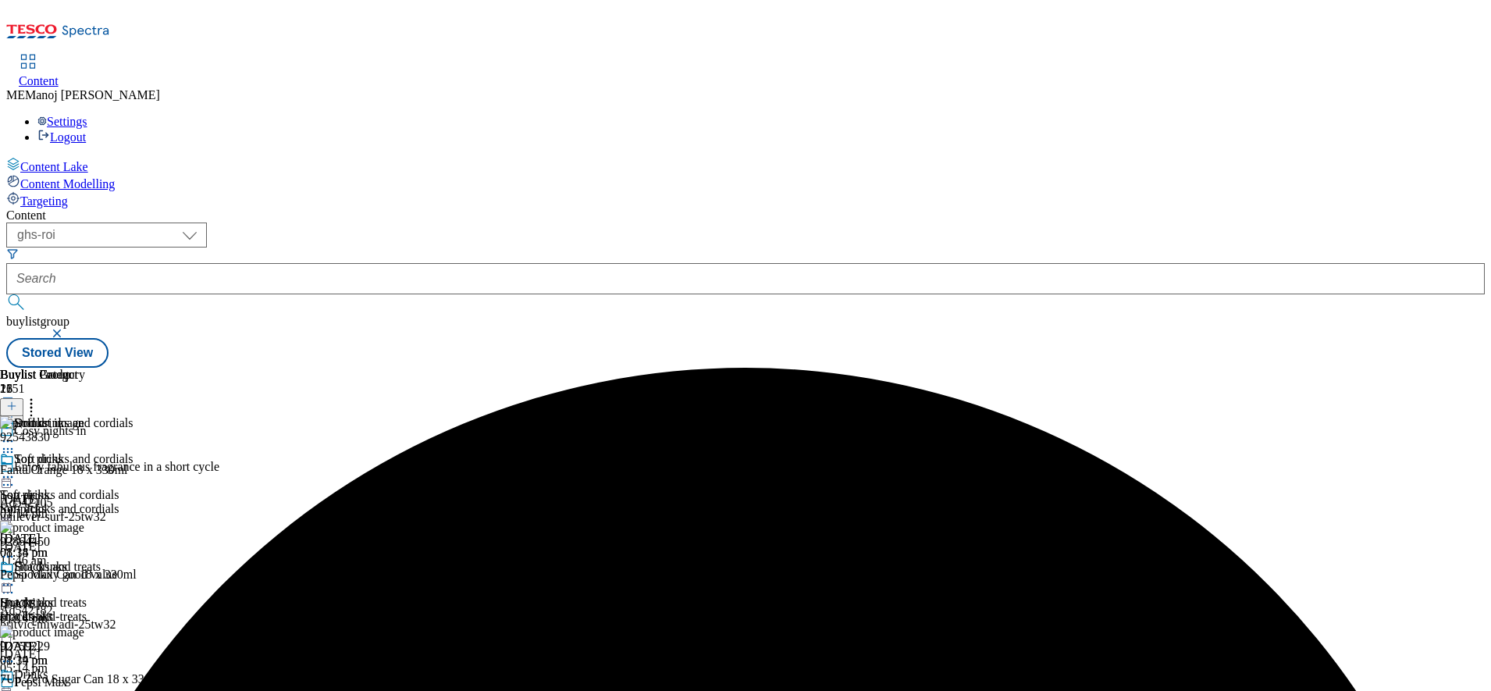
click at [16, 469] on icon at bounding box center [8, 477] width 16 height 16
click at [85, 576] on span "Preview" at bounding box center [66, 582] width 37 height 12
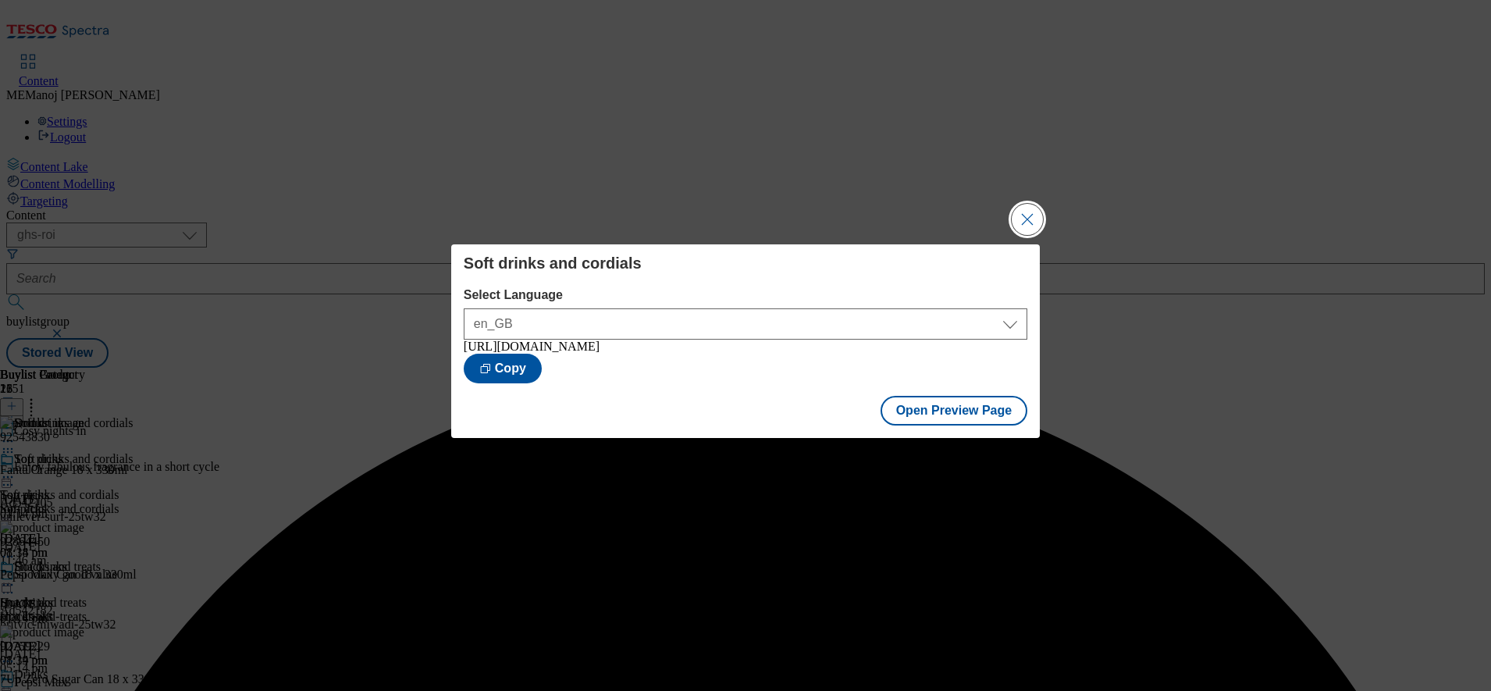
click at [1022, 219] on button "Close Modal" at bounding box center [1026, 219] width 31 height 31
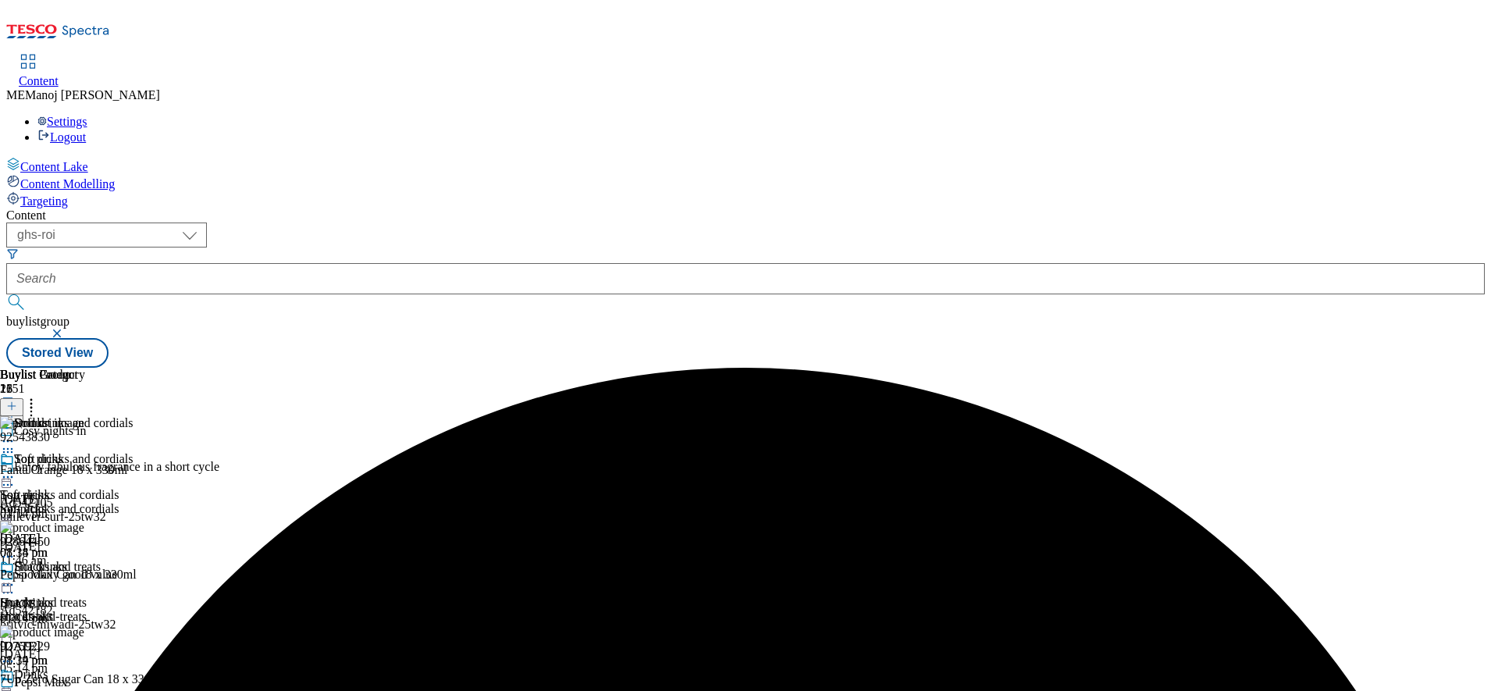
click at [16, 469] on icon at bounding box center [8, 477] width 16 height 16
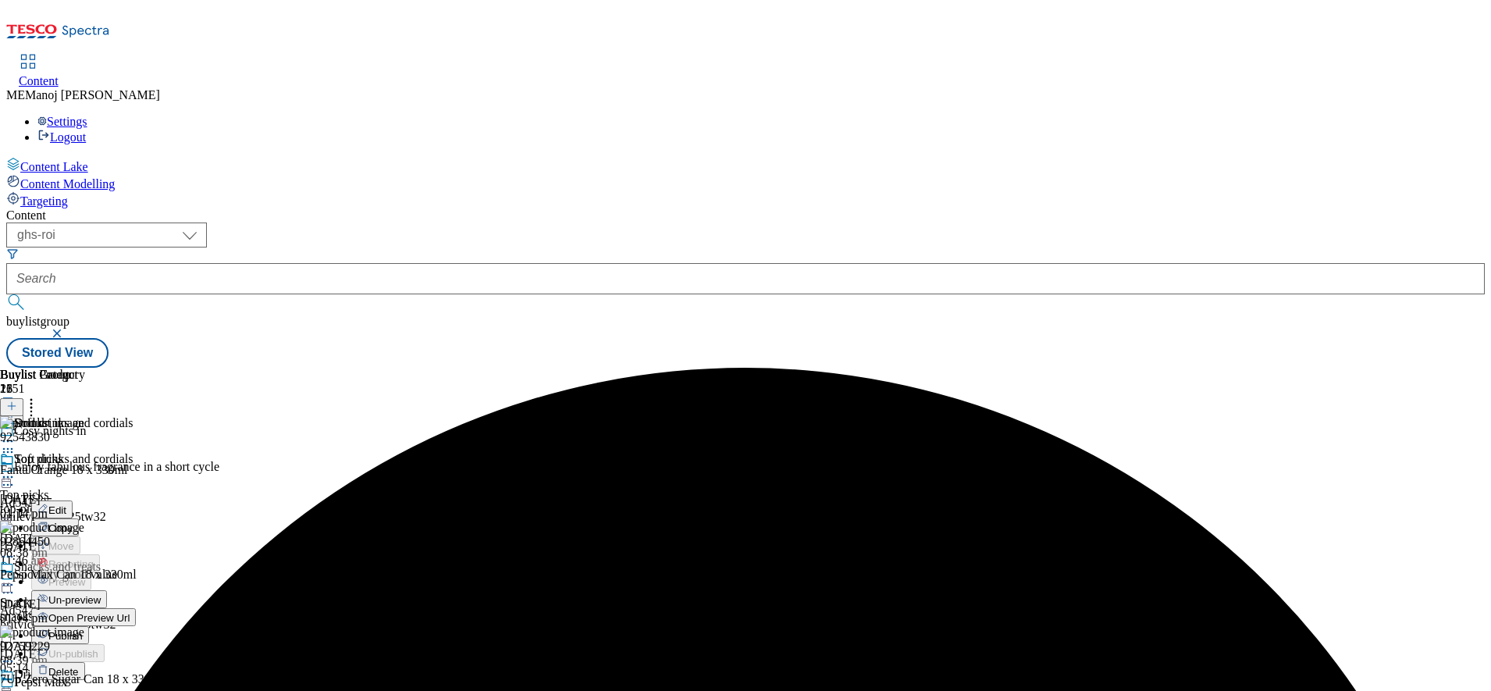
click at [83, 630] on span "Publish" at bounding box center [65, 636] width 34 height 12
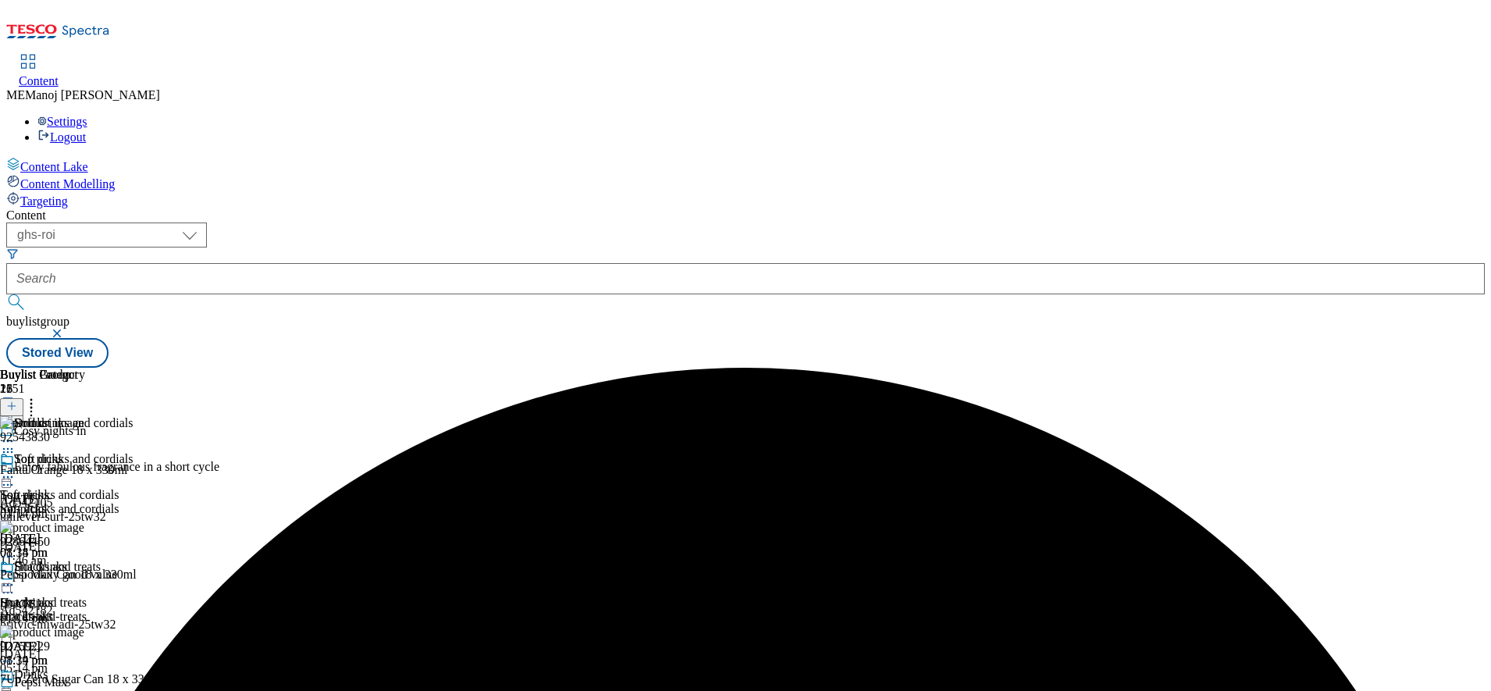
click at [16, 469] on icon at bounding box center [8, 477] width 16 height 16
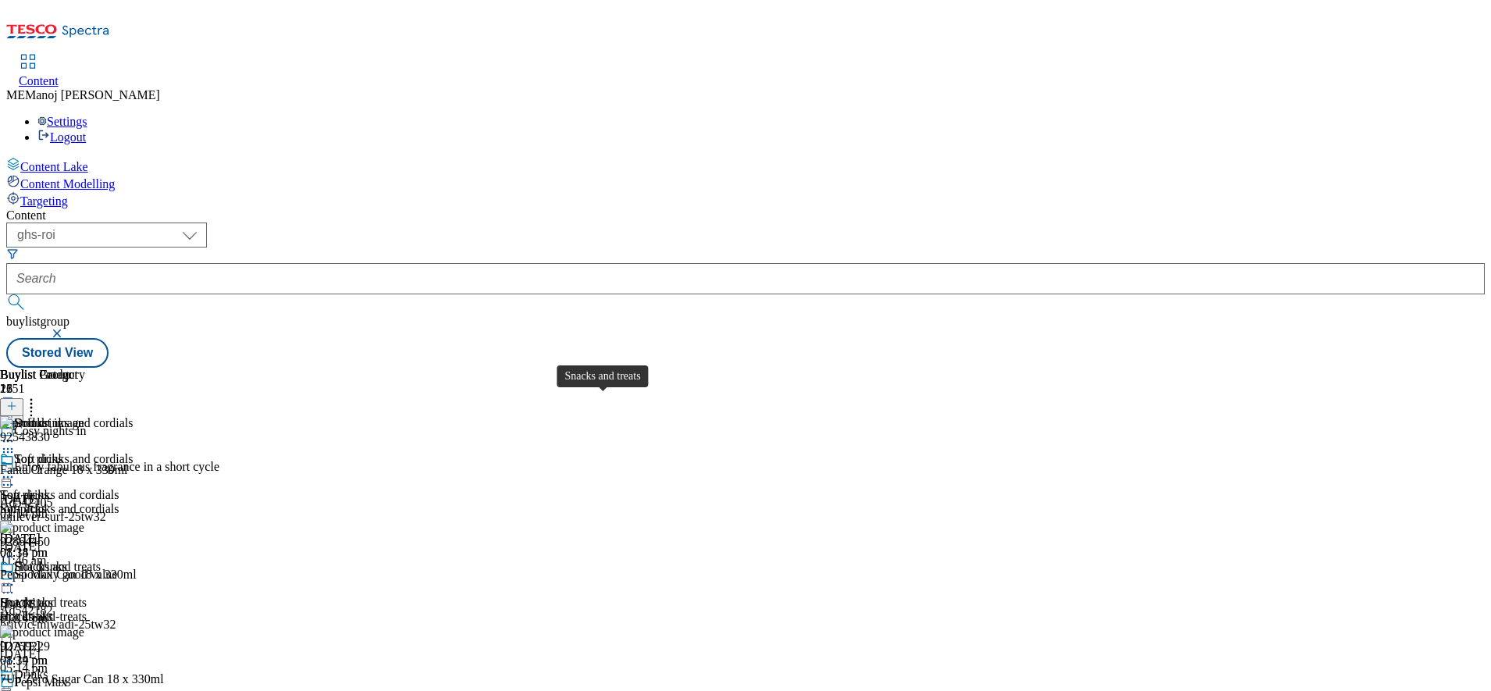
click at [101, 560] on div "Snacks and treats" at bounding box center [57, 567] width 87 height 14
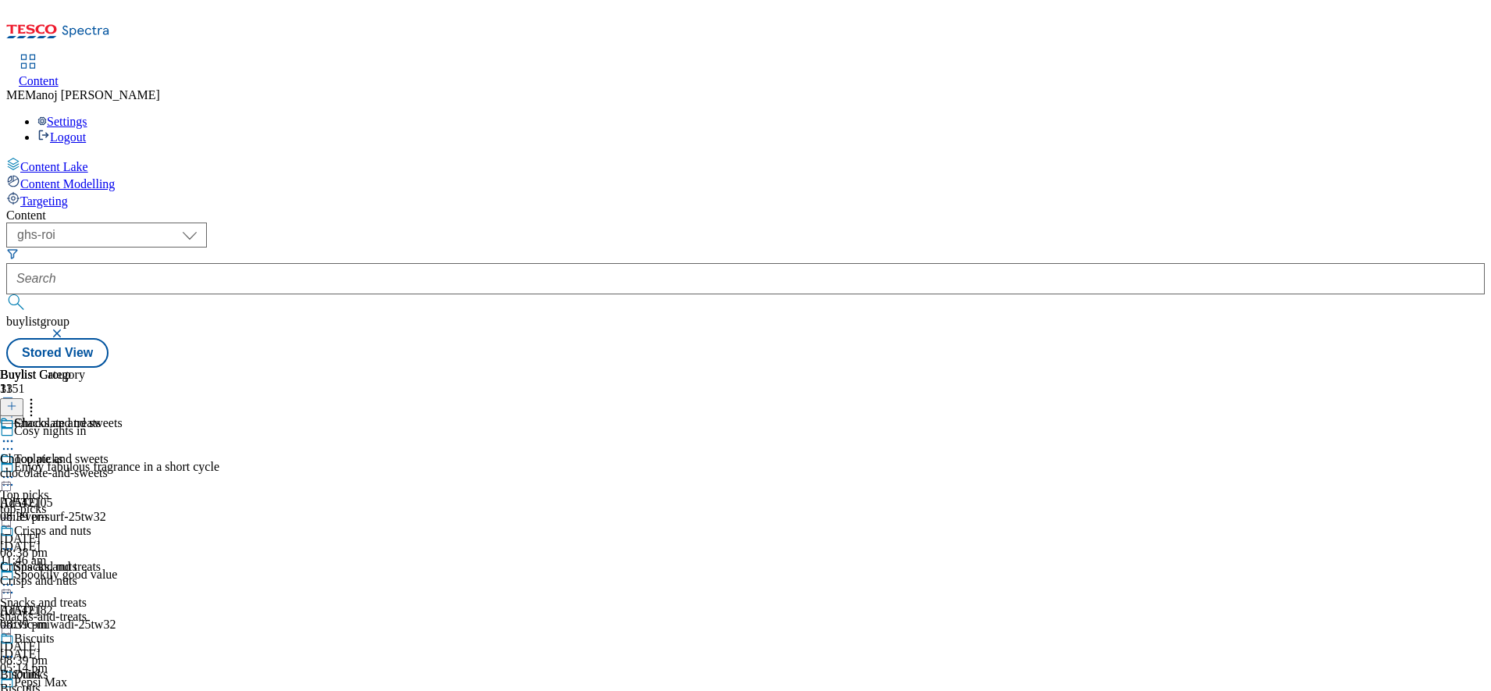
click at [101, 560] on div "Snacks and treats" at bounding box center [57, 567] width 87 height 14
click at [55, 631] on div "Biscuits" at bounding box center [34, 638] width 41 height 14
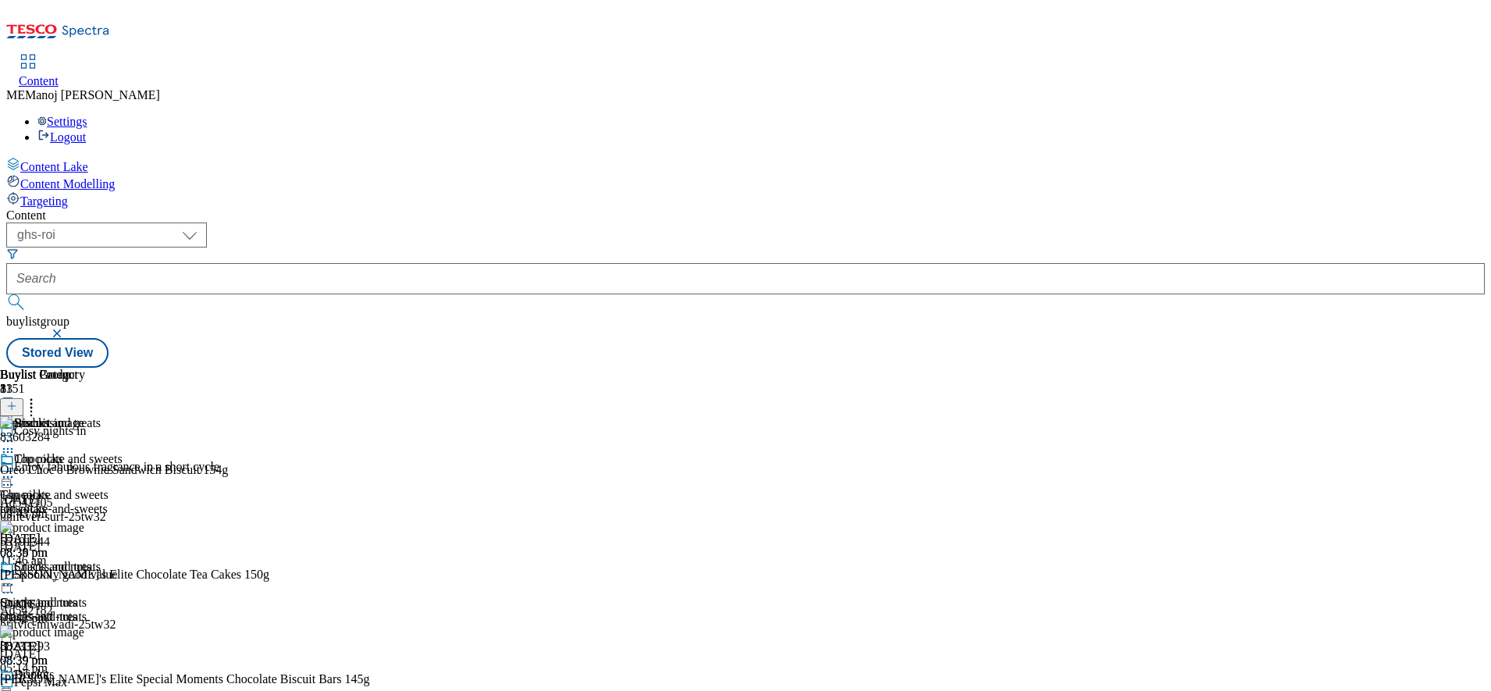
click at [16, 406] on line at bounding box center [12, 406] width 8 height 0
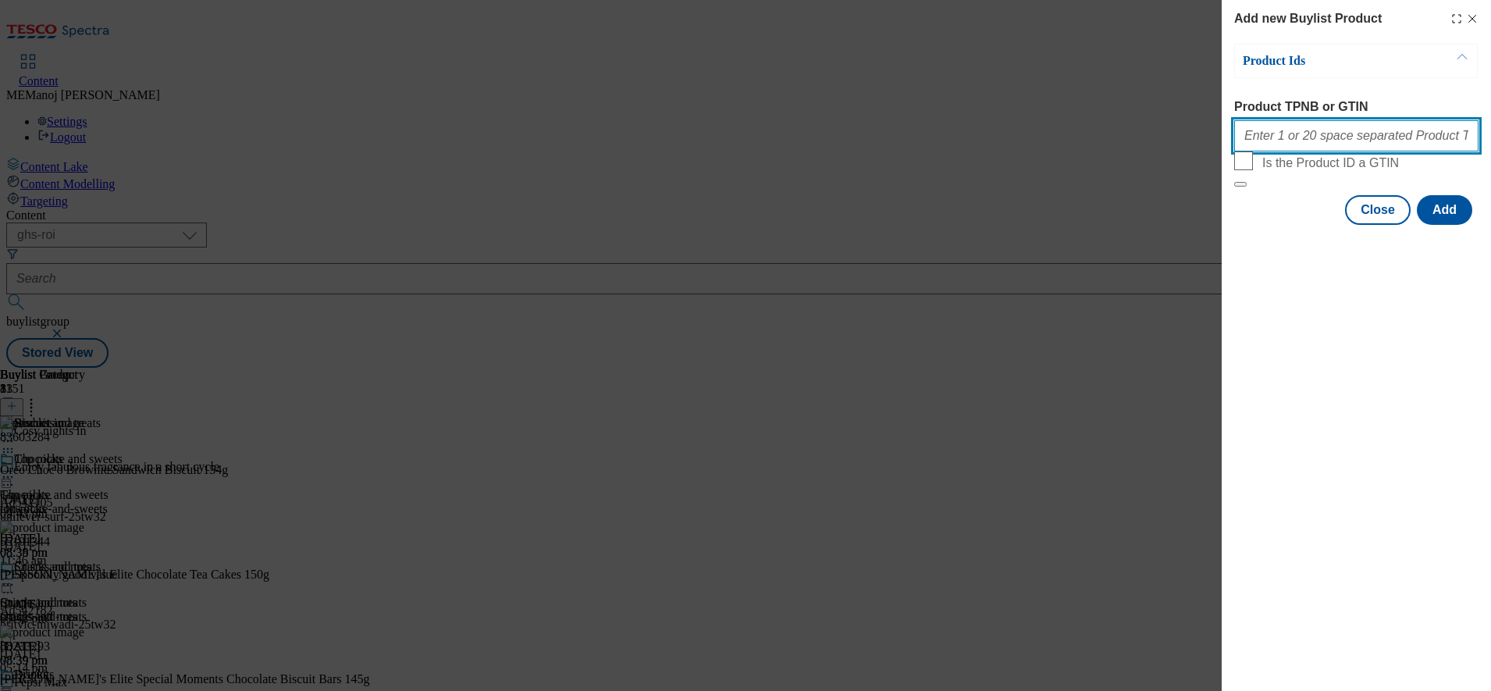
click at [1285, 141] on input "Product TPNB or GTIN" at bounding box center [1356, 135] width 244 height 31
paste input "96869670 96980806 96779297 93282704 93347329 96438396 93983975 96428949"
type input "96869670 96980806 96779297 93282704 93347329 96438396 93983975 96428949"
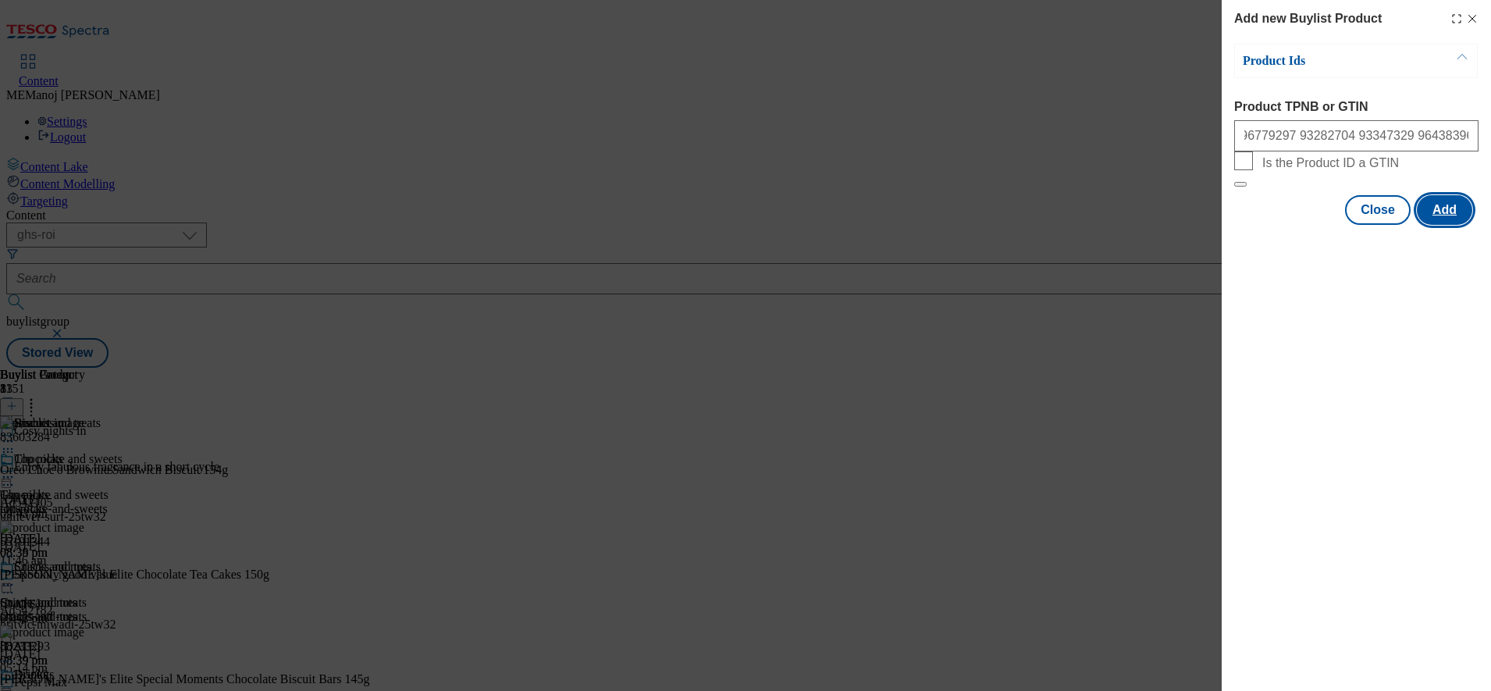
scroll to position [0, 0]
click at [1456, 225] on button "Add" at bounding box center [1443, 210] width 55 height 30
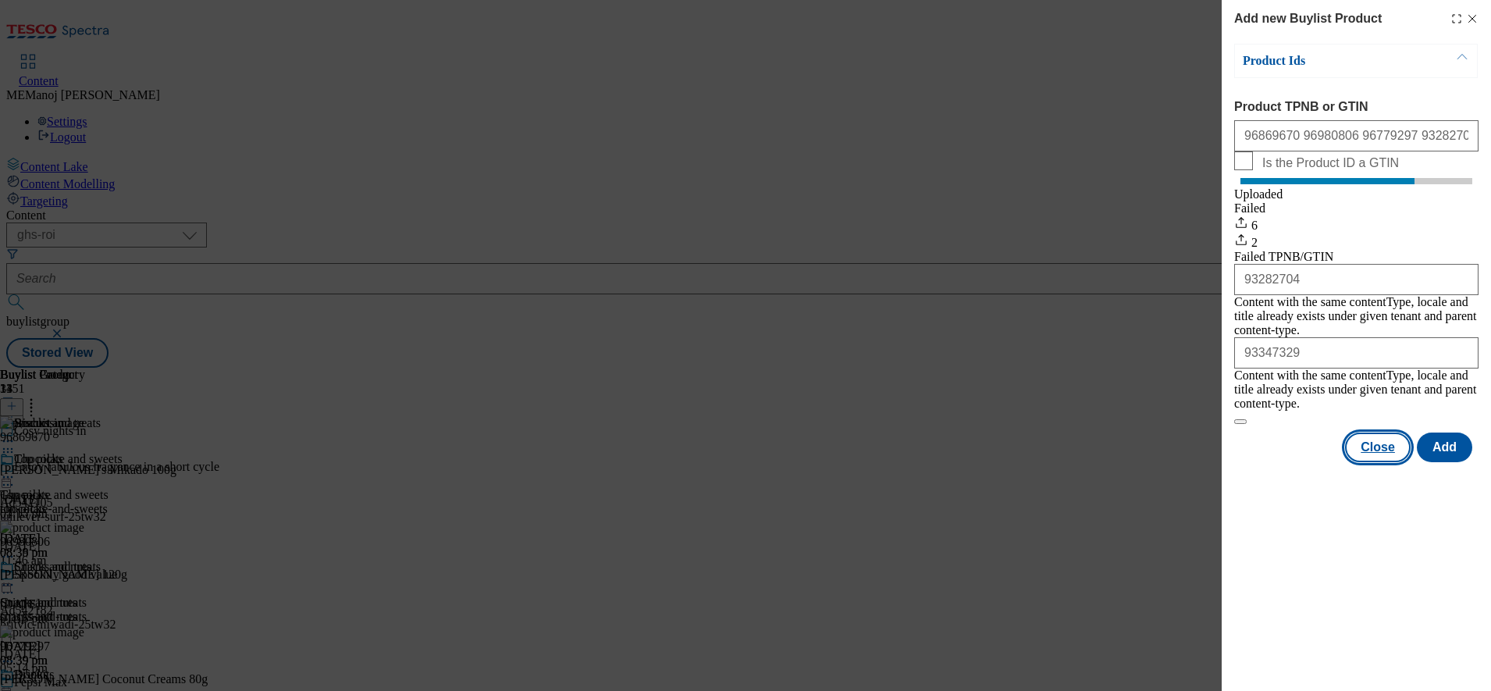
click at [1379, 452] on button "Close" at bounding box center [1378, 447] width 66 height 30
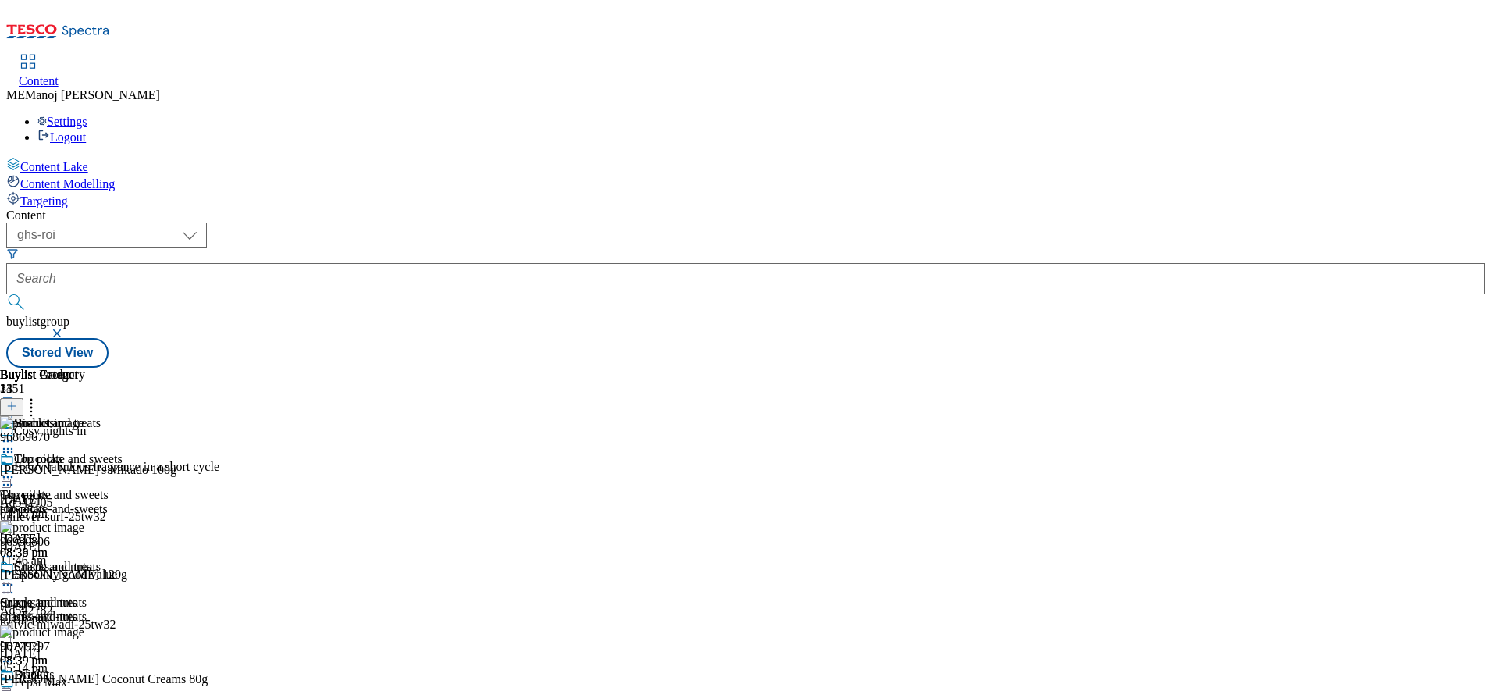
click at [16, 684] on icon at bounding box center [8, 692] width 16 height 16
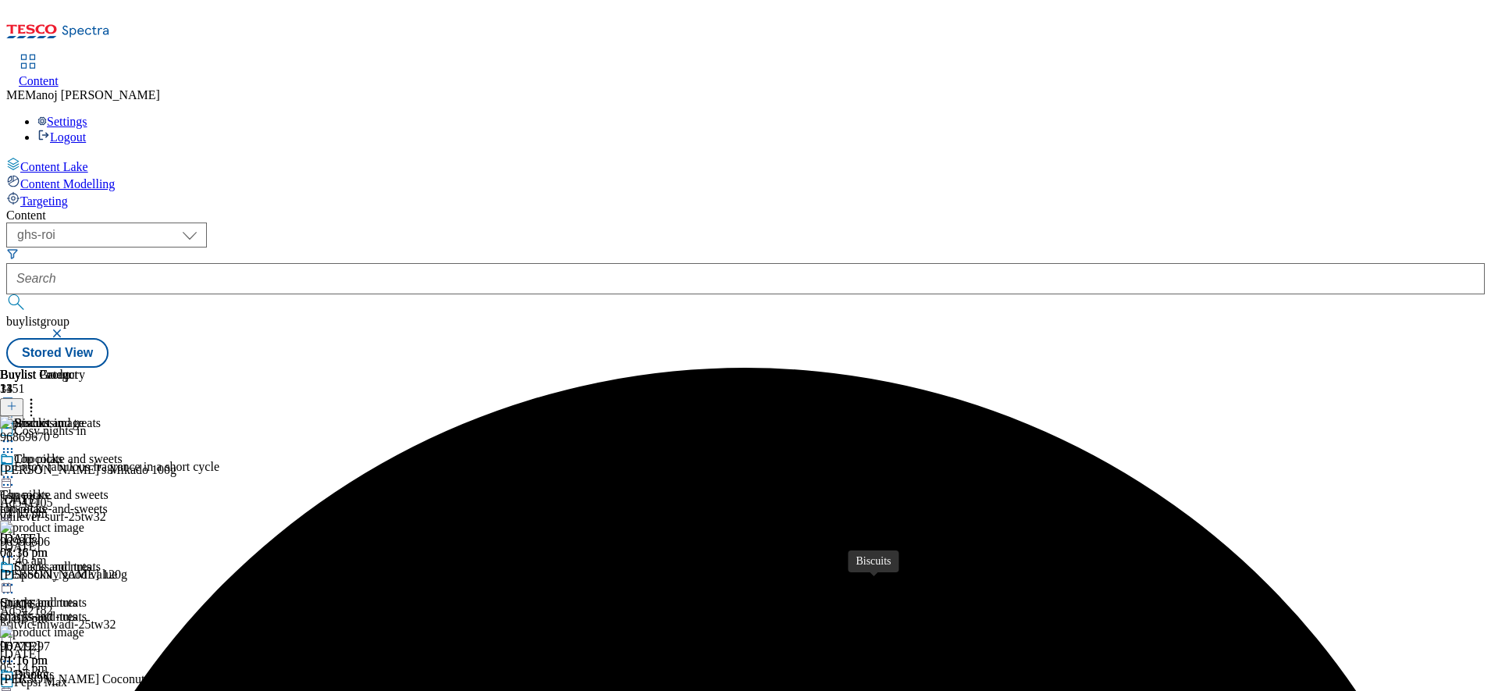
scroll to position [54, 0]
click at [16, 684] on icon at bounding box center [8, 692] width 16 height 16
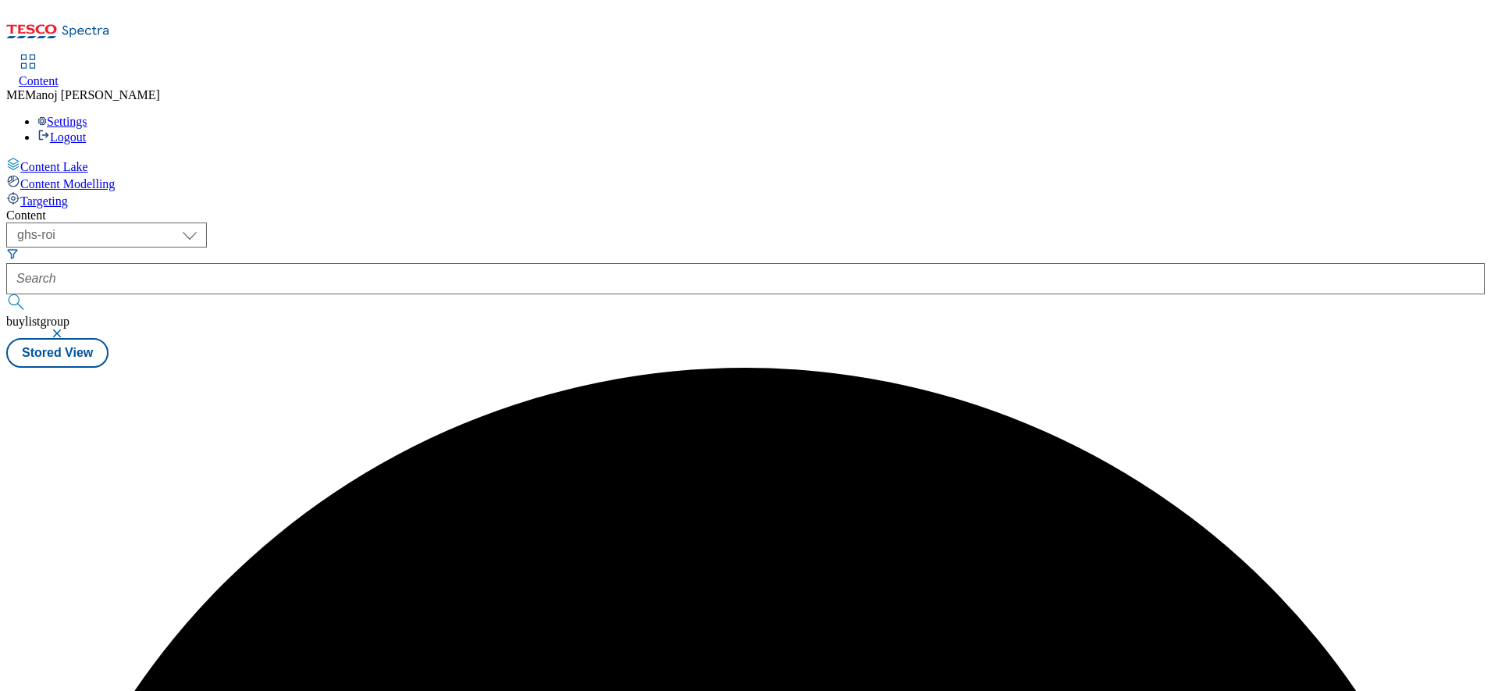
scroll to position [0, 0]
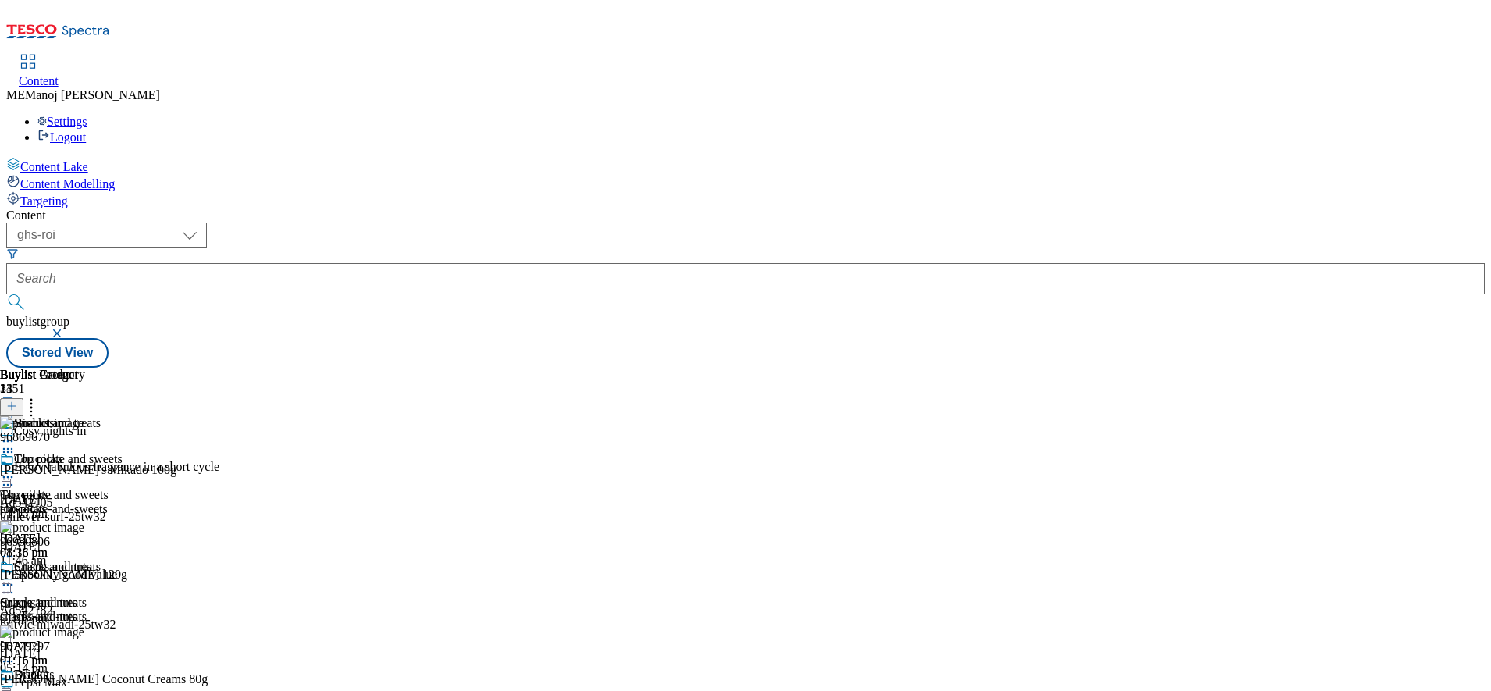
click at [16, 684] on icon at bounding box center [8, 692] width 16 height 16
click at [123, 667] on div "Drinks" at bounding box center [61, 675] width 123 height 17
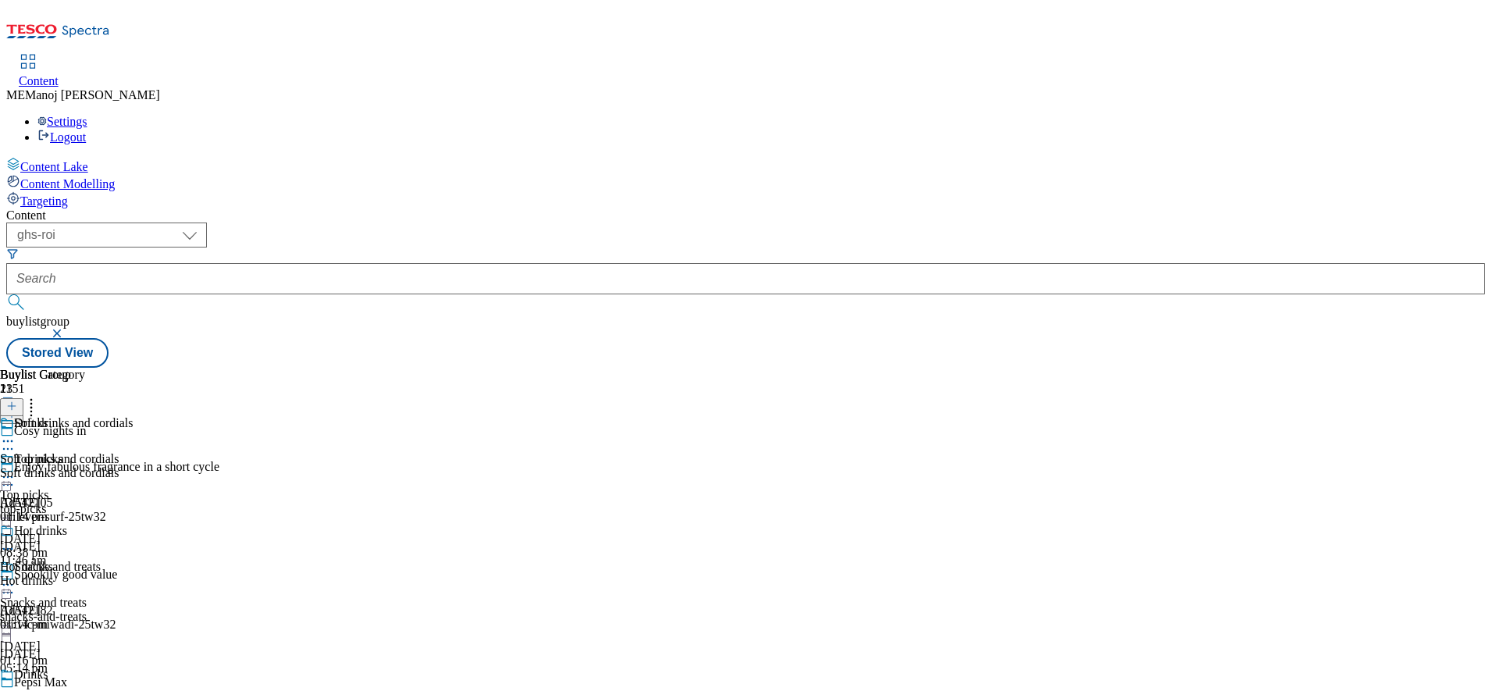
click at [16, 433] on icon at bounding box center [8, 441] width 16 height 16
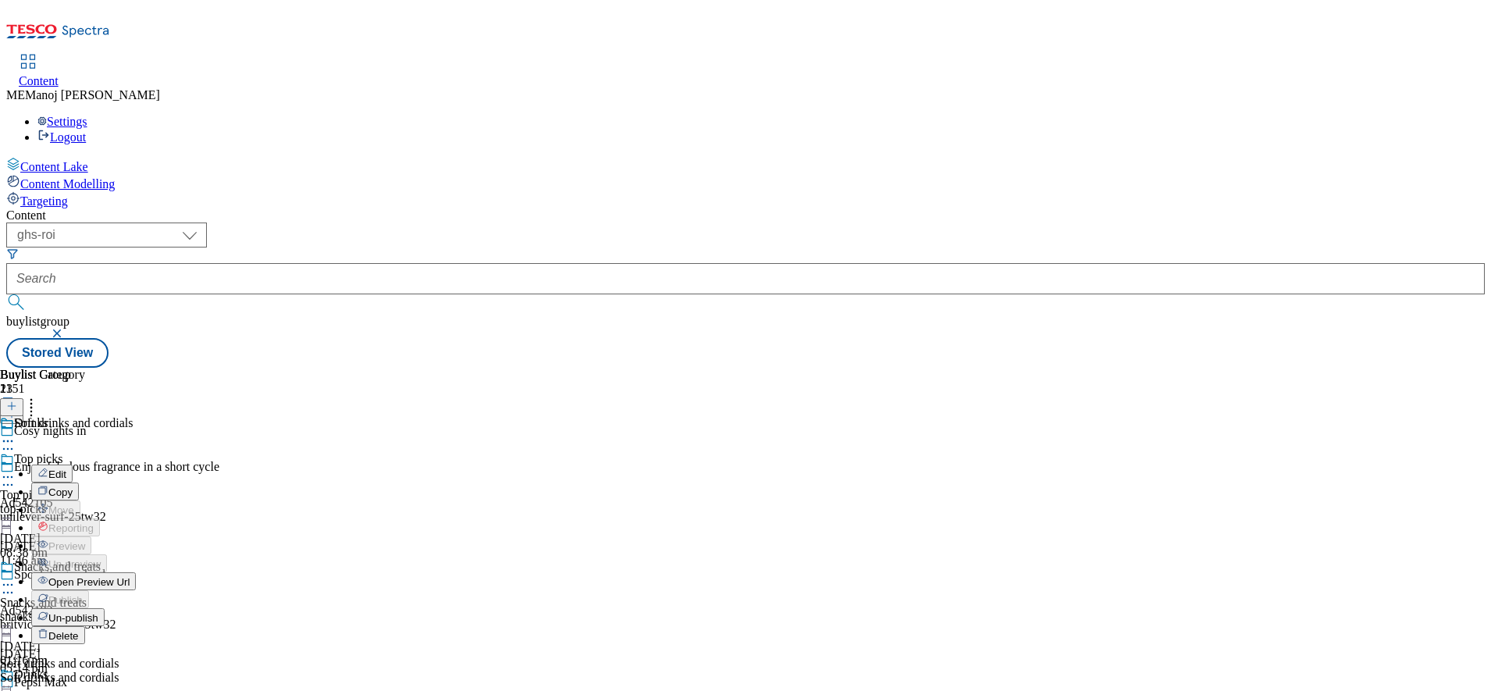
scroll to position [27, 0]
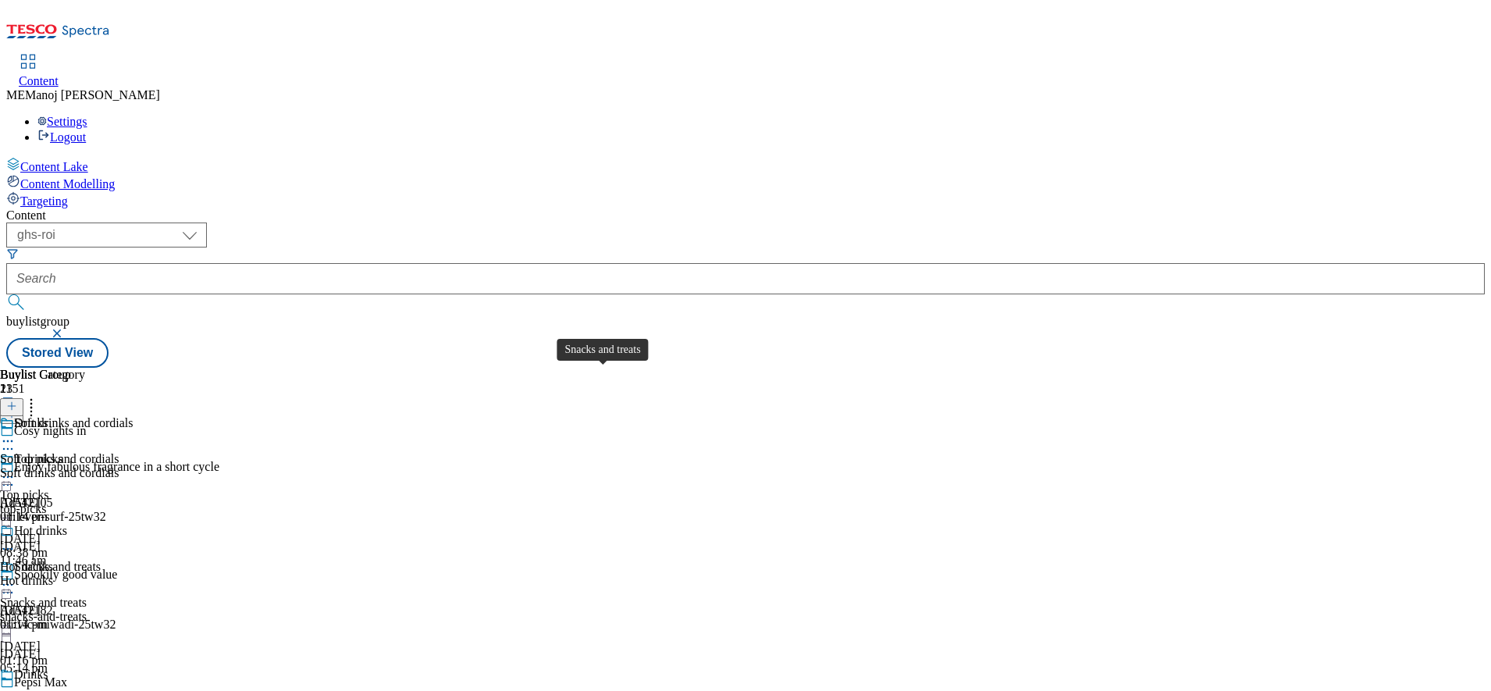
click at [101, 560] on span "Snacks and treats" at bounding box center [57, 568] width 87 height 17
click at [16, 648] on icon at bounding box center [8, 656] width 16 height 16
click at [1221, 368] on div "Buylist Group 1151 Cosy nights in Enjoy fabulous fragrance in a short cycle Ad5…" at bounding box center [745, 368] width 1478 height 0
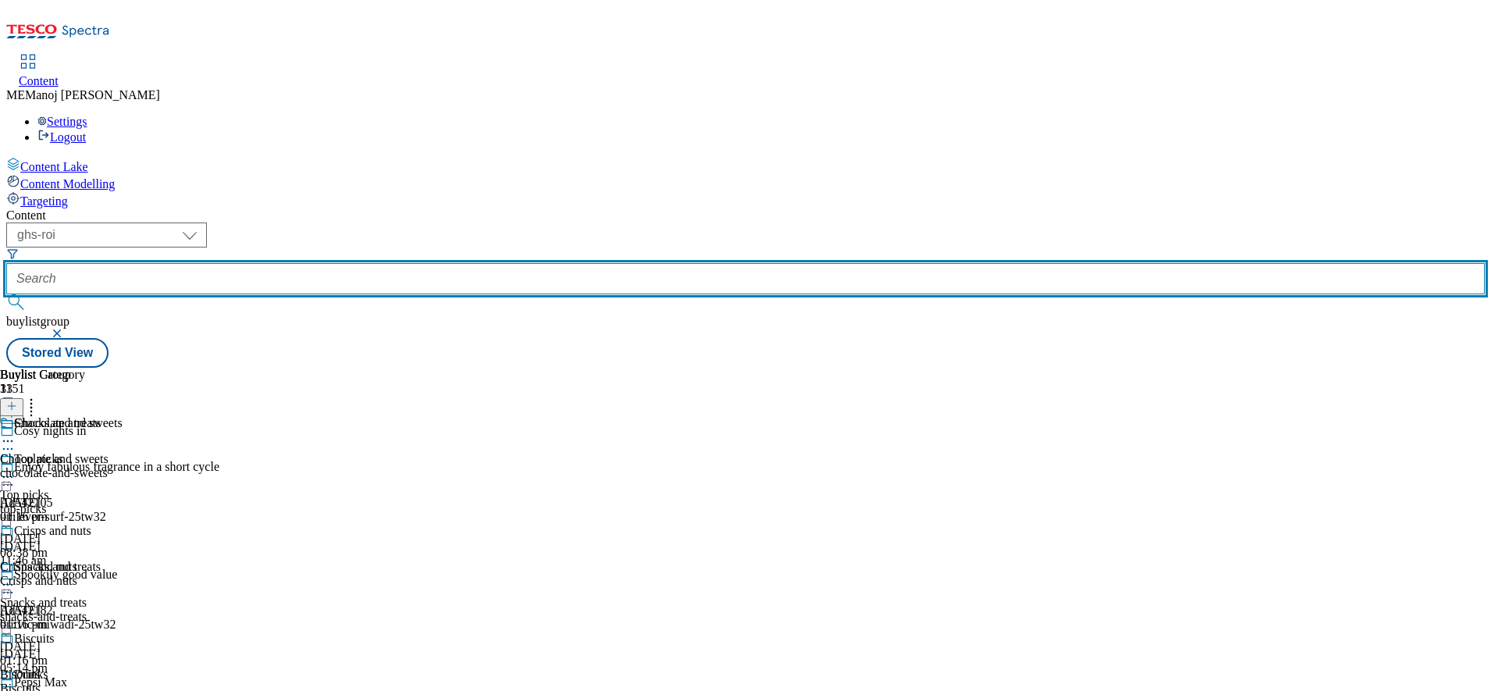
click at [385, 263] on input "text" at bounding box center [745, 278] width 1478 height 31
paste input "Clubcard Prices"
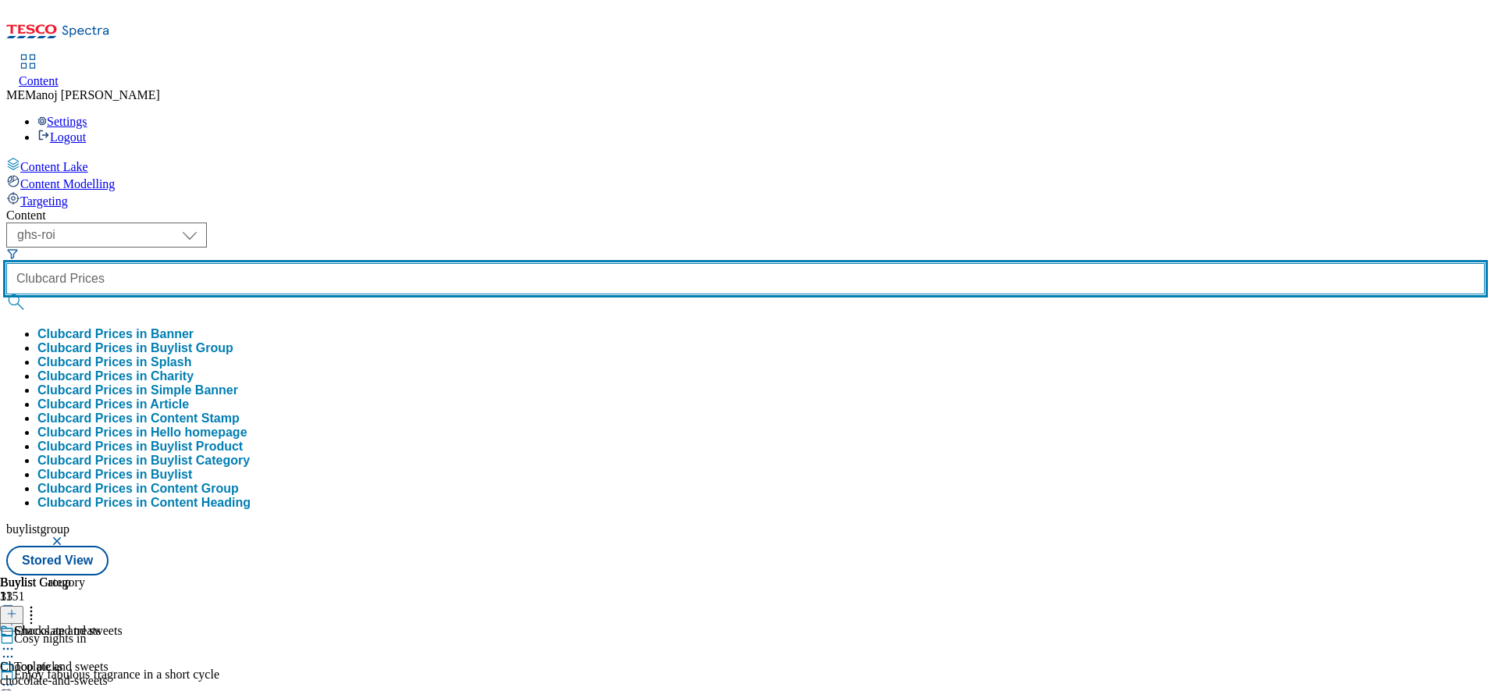
type input "Clubcard Prices"
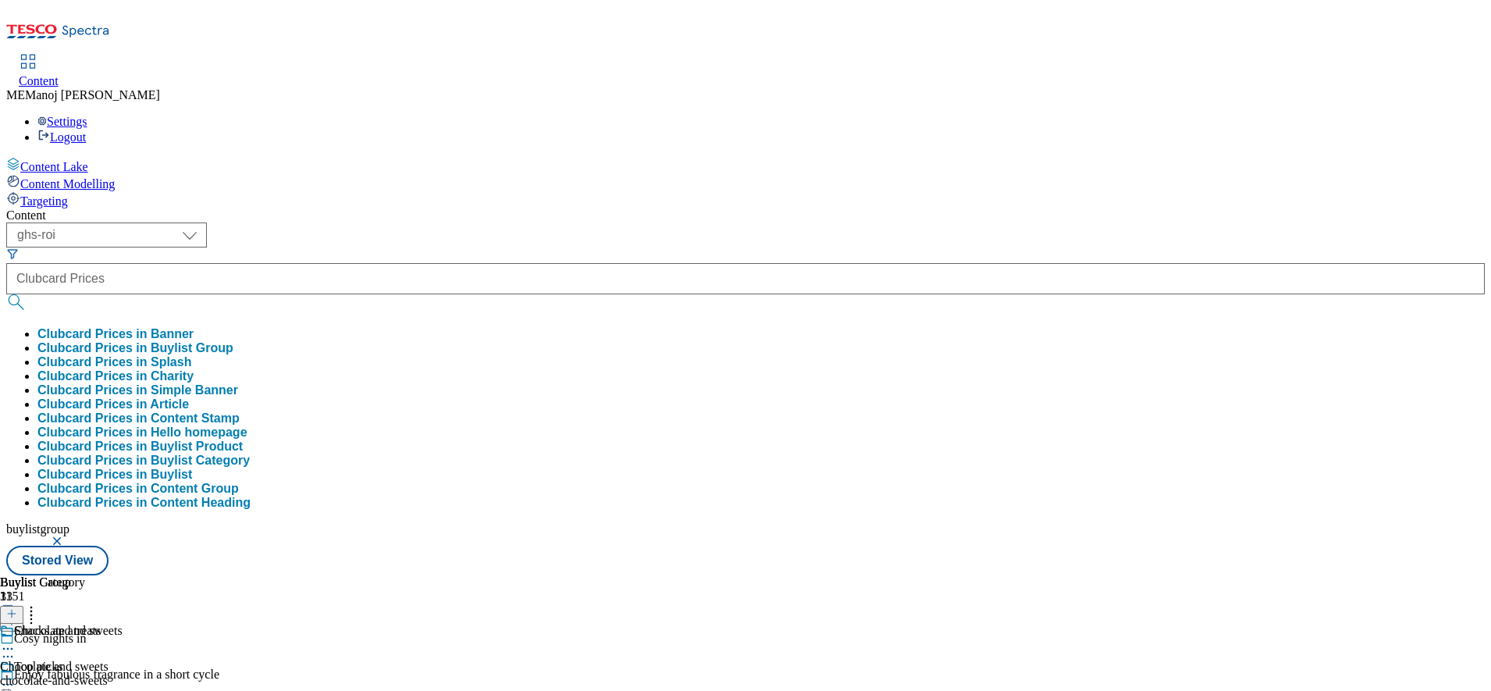
click at [233, 341] on button "Clubcard Prices in Buylist Group" at bounding box center [135, 348] width 196 height 14
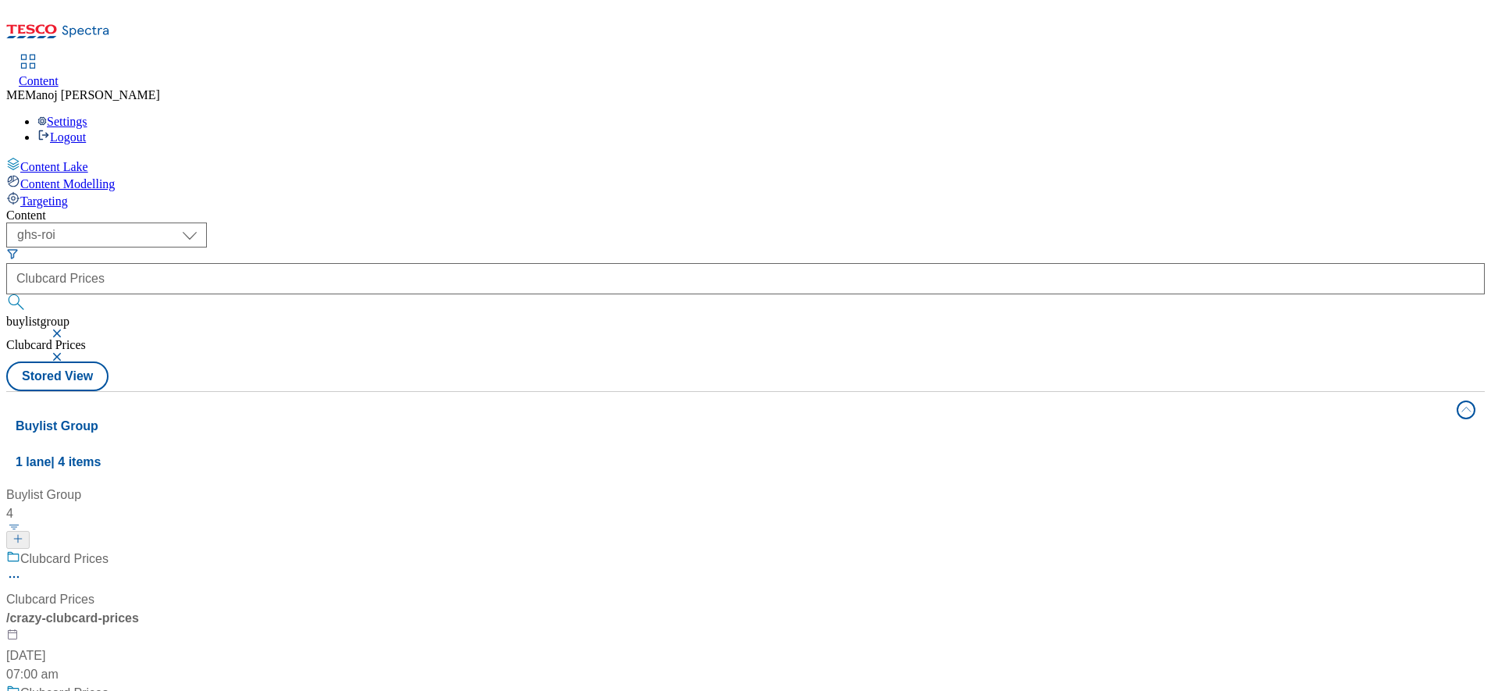
scroll to position [160, 0]
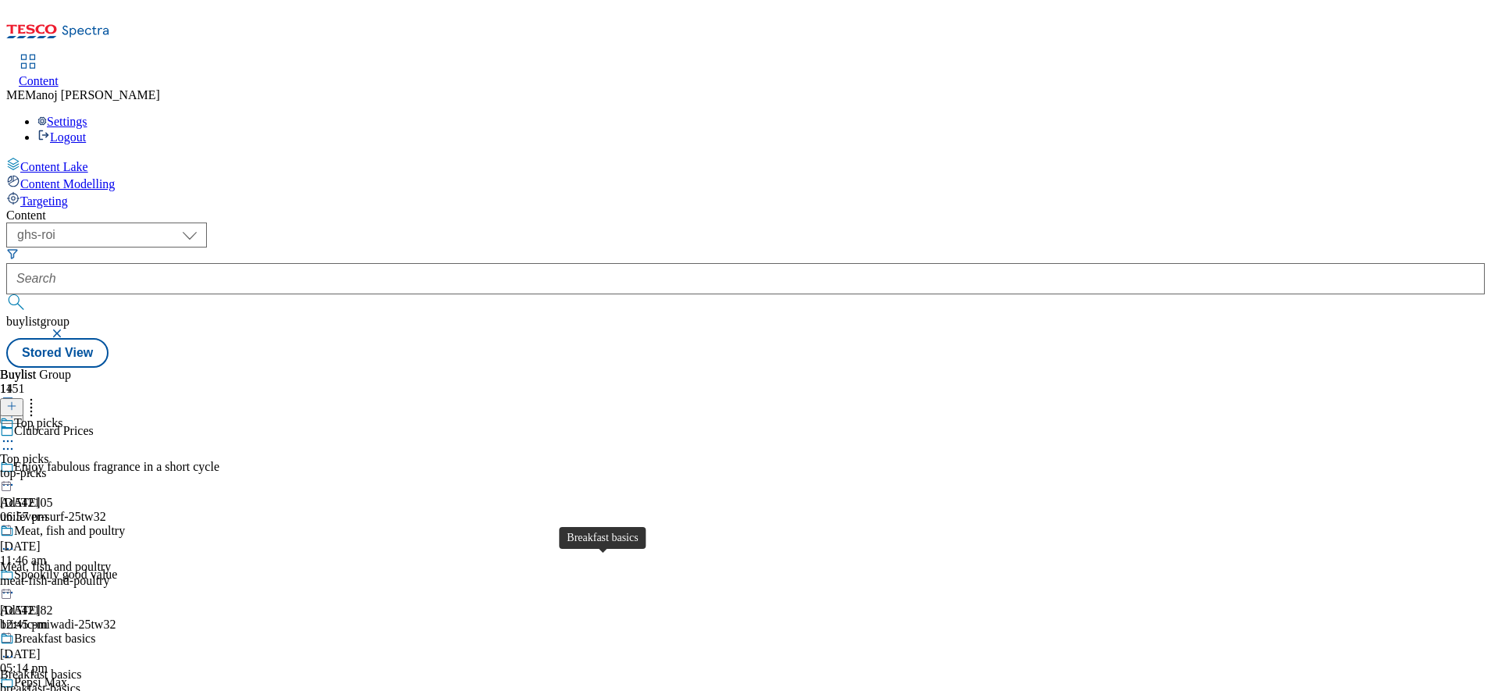
click at [95, 631] on span "Breakfast basics" at bounding box center [54, 639] width 81 height 17
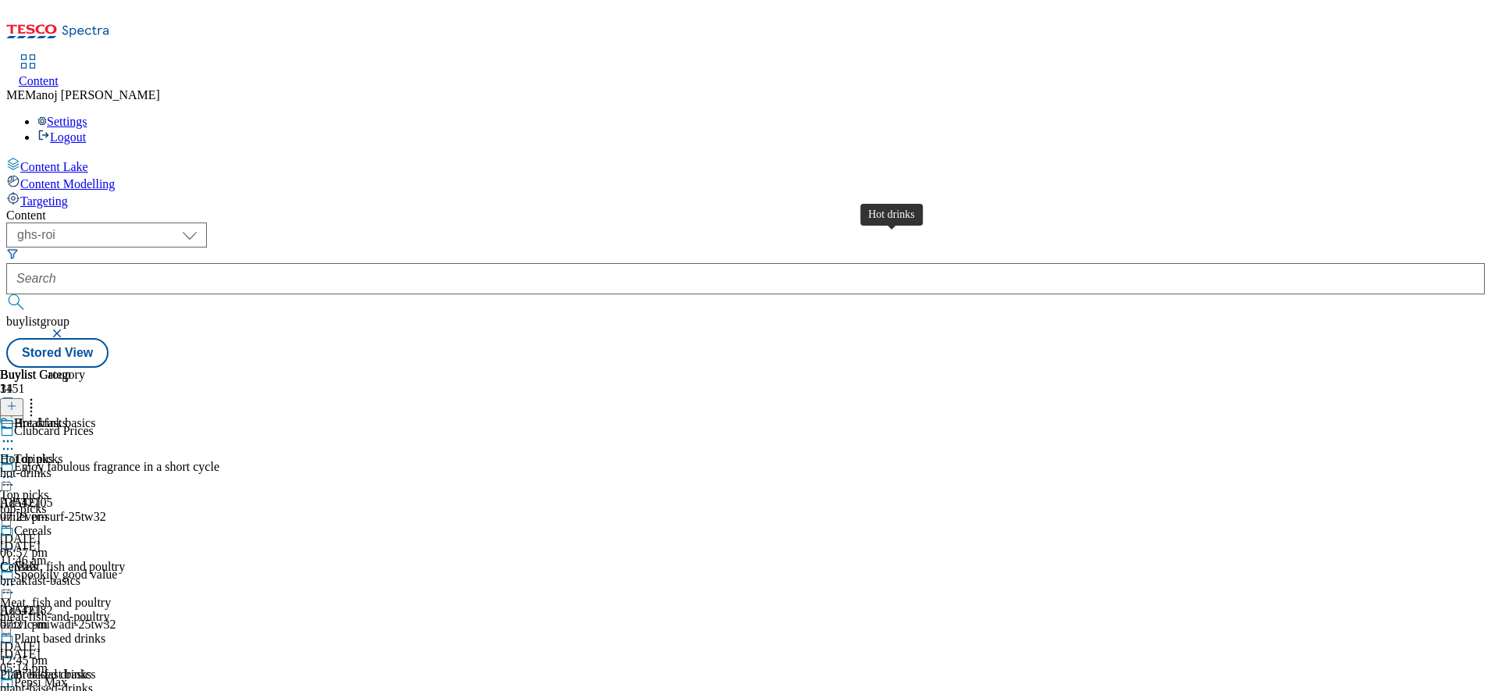
click at [67, 416] on div "Hot drinks" at bounding box center [40, 423] width 53 height 14
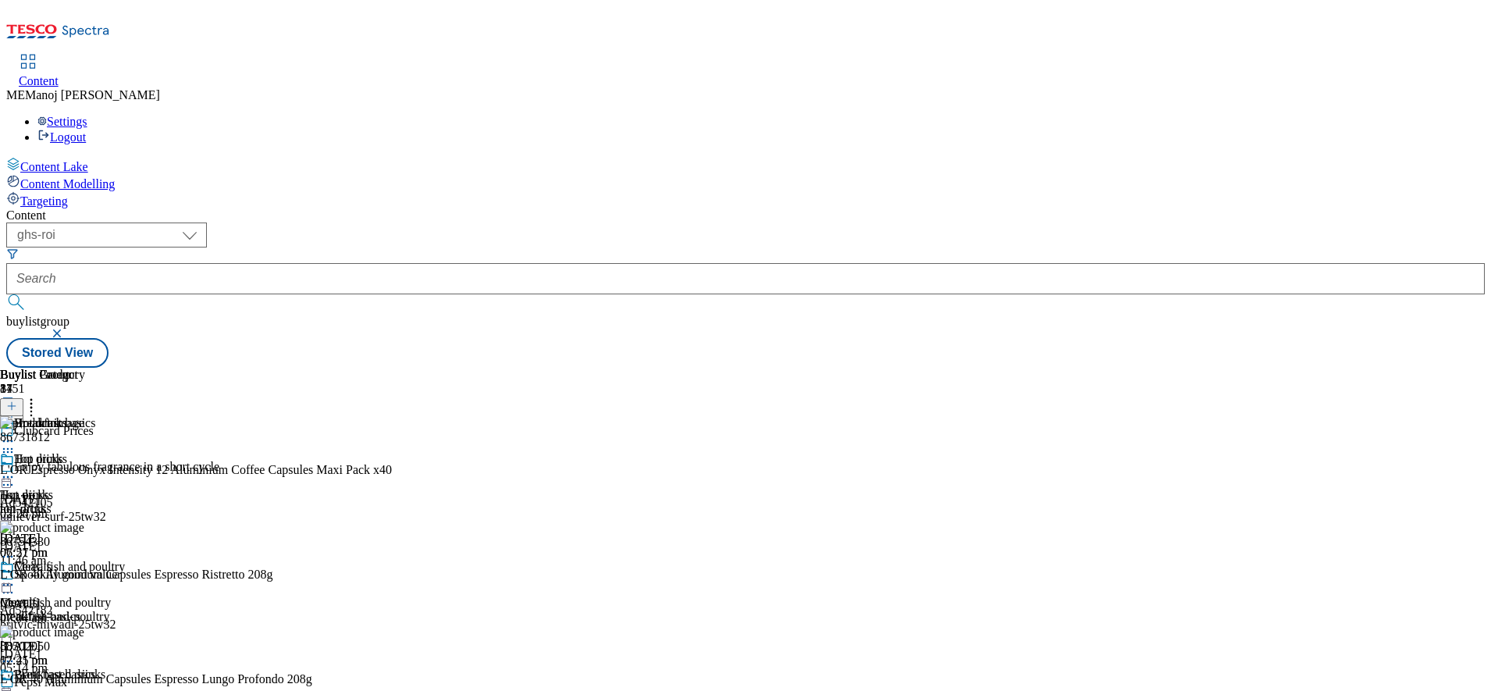
click at [39, 396] on icon at bounding box center [31, 404] width 16 height 16
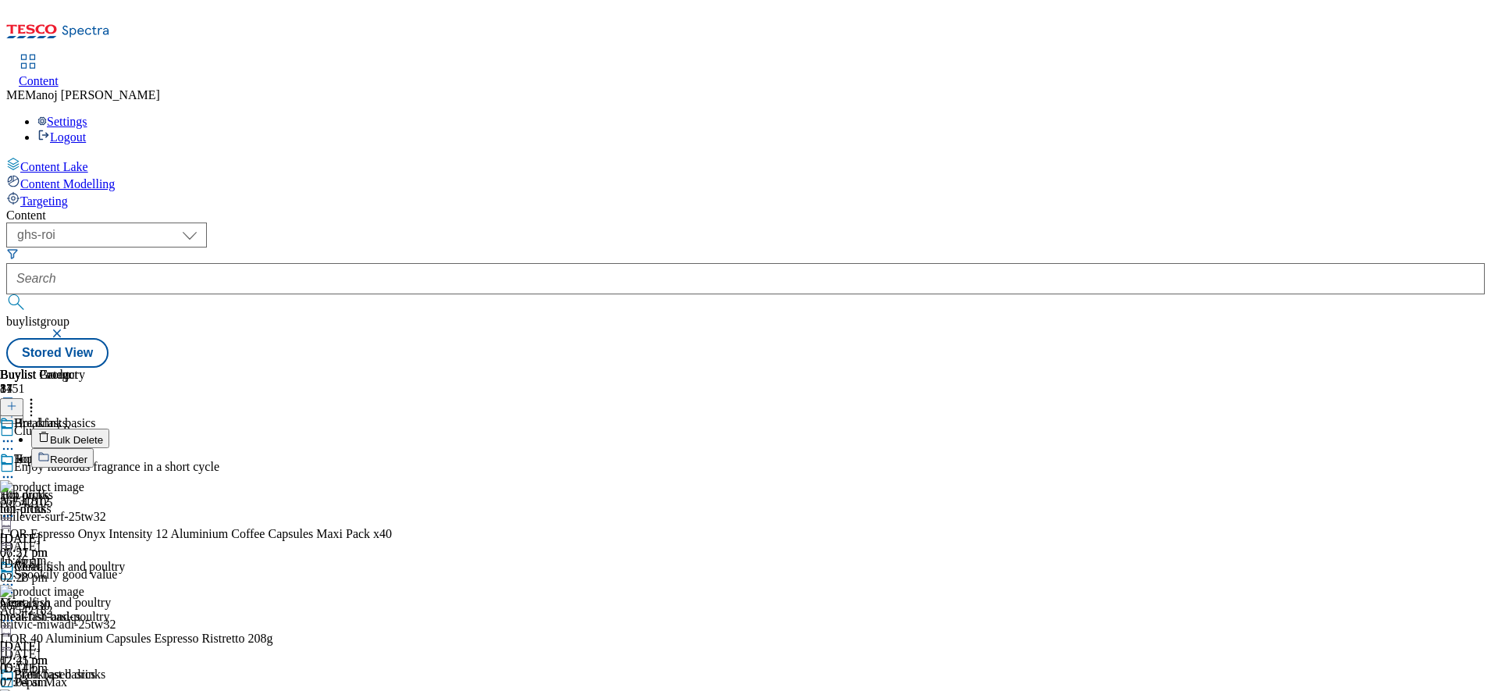
click at [87, 453] on span "Reorder" at bounding box center [68, 459] width 37 height 12
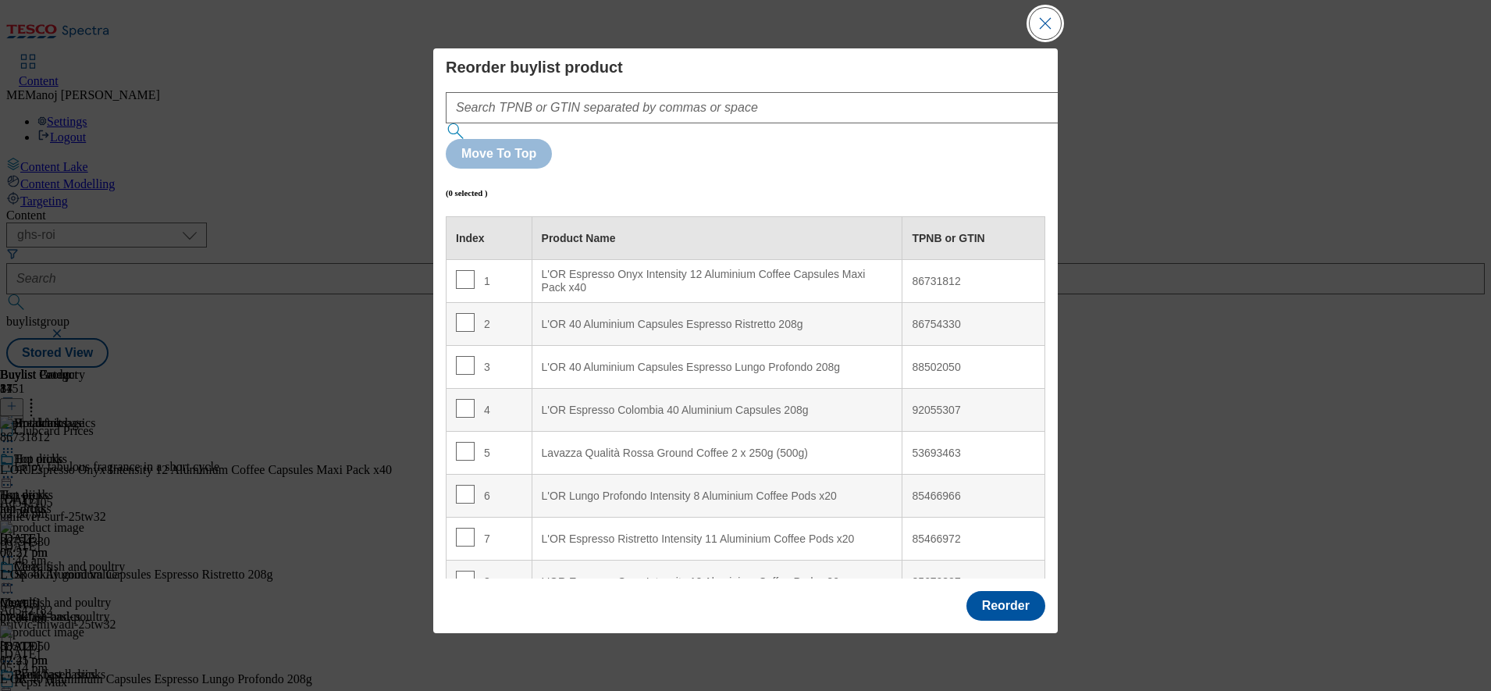
click at [1051, 39] on button "Close Modal" at bounding box center [1044, 23] width 31 height 31
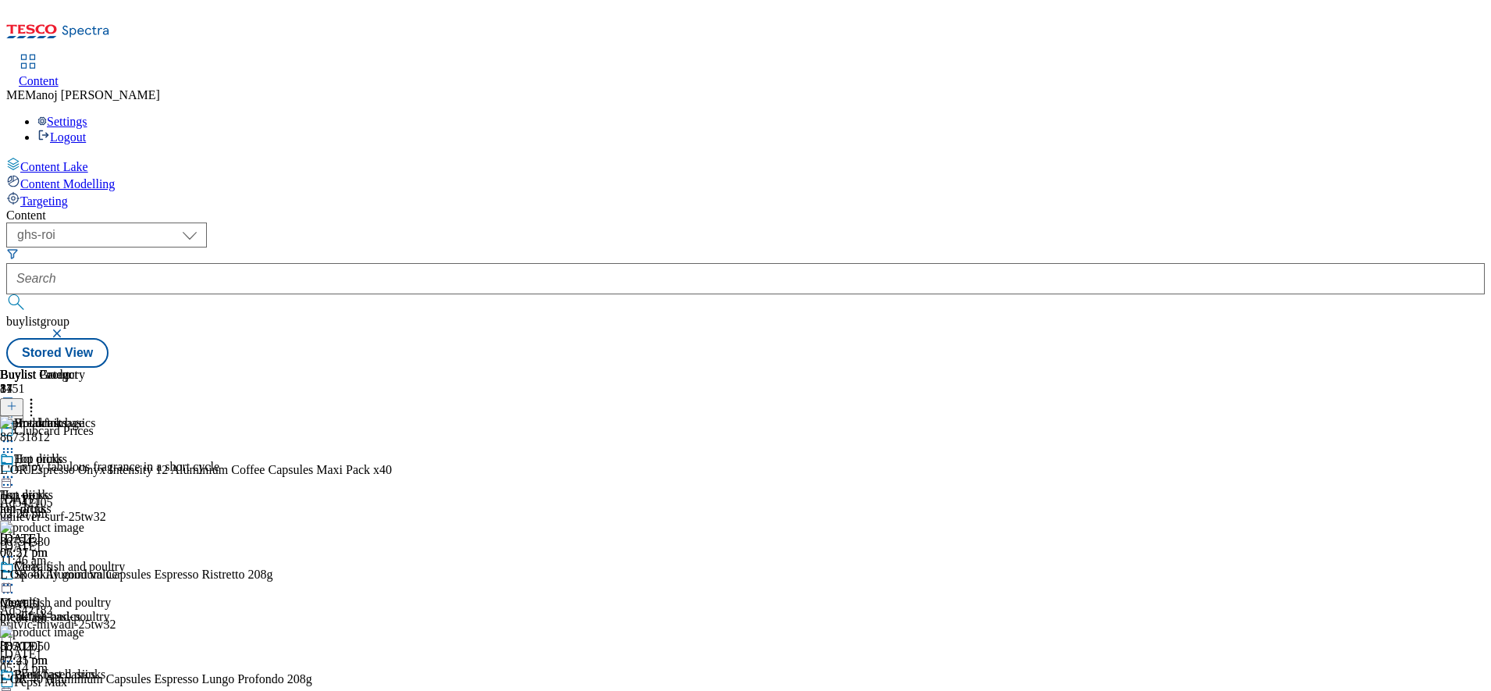
click at [17, 400] on icon at bounding box center [11, 405] width 11 height 11
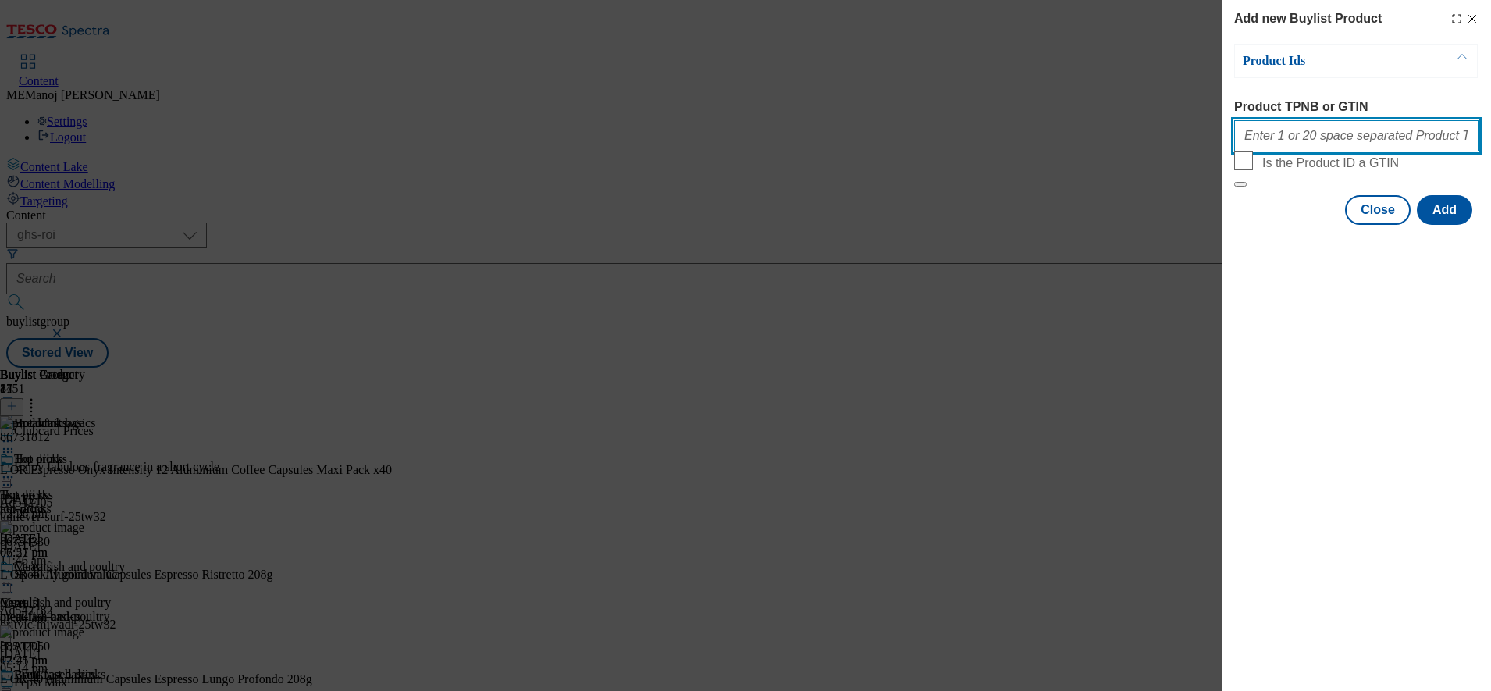
click at [1301, 140] on input "Product TPNB or GTIN" at bounding box center [1356, 135] width 244 height 31
paste input "89955632 90512778 90609532"
type input "89955632 90512778 90609532"
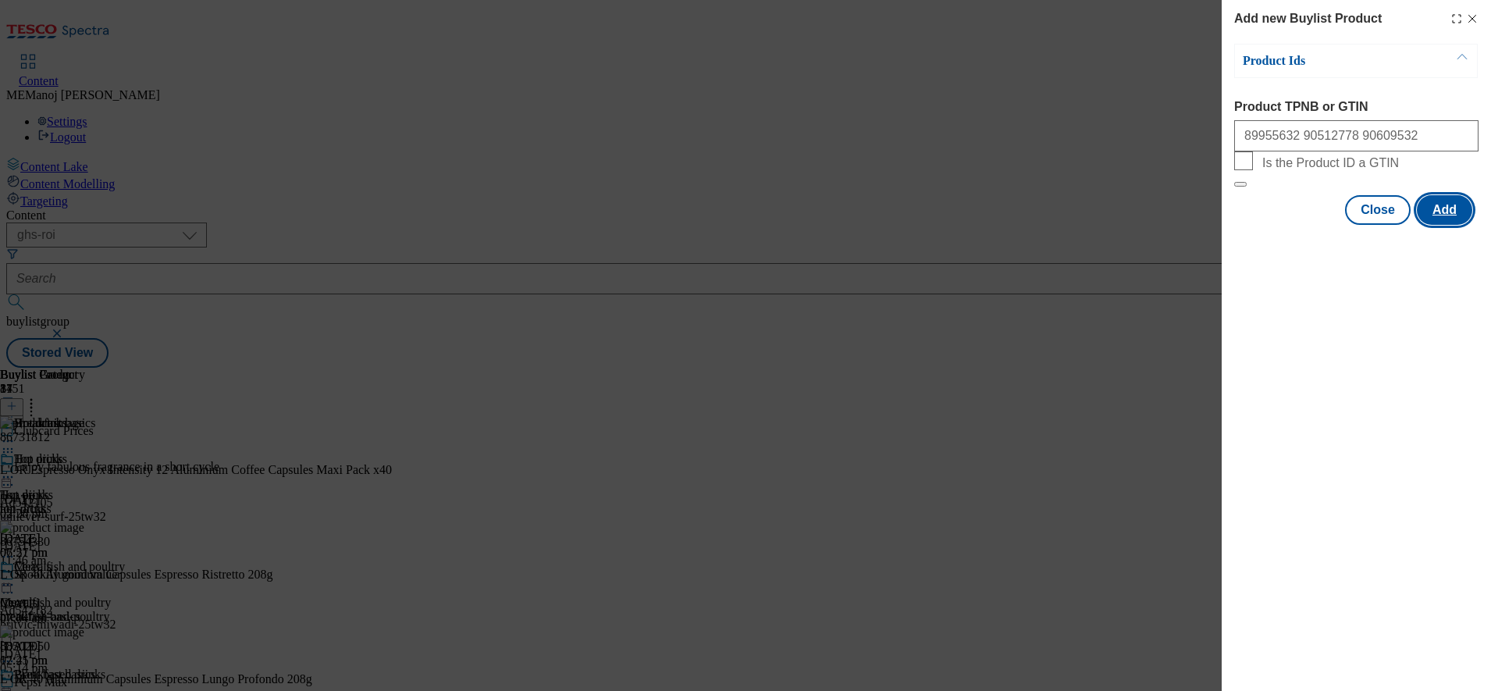
click at [1449, 225] on button "Add" at bounding box center [1443, 210] width 55 height 30
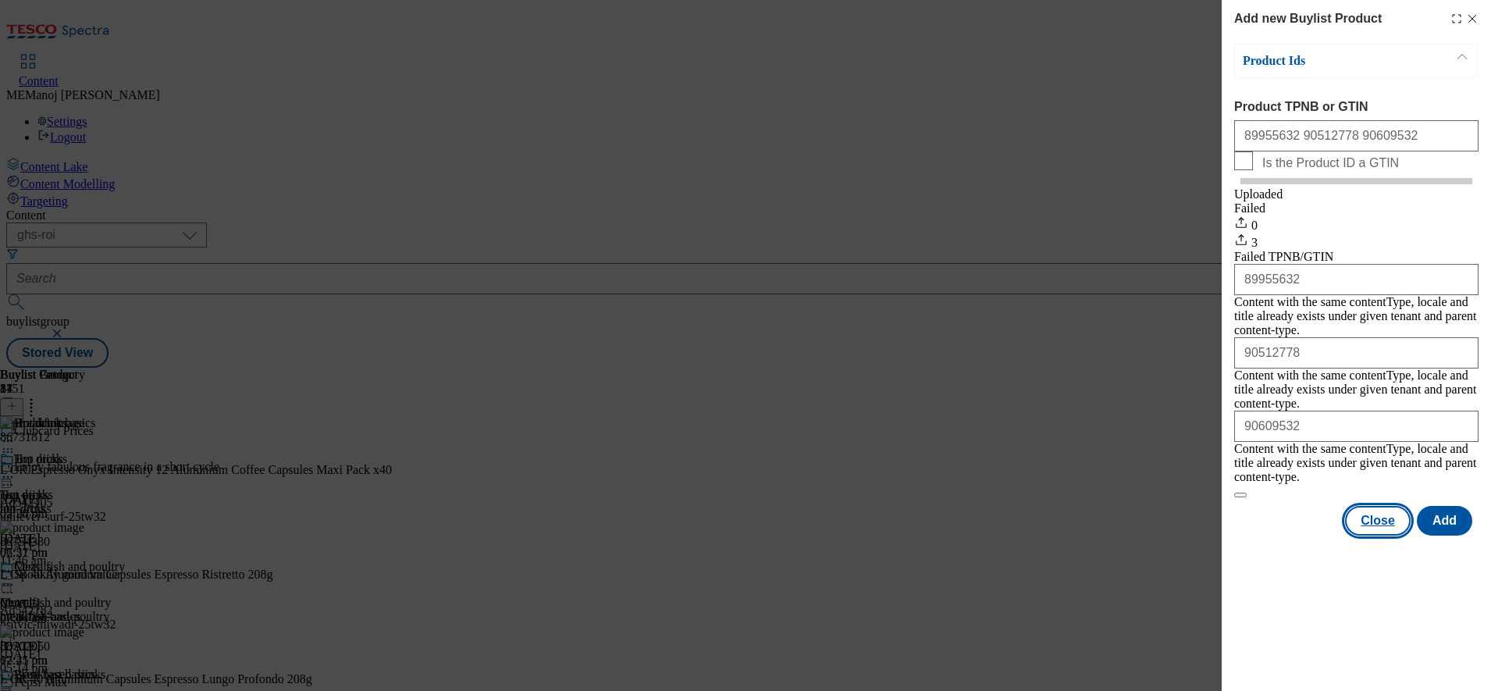
click at [1386, 506] on button "Close" at bounding box center [1378, 521] width 66 height 30
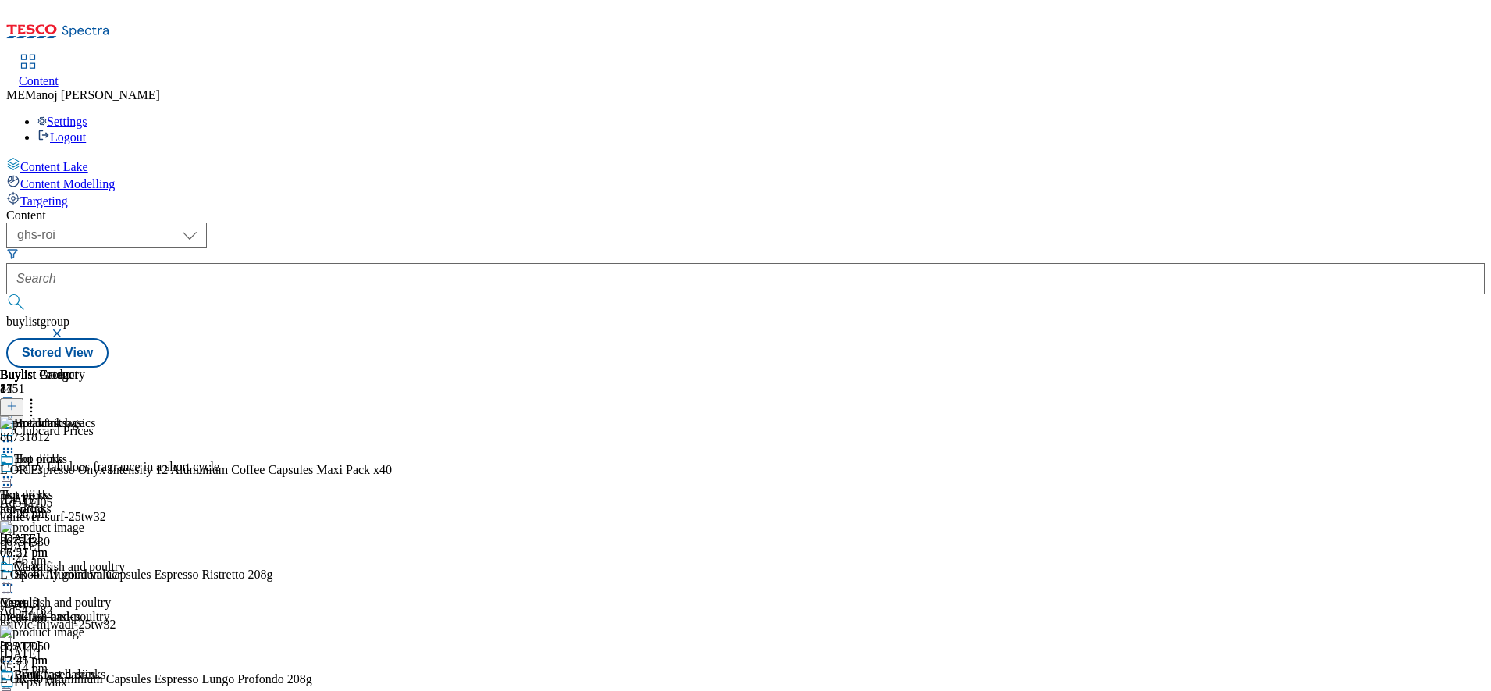
click at [39, 396] on icon at bounding box center [31, 404] width 16 height 16
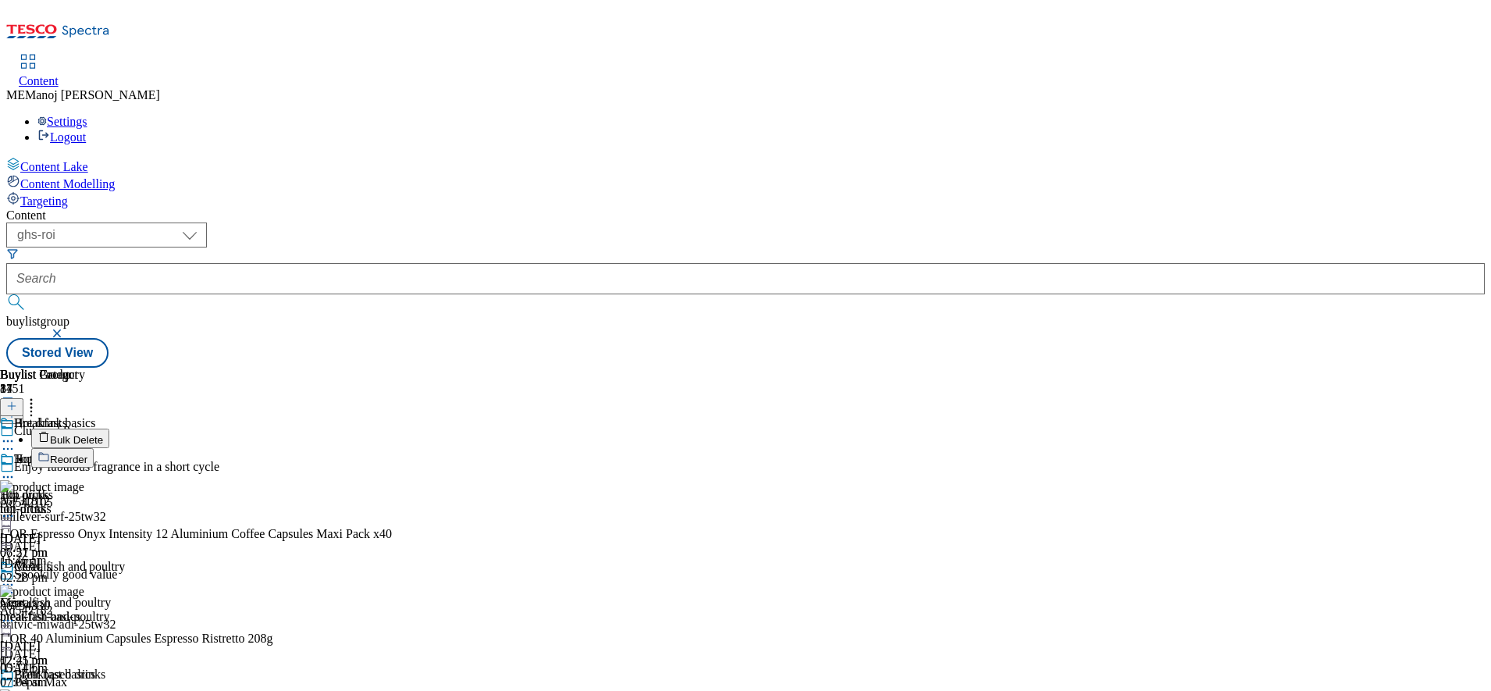
click at [87, 453] on span "Reorder" at bounding box center [68, 459] width 37 height 12
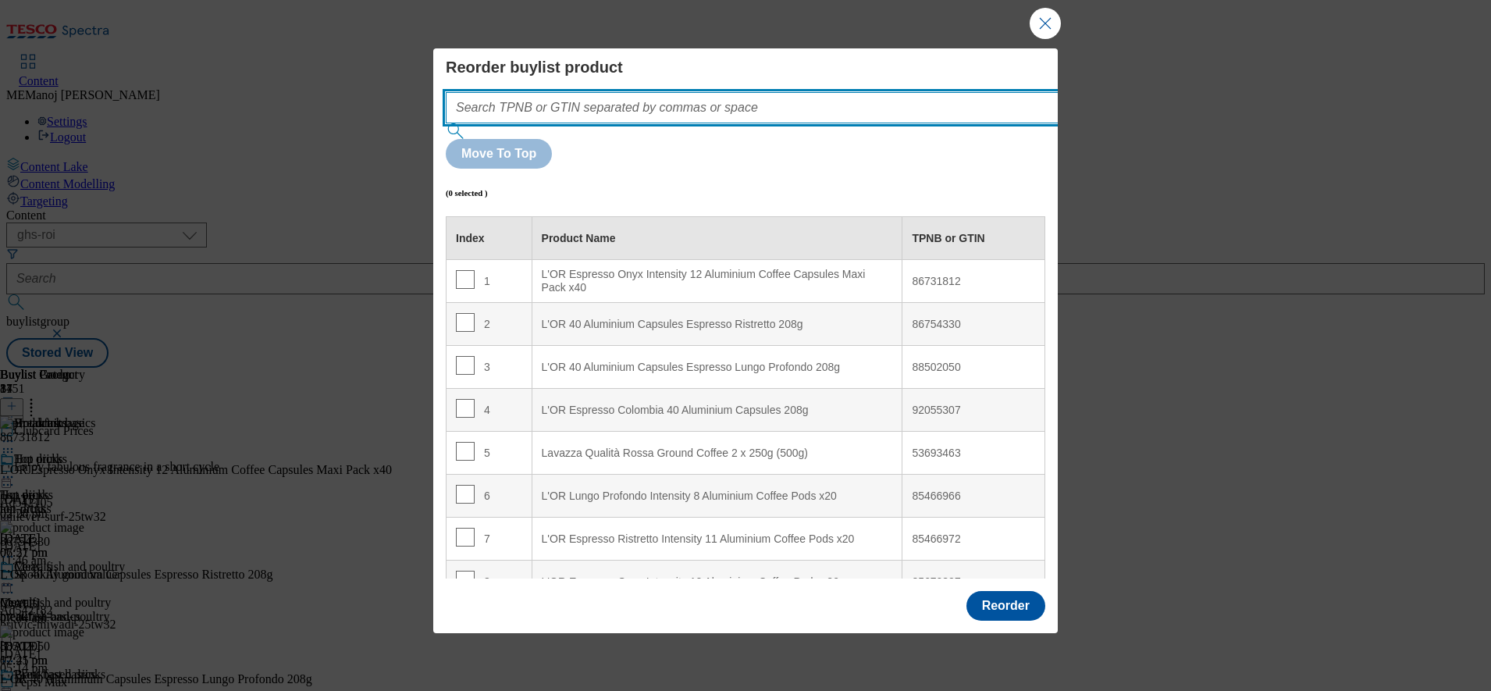
click at [880, 123] on input "Modal" at bounding box center [775, 107] width 659 height 31
paste input "89955632 90512778 90609532"
type input "89955632 90512778 90609532"
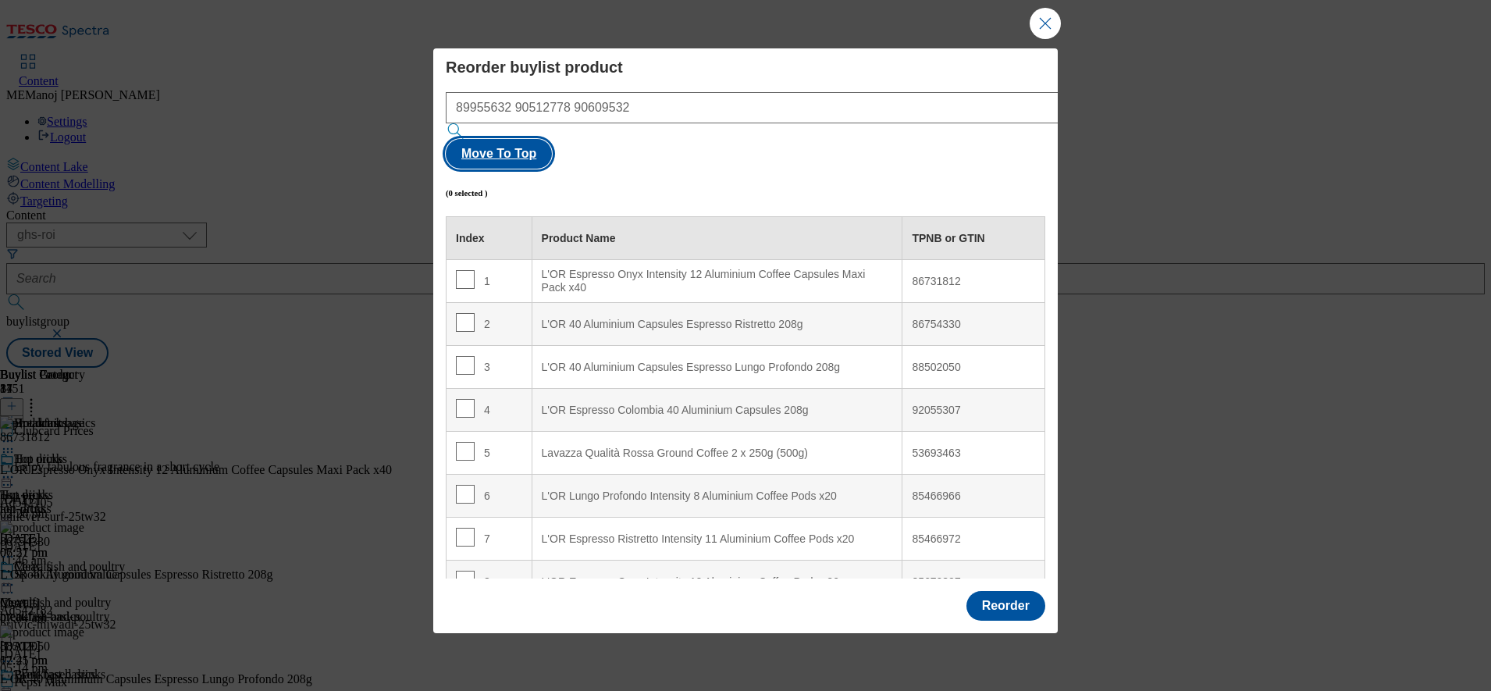
click at [552, 142] on button "Move To Top" at bounding box center [499, 154] width 106 height 30
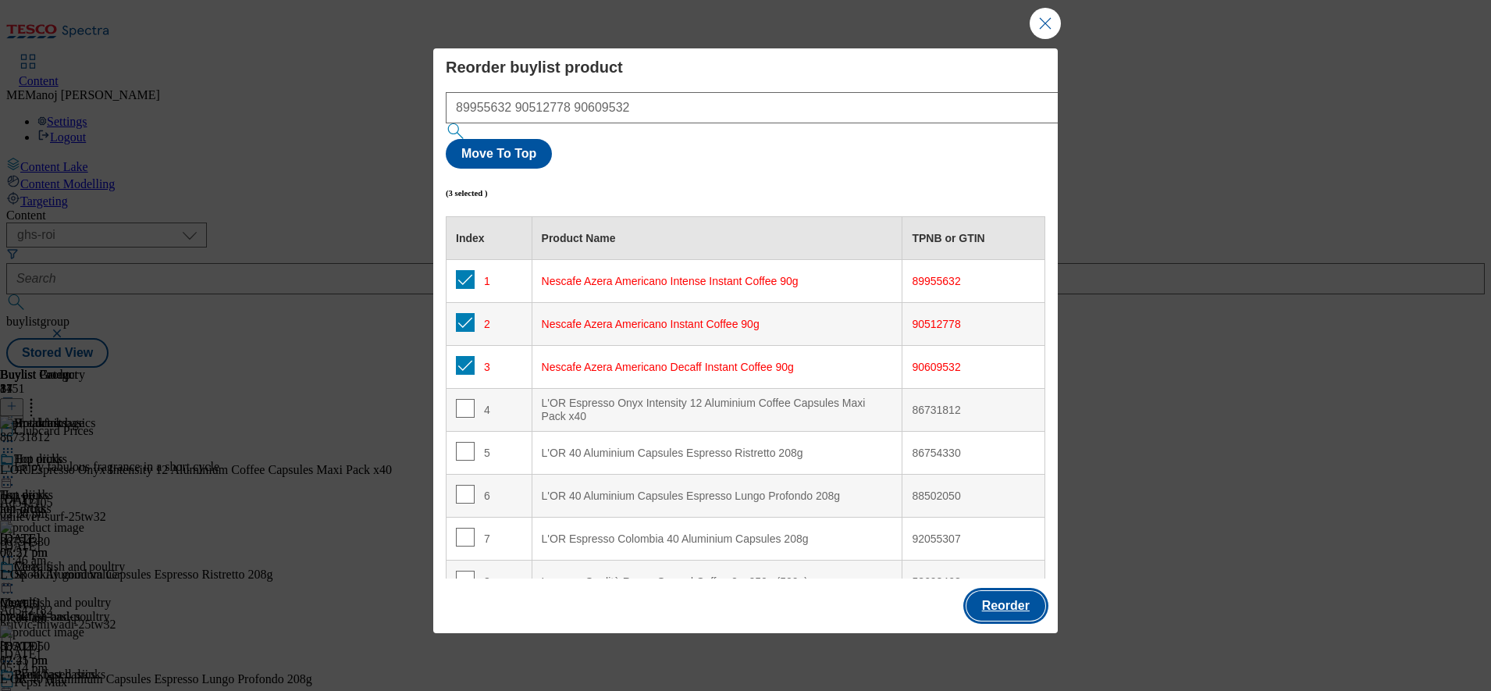
click at [997, 591] on button "Reorder" at bounding box center [1005, 606] width 79 height 30
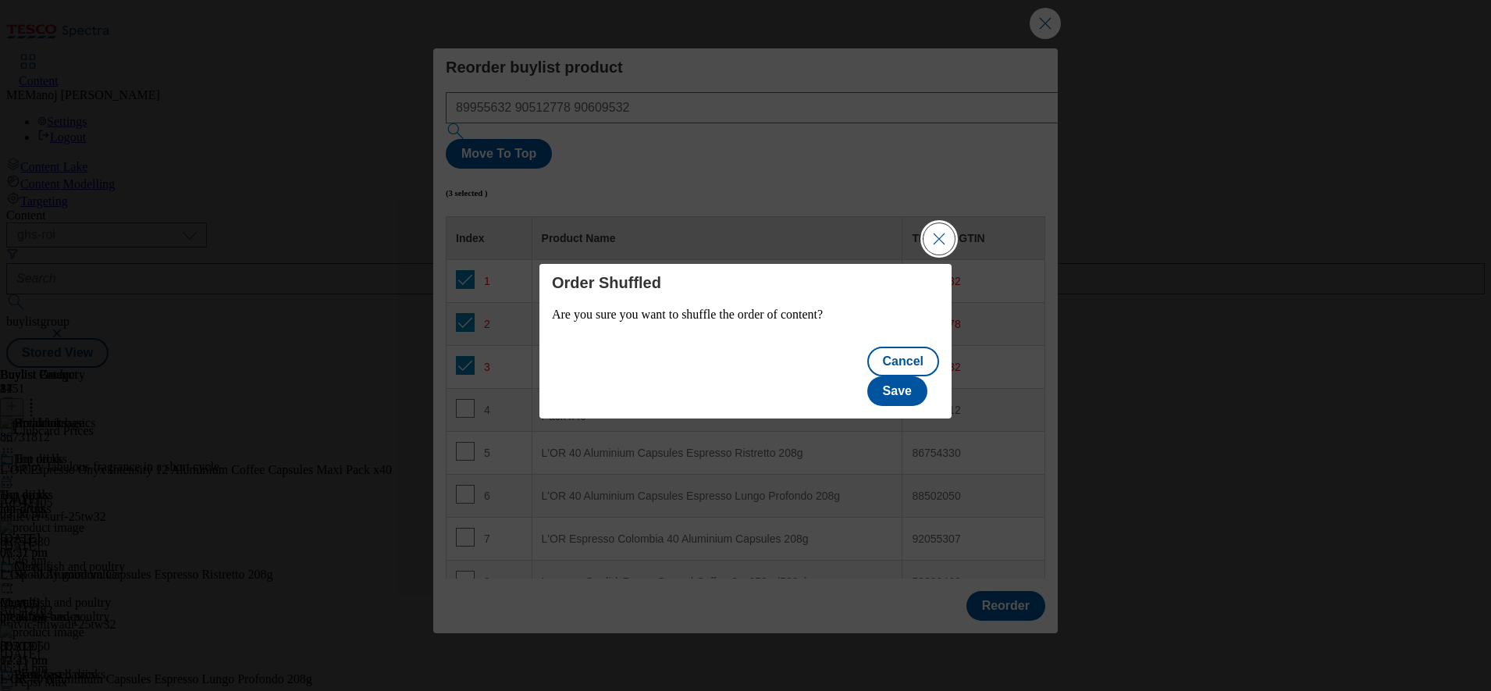
click at [949, 250] on button "Close Modal" at bounding box center [938, 238] width 31 height 31
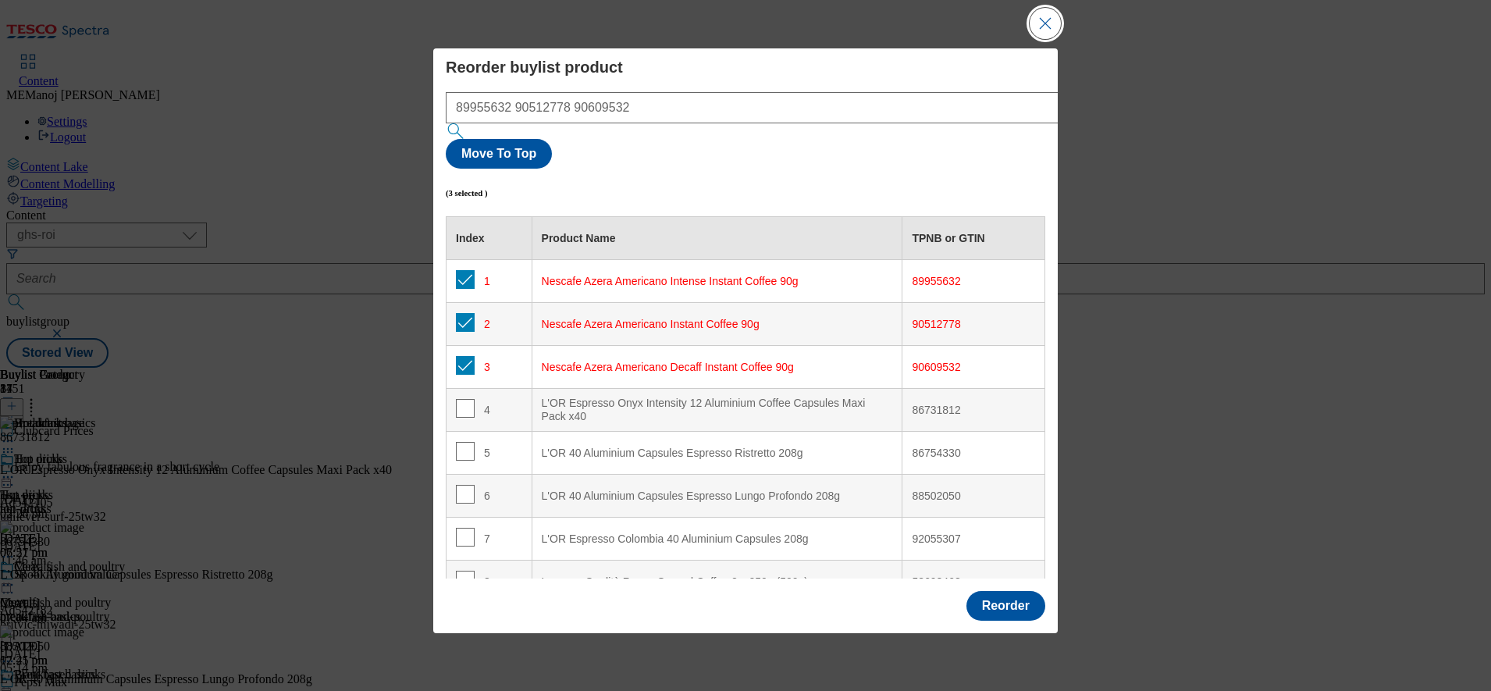
click at [1039, 39] on button "Close Modal" at bounding box center [1044, 23] width 31 height 31
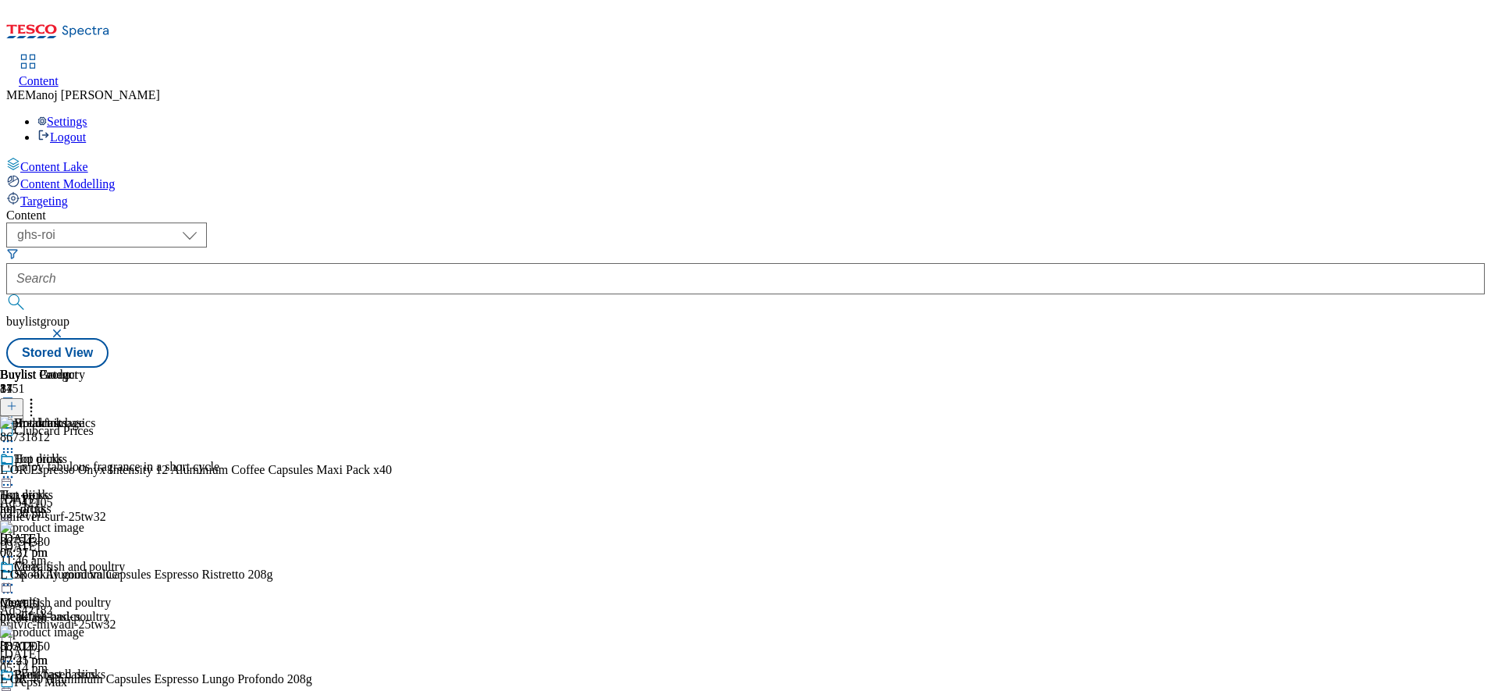
click at [16, 469] on icon at bounding box center [8, 477] width 16 height 16
click at [98, 648] on span "Un-publish" at bounding box center [73, 654] width 50 height 12
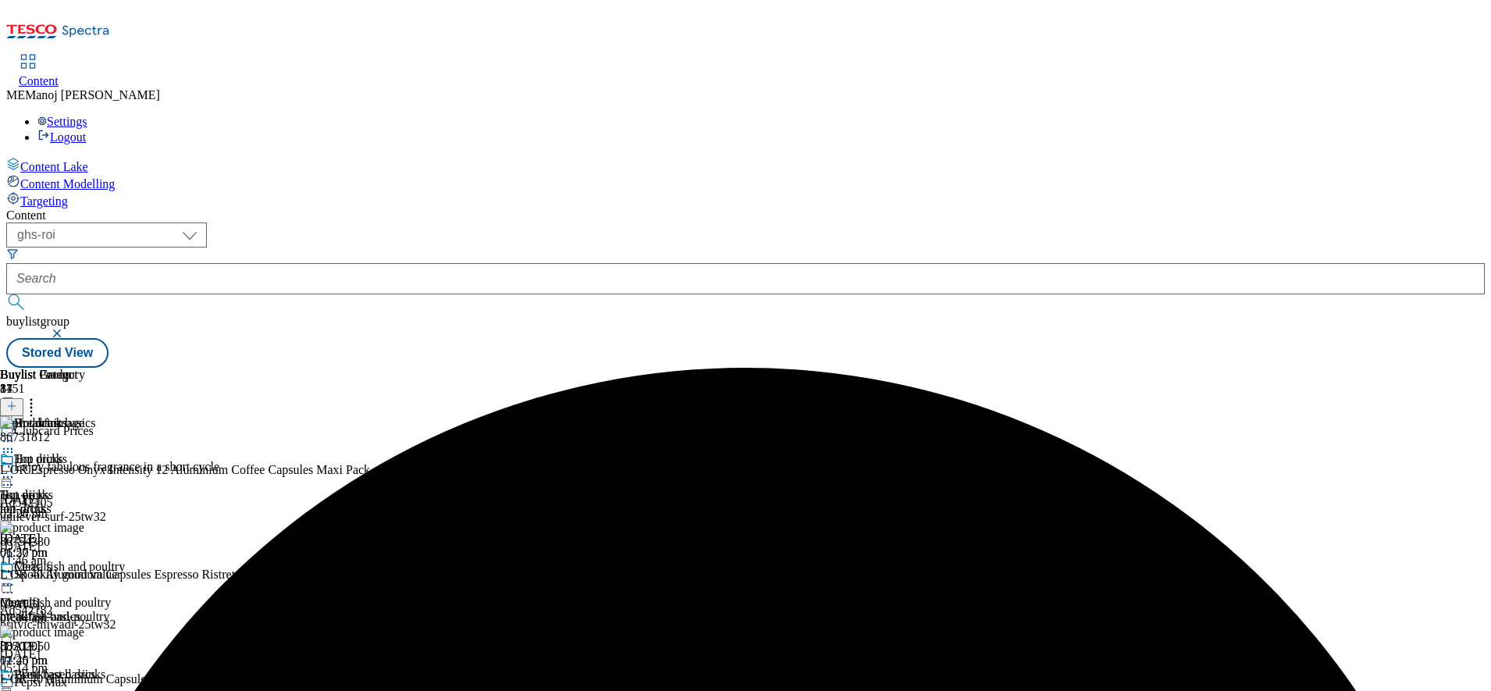
click at [16, 469] on icon at bounding box center [8, 477] width 16 height 16
click at [101, 594] on span "Un-preview" at bounding box center [74, 600] width 52 height 12
click at [16, 469] on icon at bounding box center [8, 477] width 16 height 16
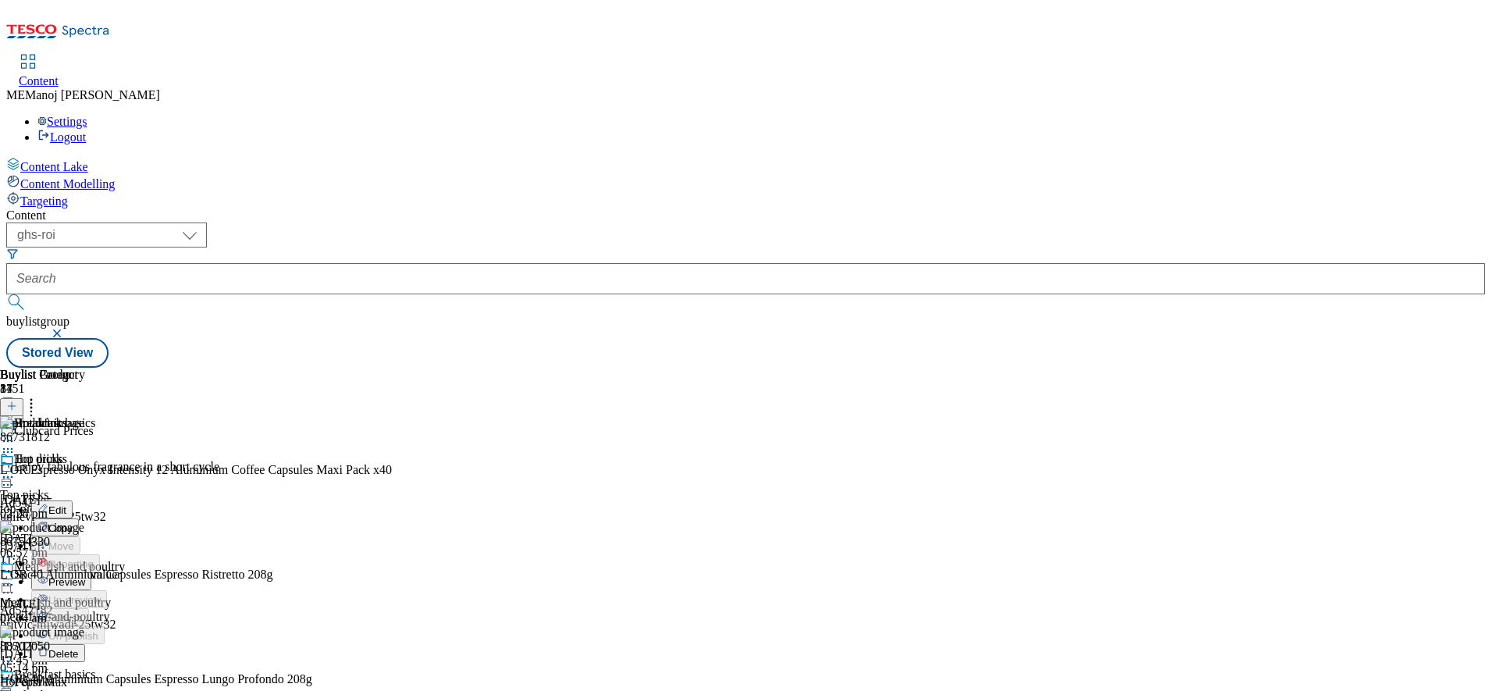
click at [85, 576] on span "Preview" at bounding box center [66, 582] width 37 height 12
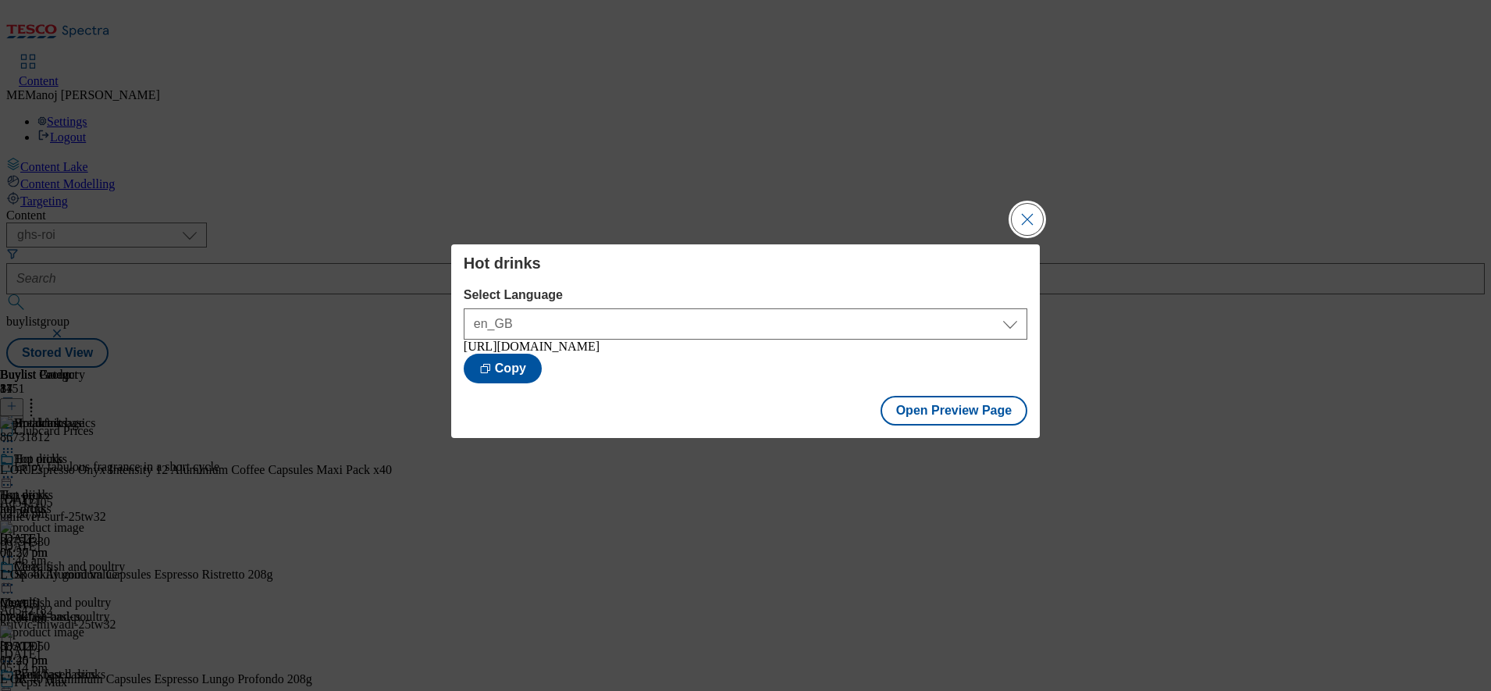
click at [1032, 208] on button "Close Modal" at bounding box center [1026, 219] width 31 height 31
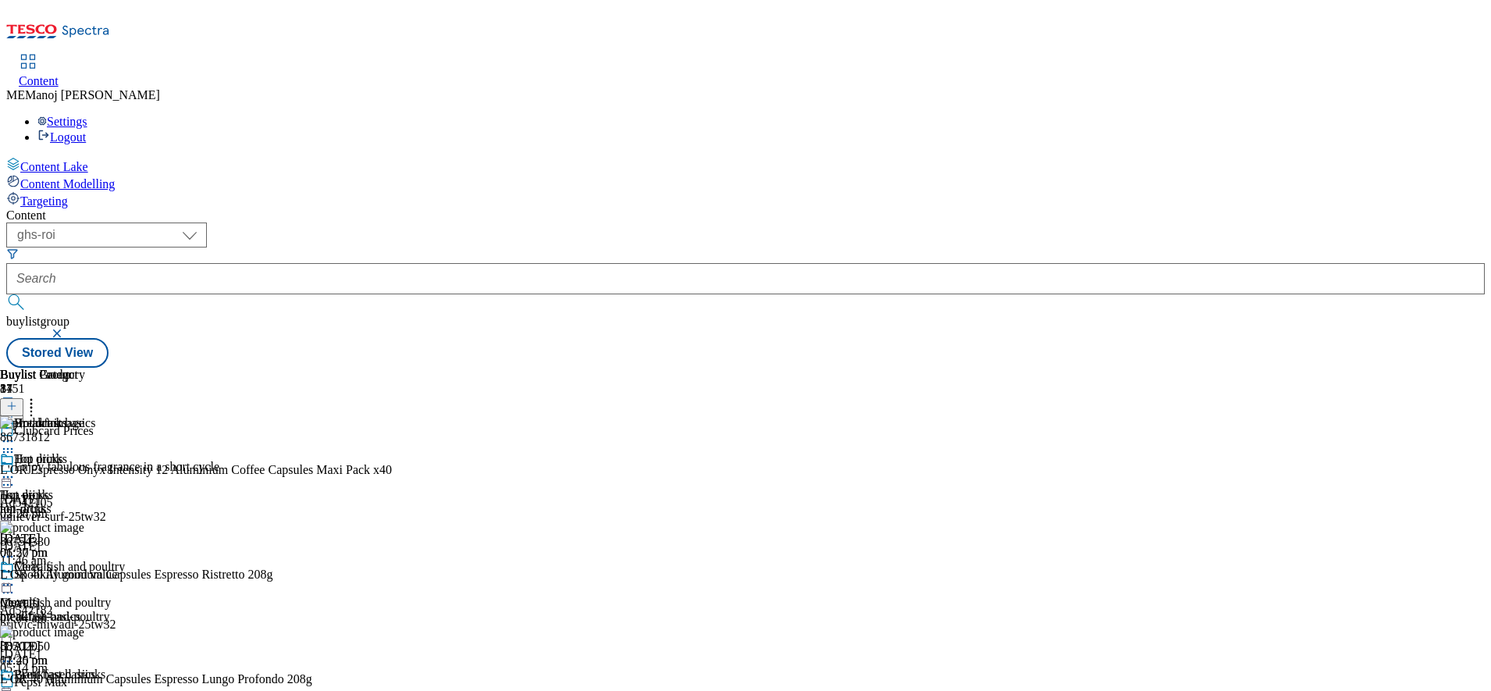
click at [16, 469] on icon at bounding box center [8, 477] width 16 height 16
click at [83, 630] on span "Publish" at bounding box center [65, 636] width 34 height 12
